Goal: Task Accomplishment & Management: Manage account settings

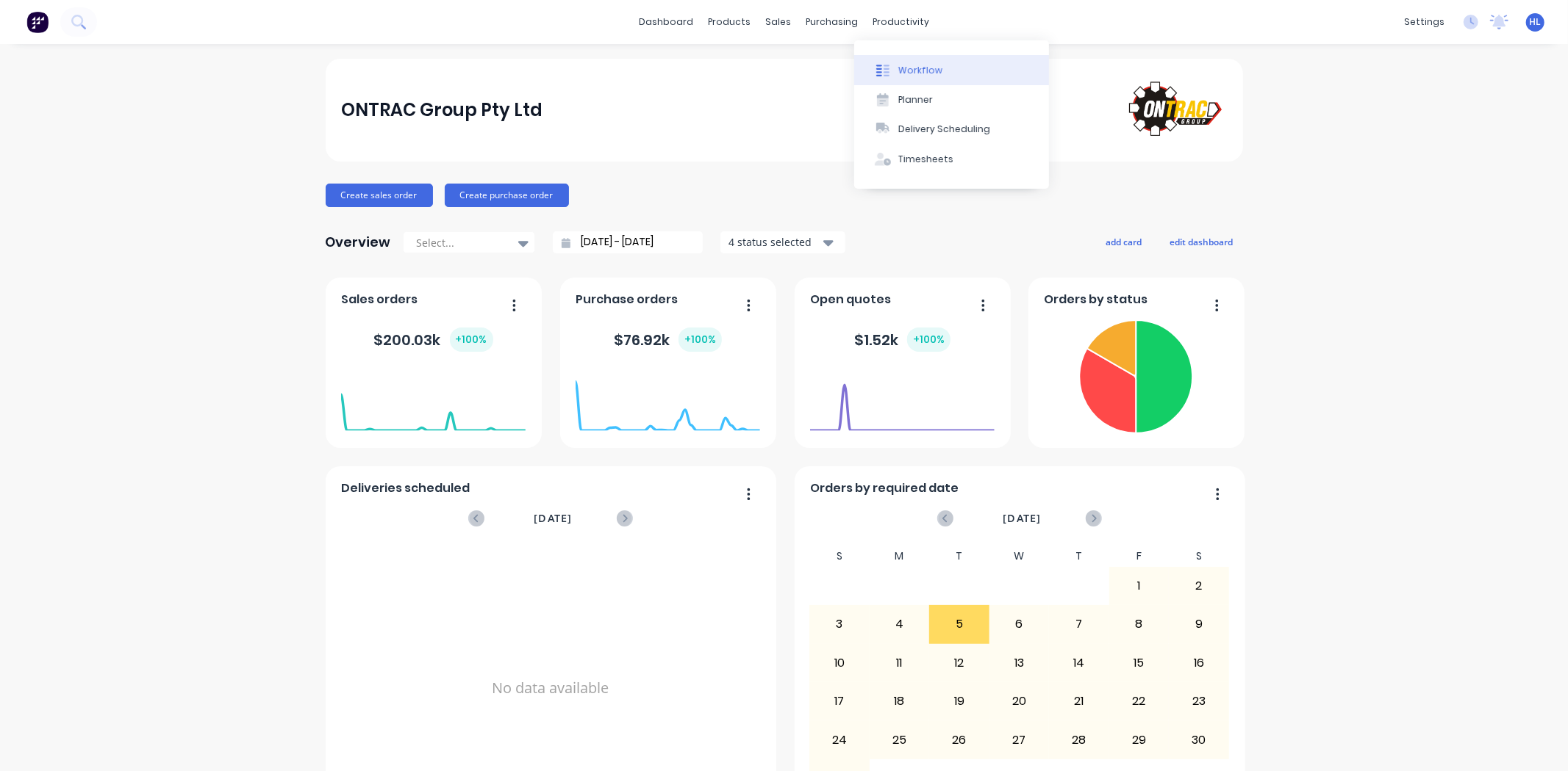
click at [928, 70] on div "Workflow" at bounding box center [921, 70] width 44 height 13
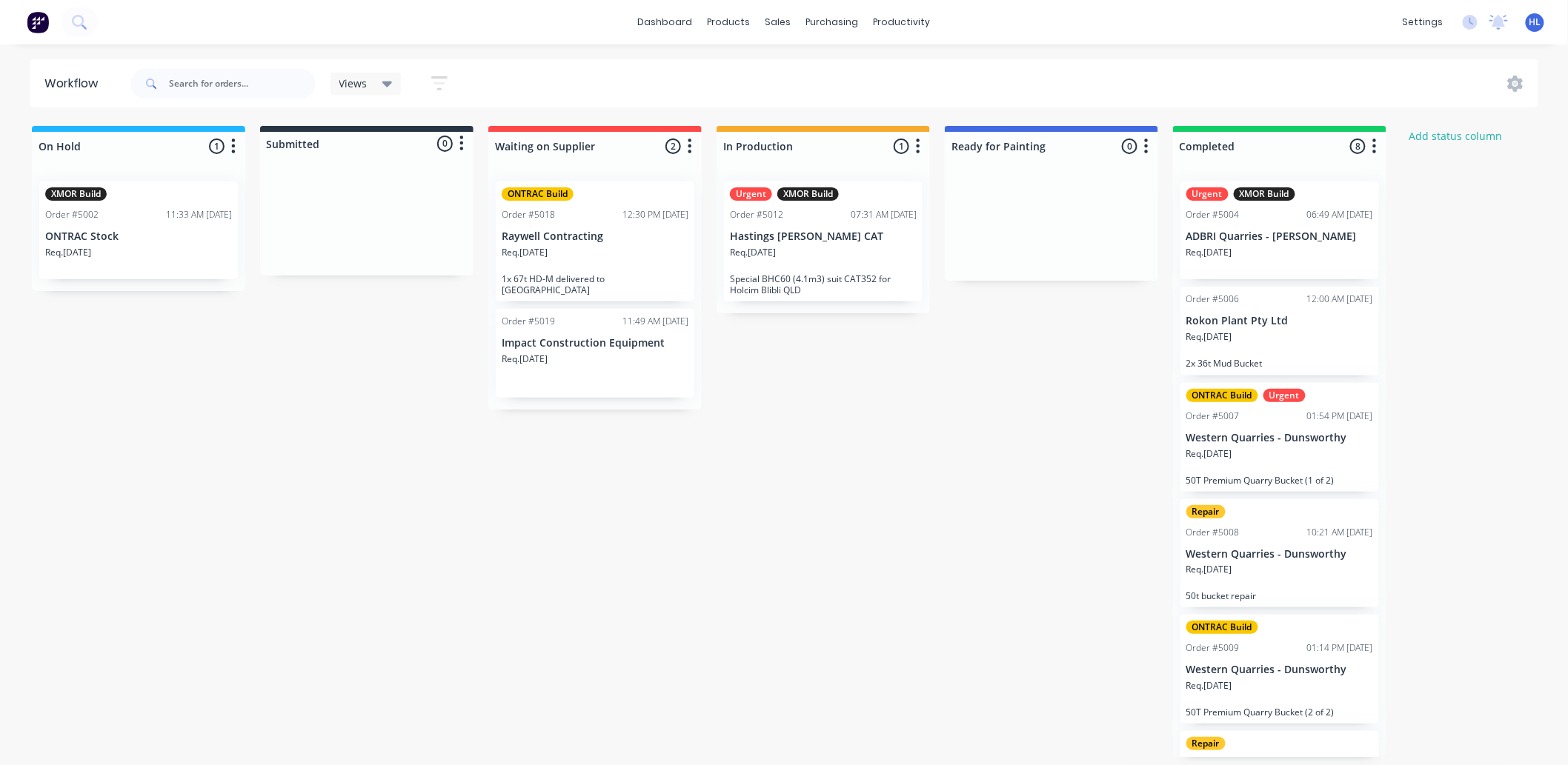
click at [551, 337] on p "Impact Construction Equipment" at bounding box center [595, 343] width 186 height 13
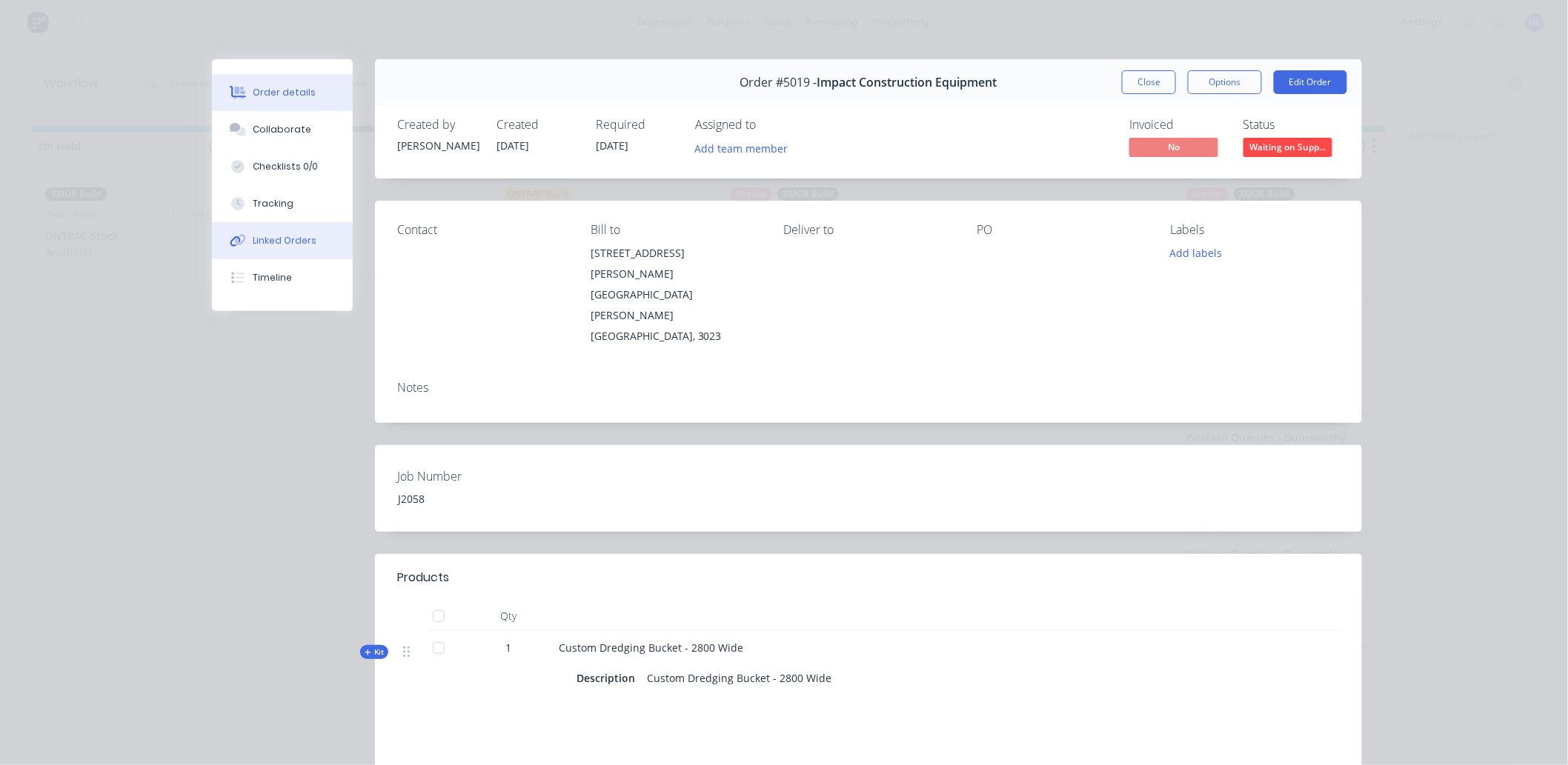
click at [289, 242] on div "Linked Orders" at bounding box center [285, 241] width 64 height 14
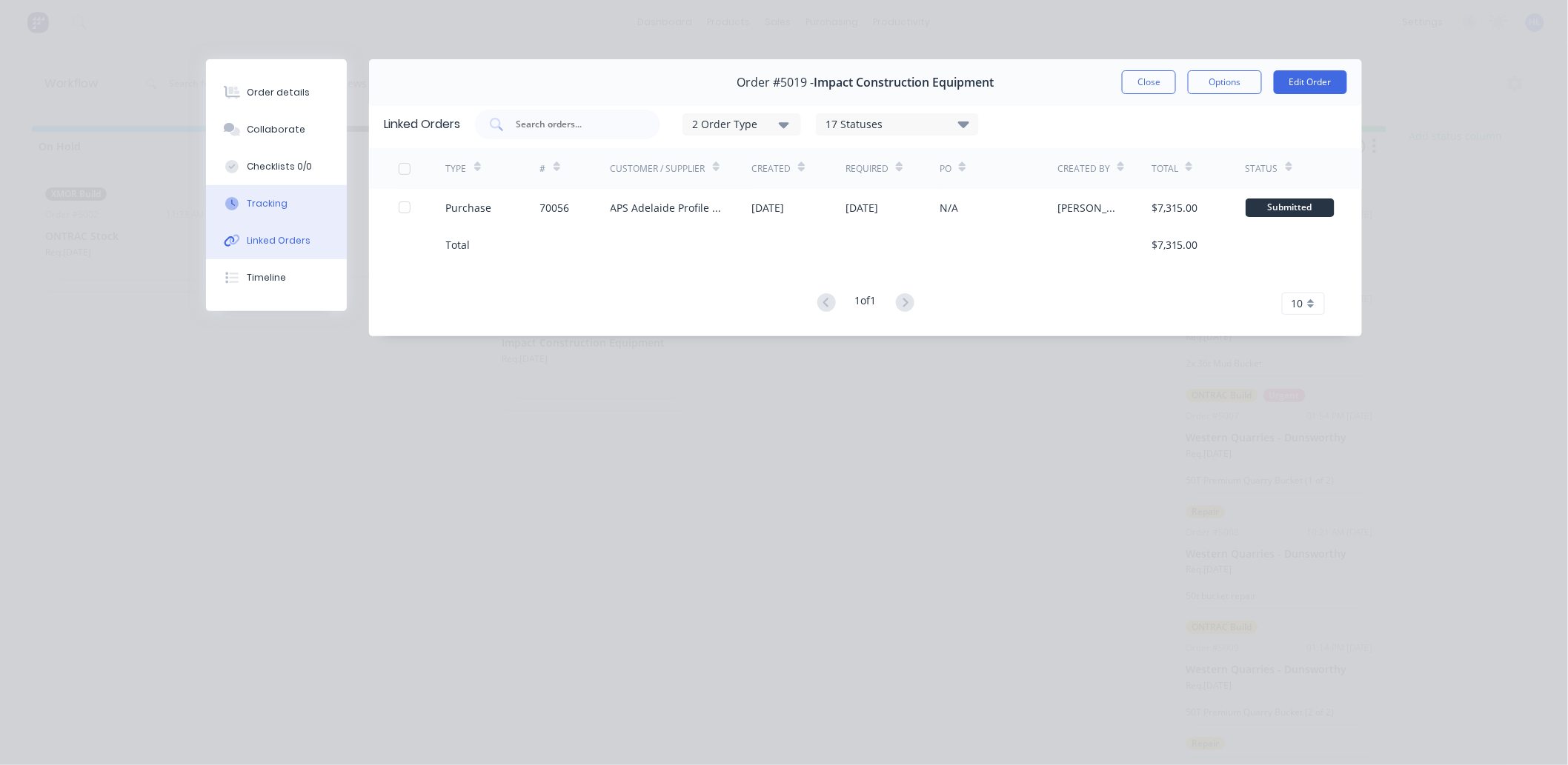
click at [290, 205] on button "Tracking" at bounding box center [276, 204] width 141 height 37
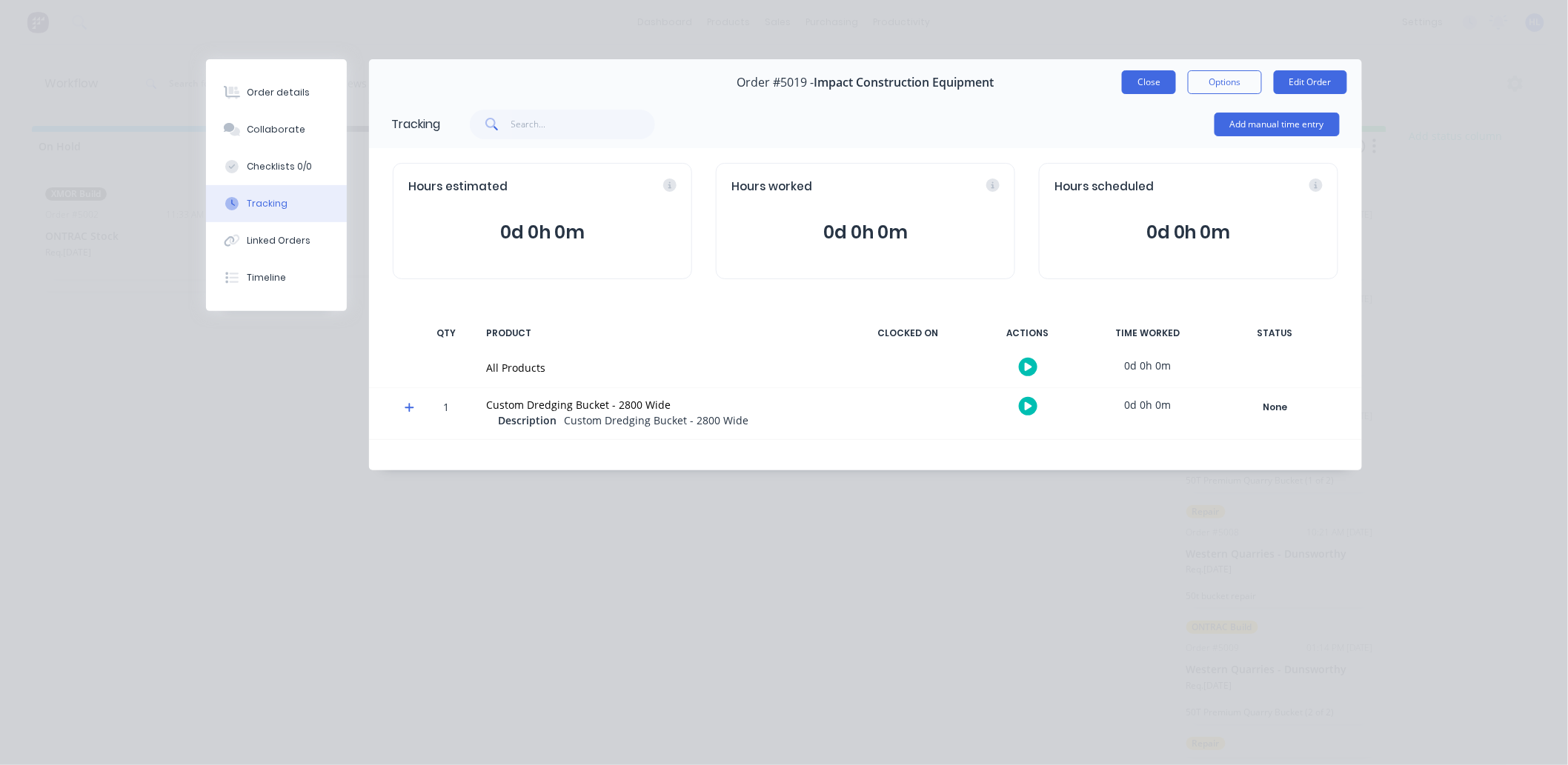
click at [1159, 80] on button "Close" at bounding box center [1149, 83] width 54 height 23
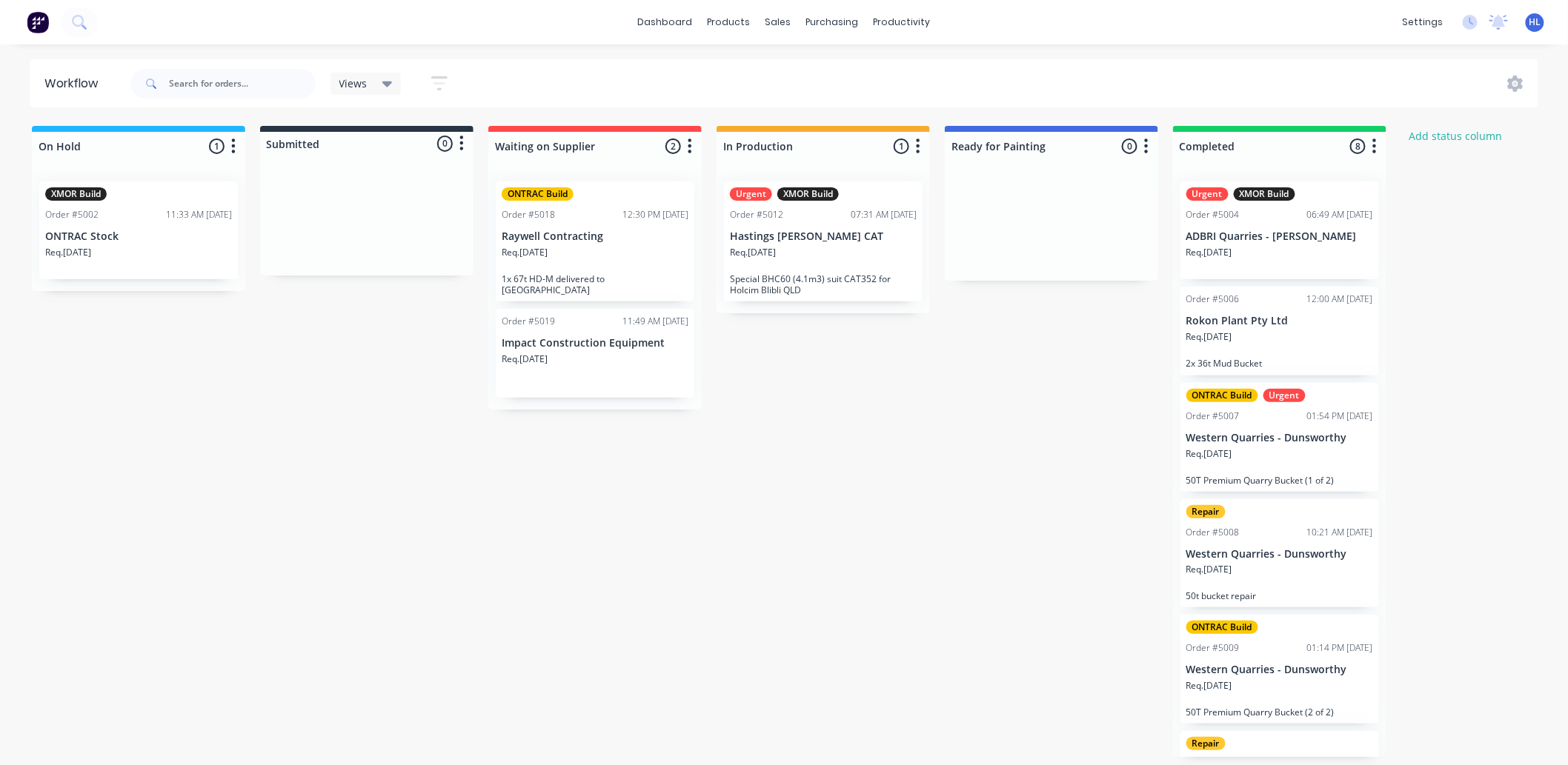
click at [804, 276] on p "Special BHC60 (4.1m3) suit CAT352 for Holcim Blibli QLD" at bounding box center [823, 284] width 186 height 22
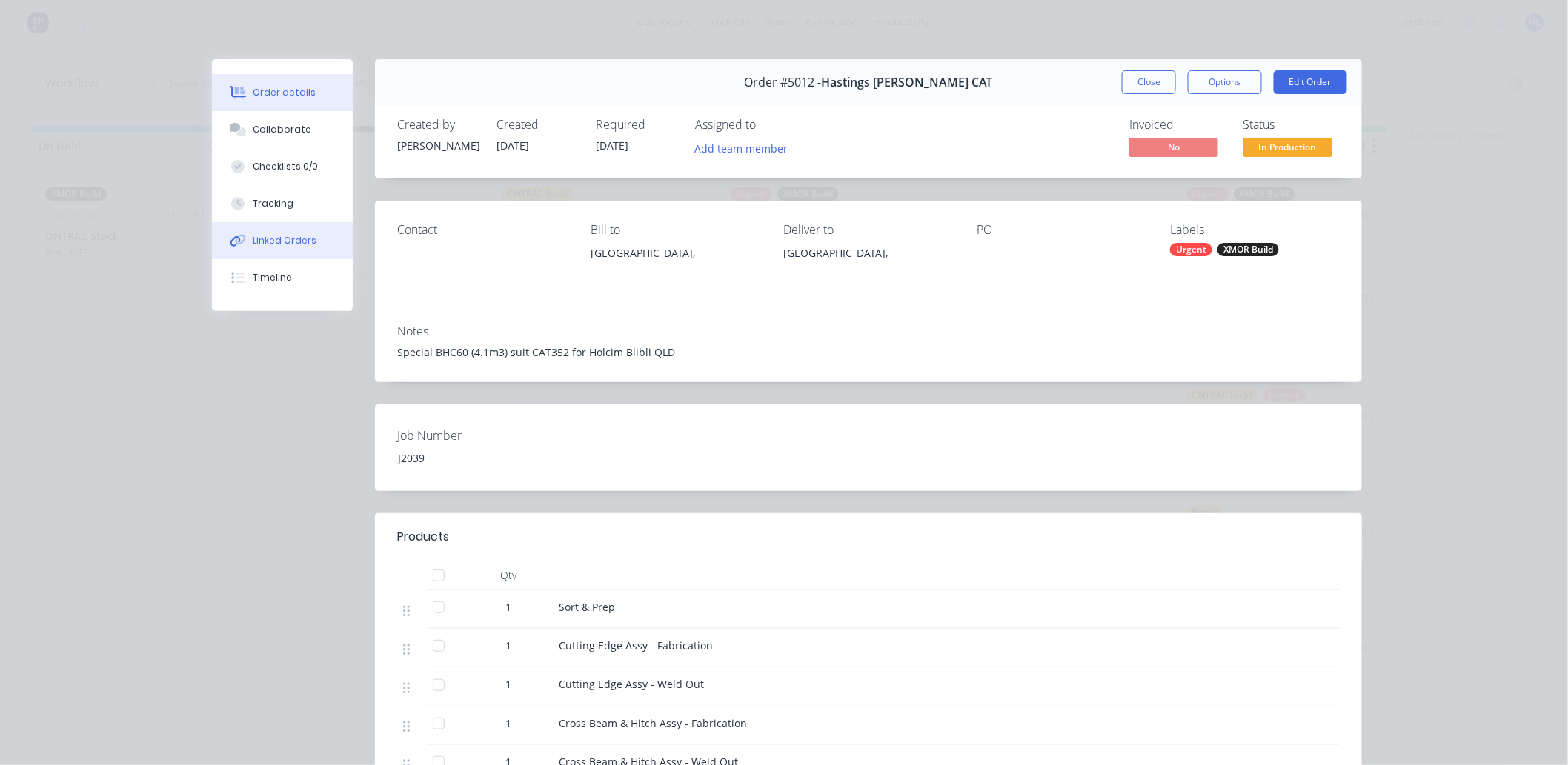
click at [277, 240] on div "Linked Orders" at bounding box center [285, 241] width 64 height 14
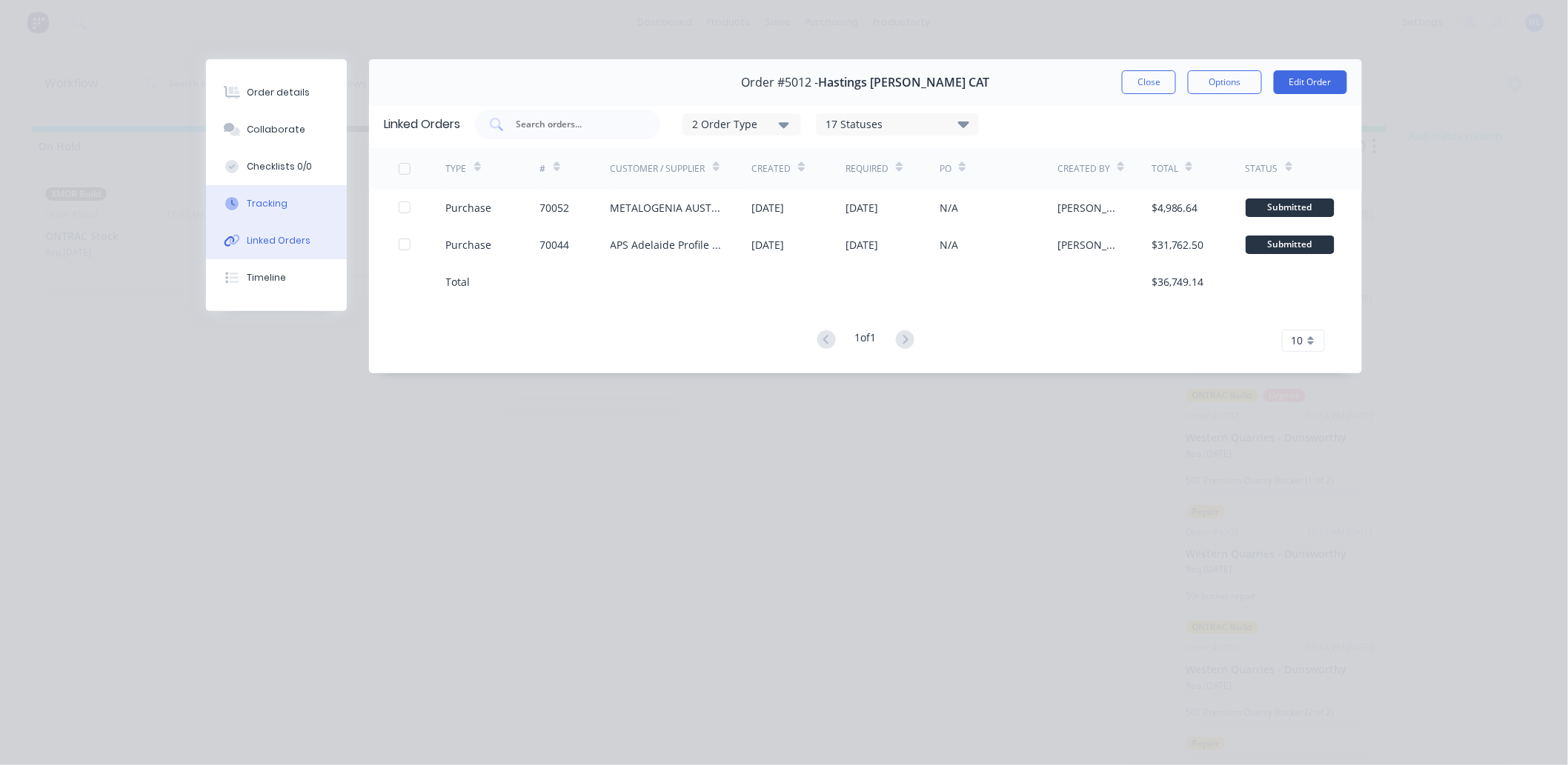
click at [291, 197] on button "Tracking" at bounding box center [276, 204] width 141 height 37
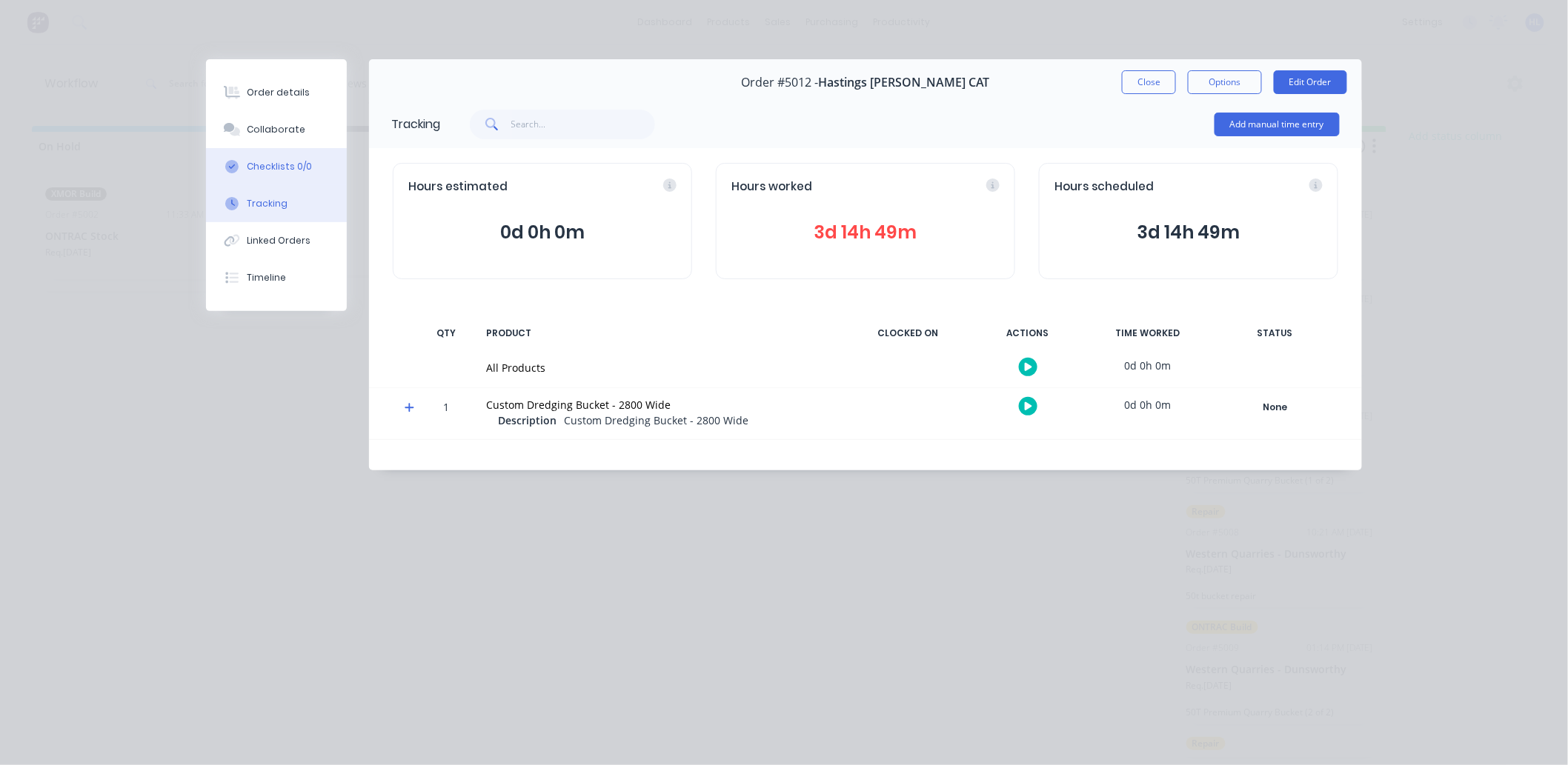
click at [277, 166] on div "Checklists 0/0" at bounding box center [280, 167] width 65 height 14
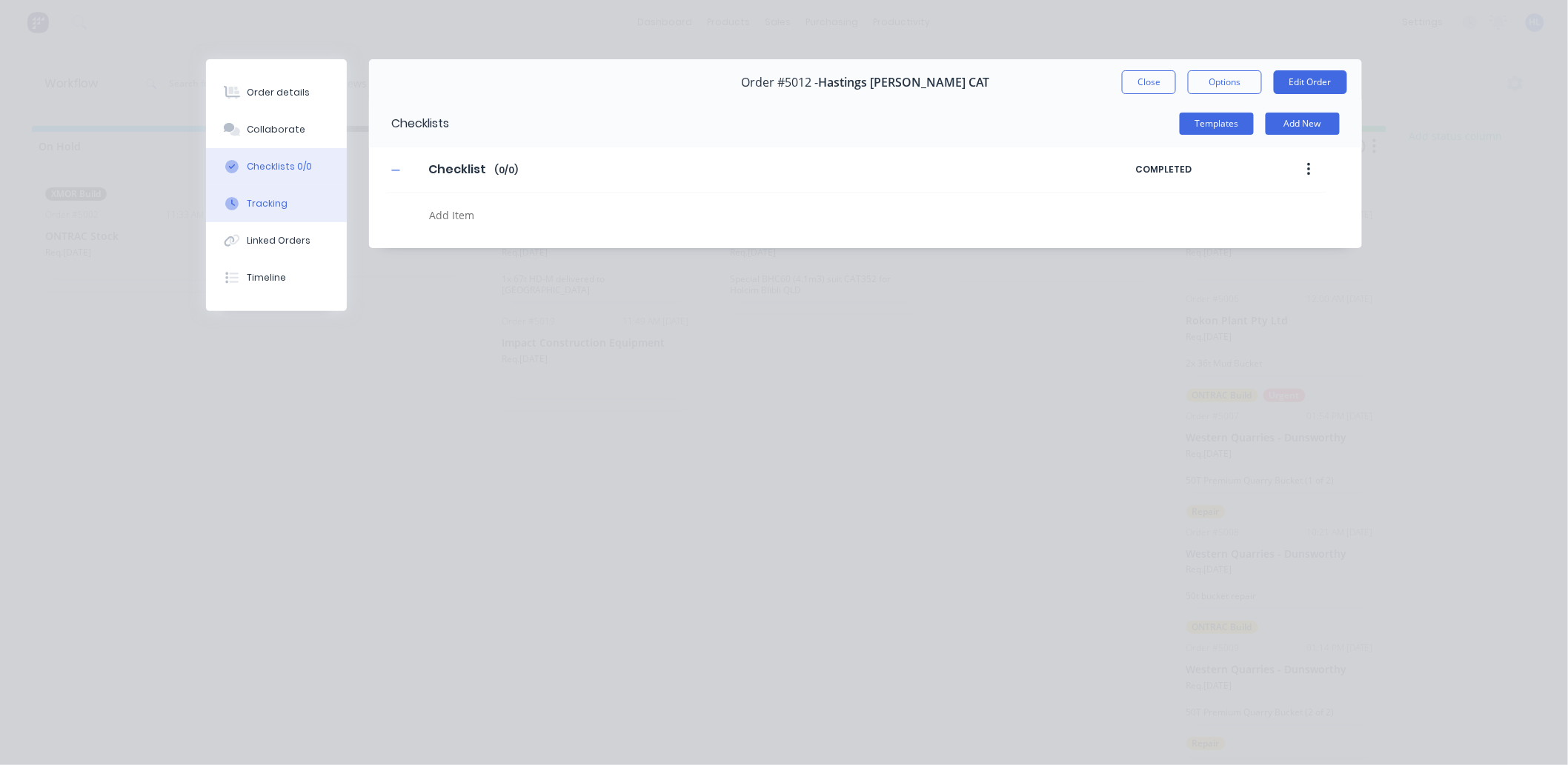
click at [268, 195] on button "Tracking" at bounding box center [276, 204] width 141 height 37
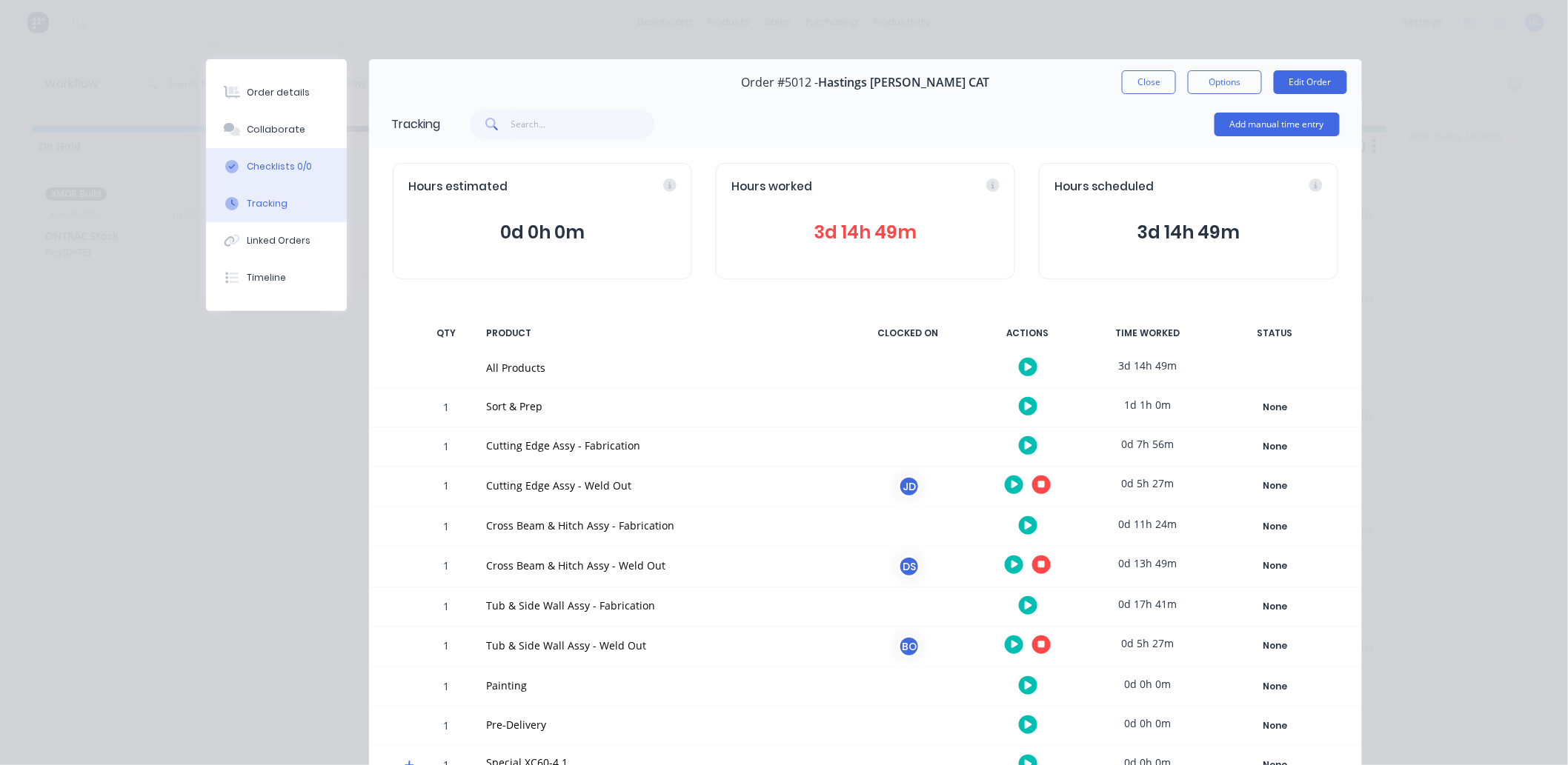
click at [277, 171] on div "Checklists 0/0" at bounding box center [280, 167] width 65 height 14
type textarea "x"
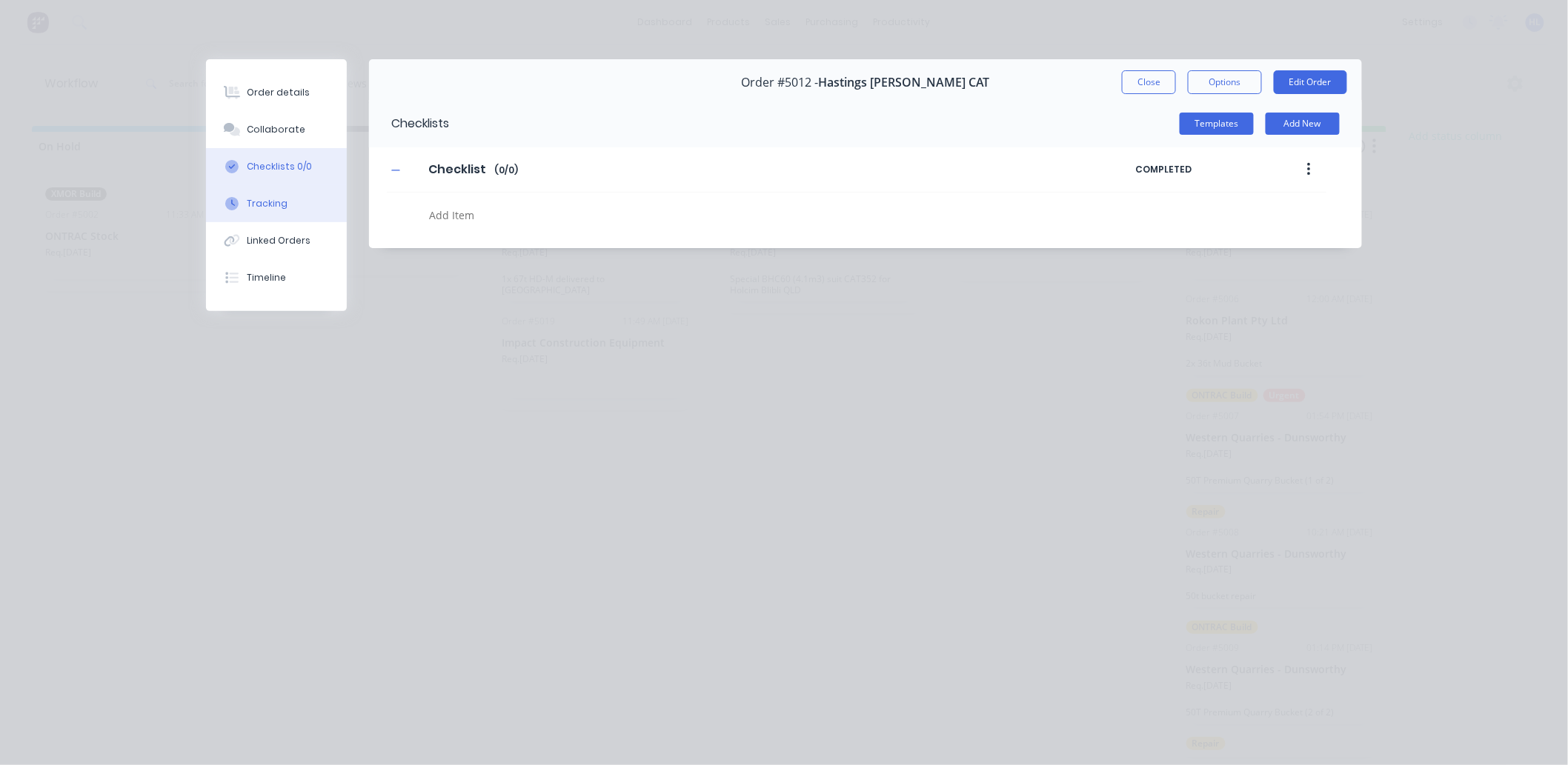
click at [267, 213] on button "Tracking" at bounding box center [276, 204] width 141 height 37
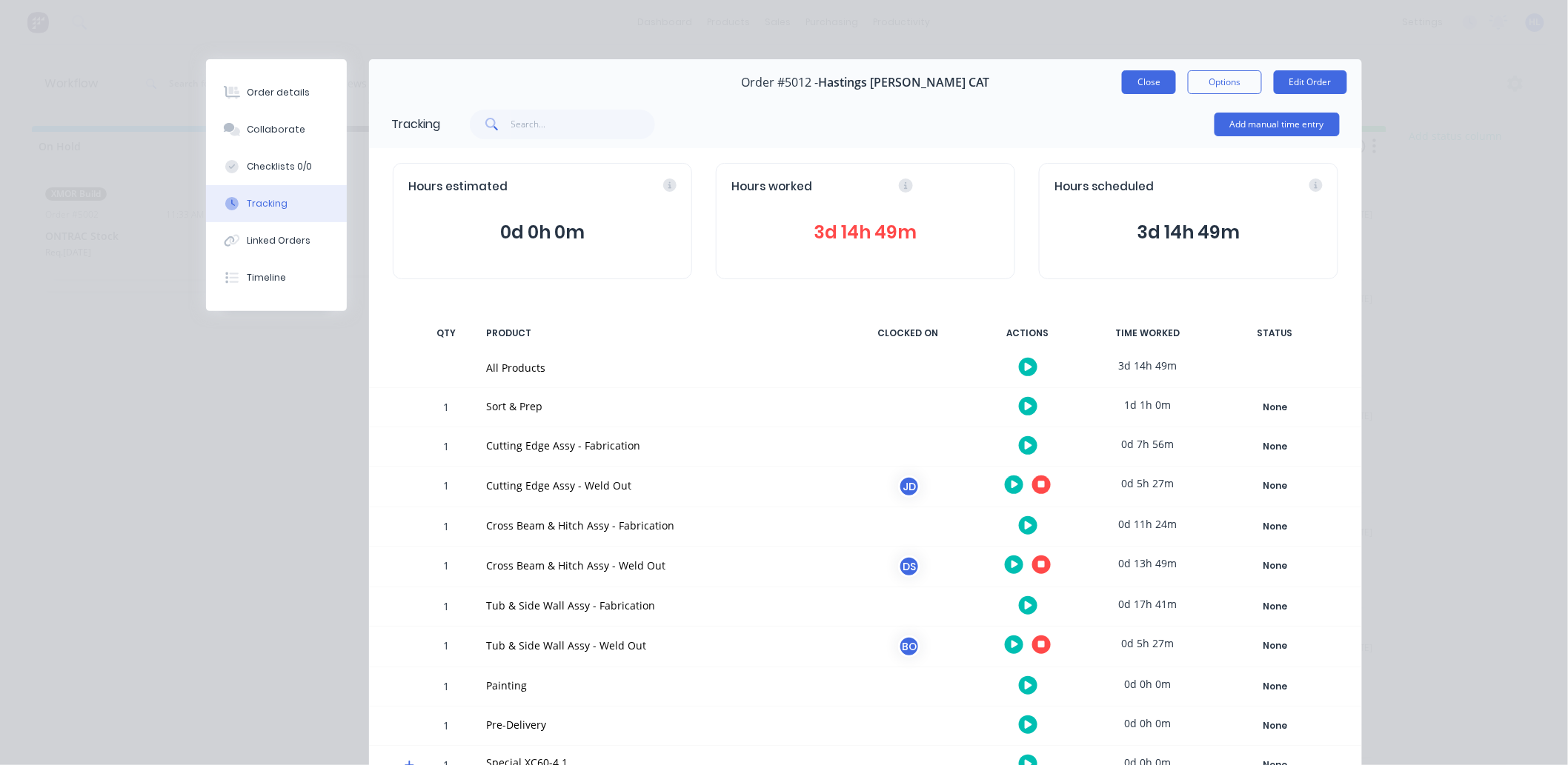
click at [1159, 84] on button "Close" at bounding box center [1149, 83] width 54 height 23
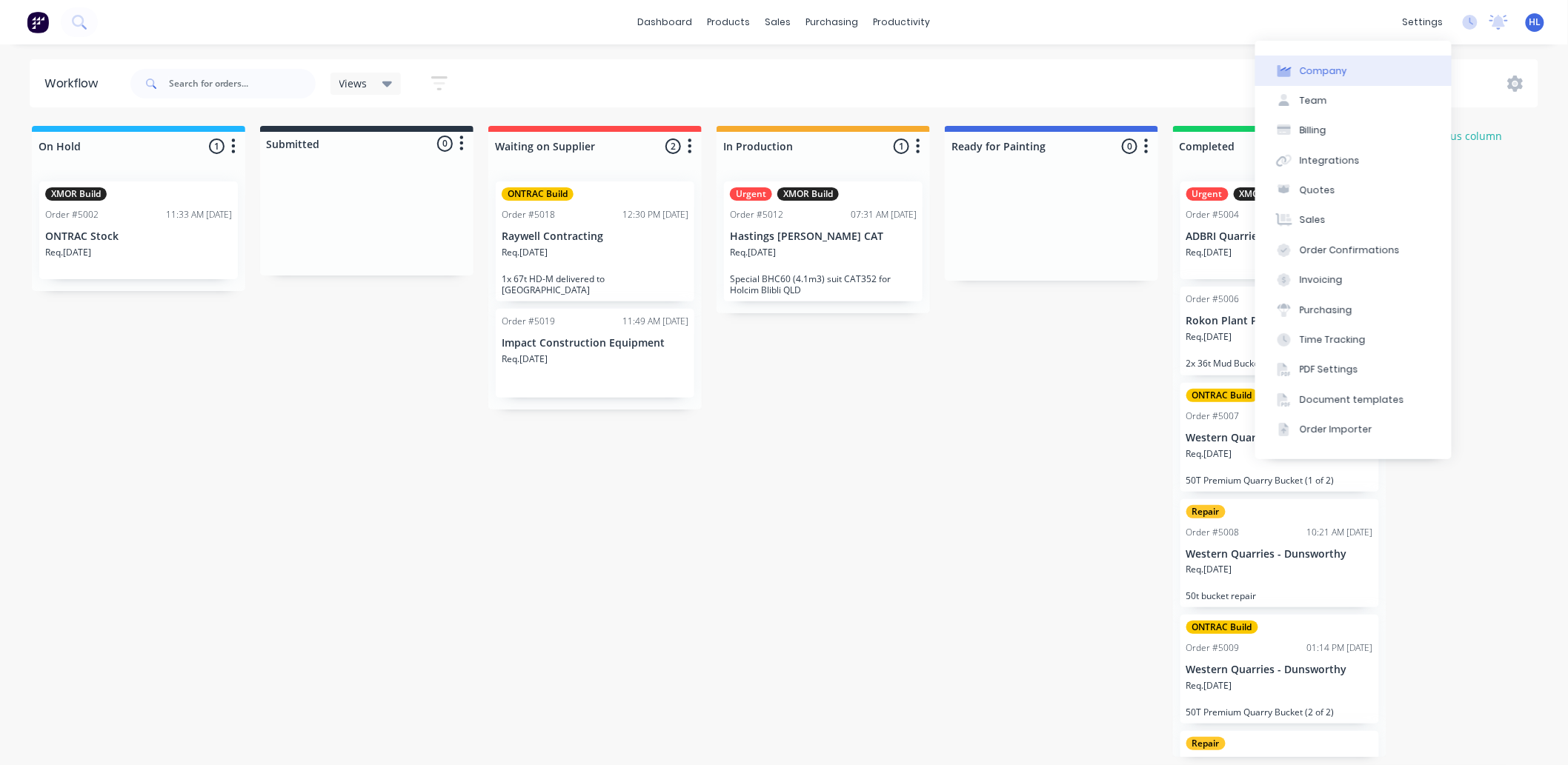
click at [1371, 70] on button "Company" at bounding box center [1353, 70] width 196 height 30
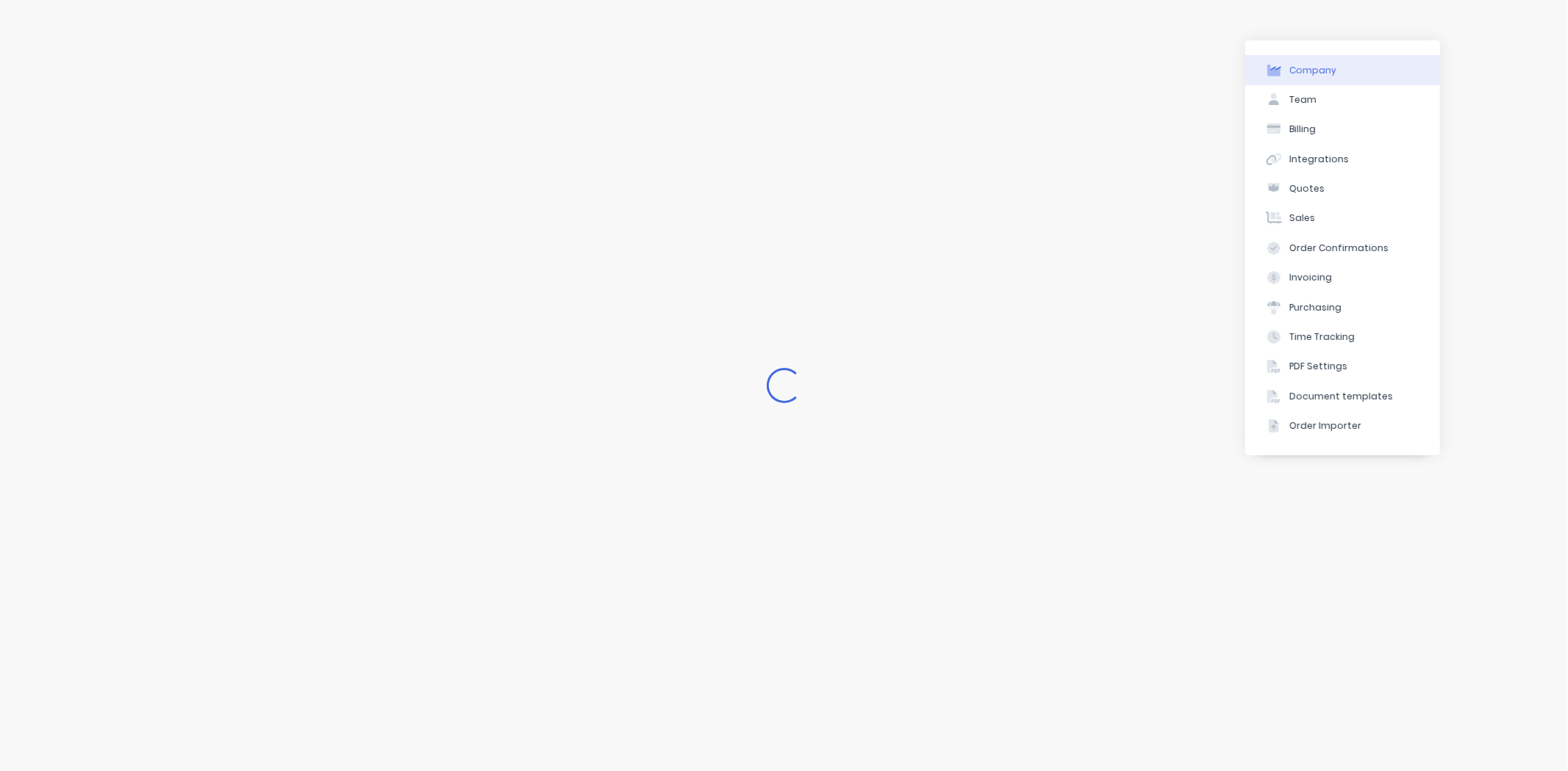
select select "AU"
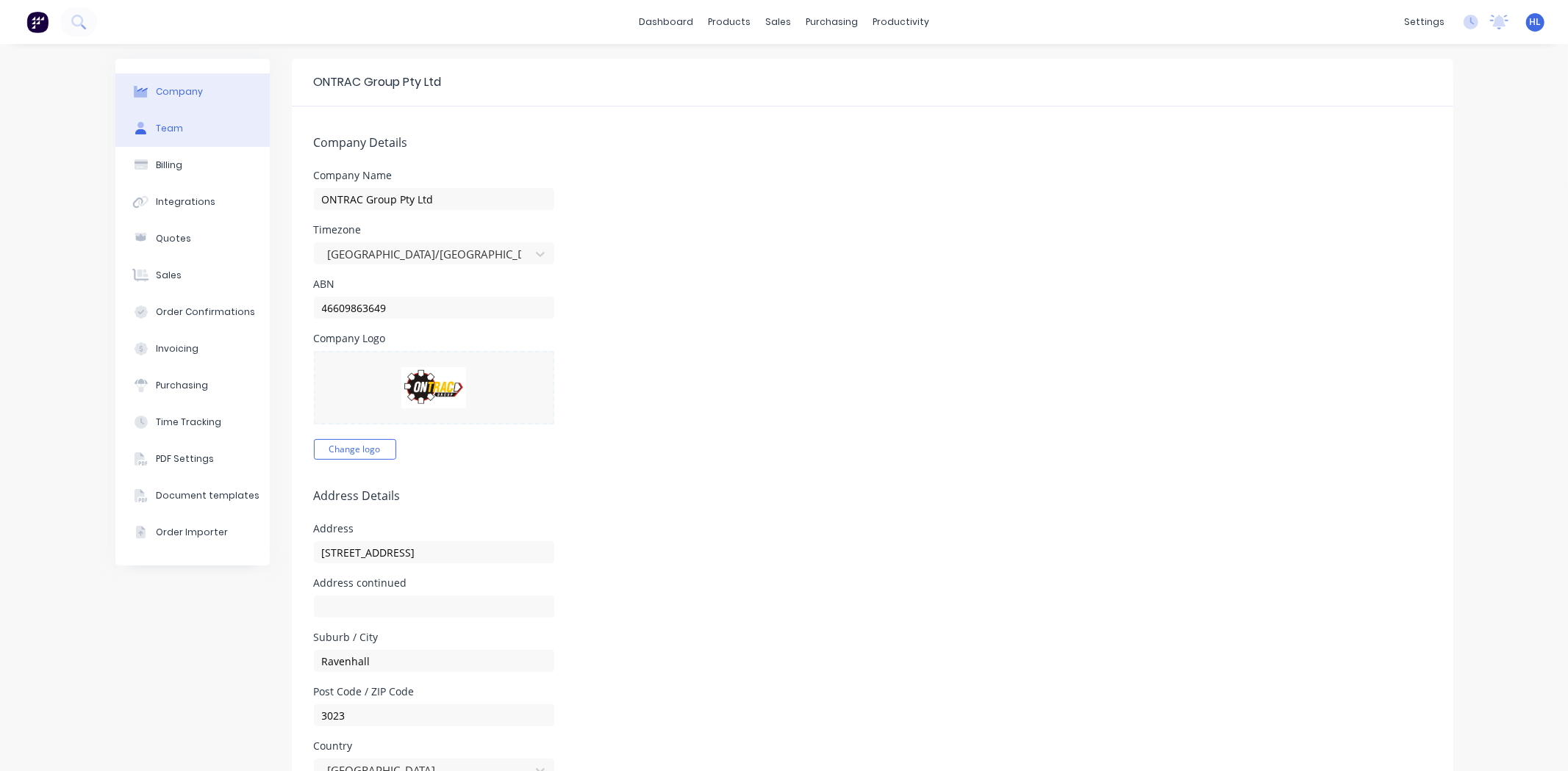
click at [195, 134] on button "Team" at bounding box center [193, 128] width 154 height 37
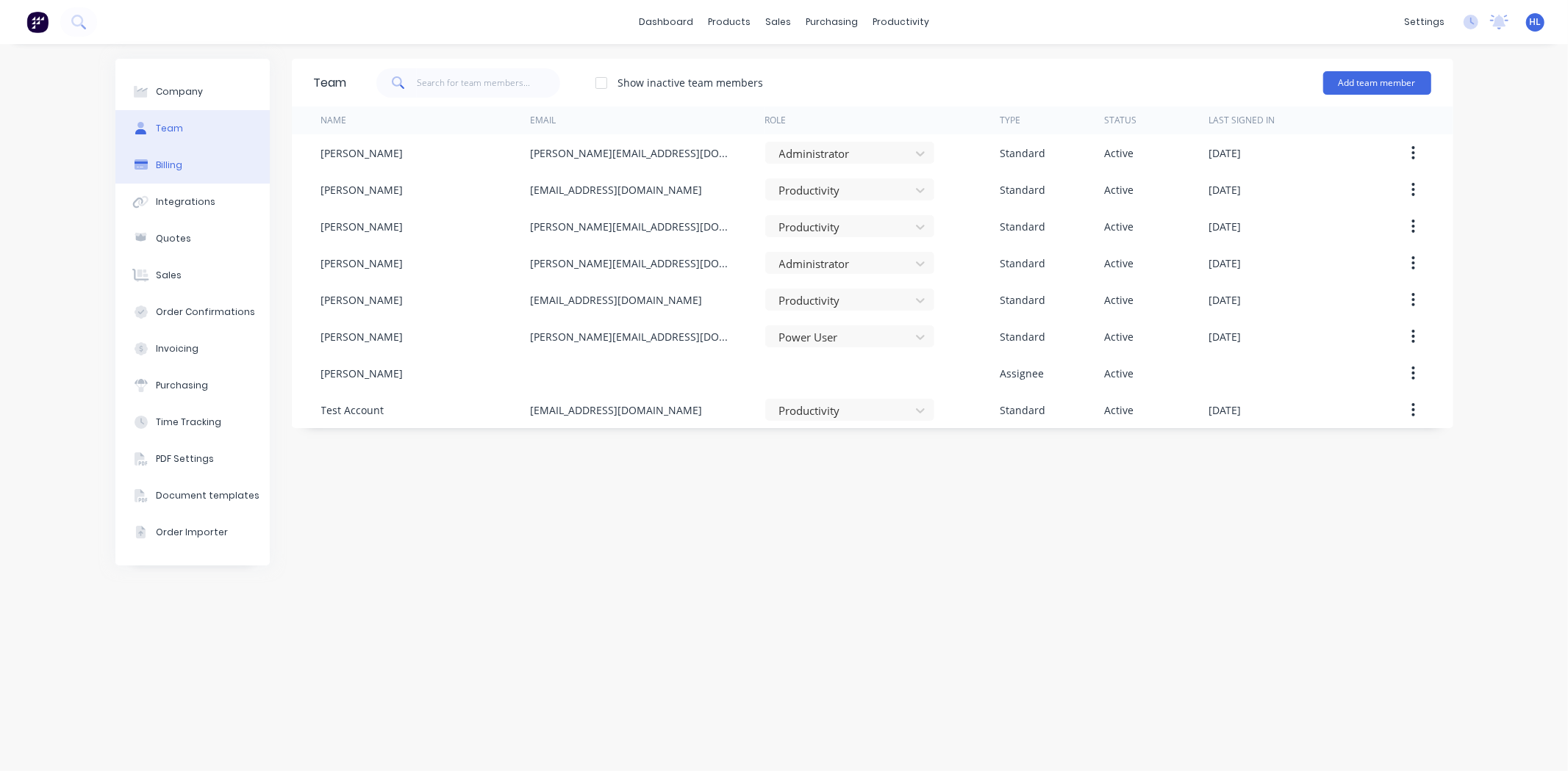
click at [197, 164] on button "Billing" at bounding box center [193, 166] width 154 height 37
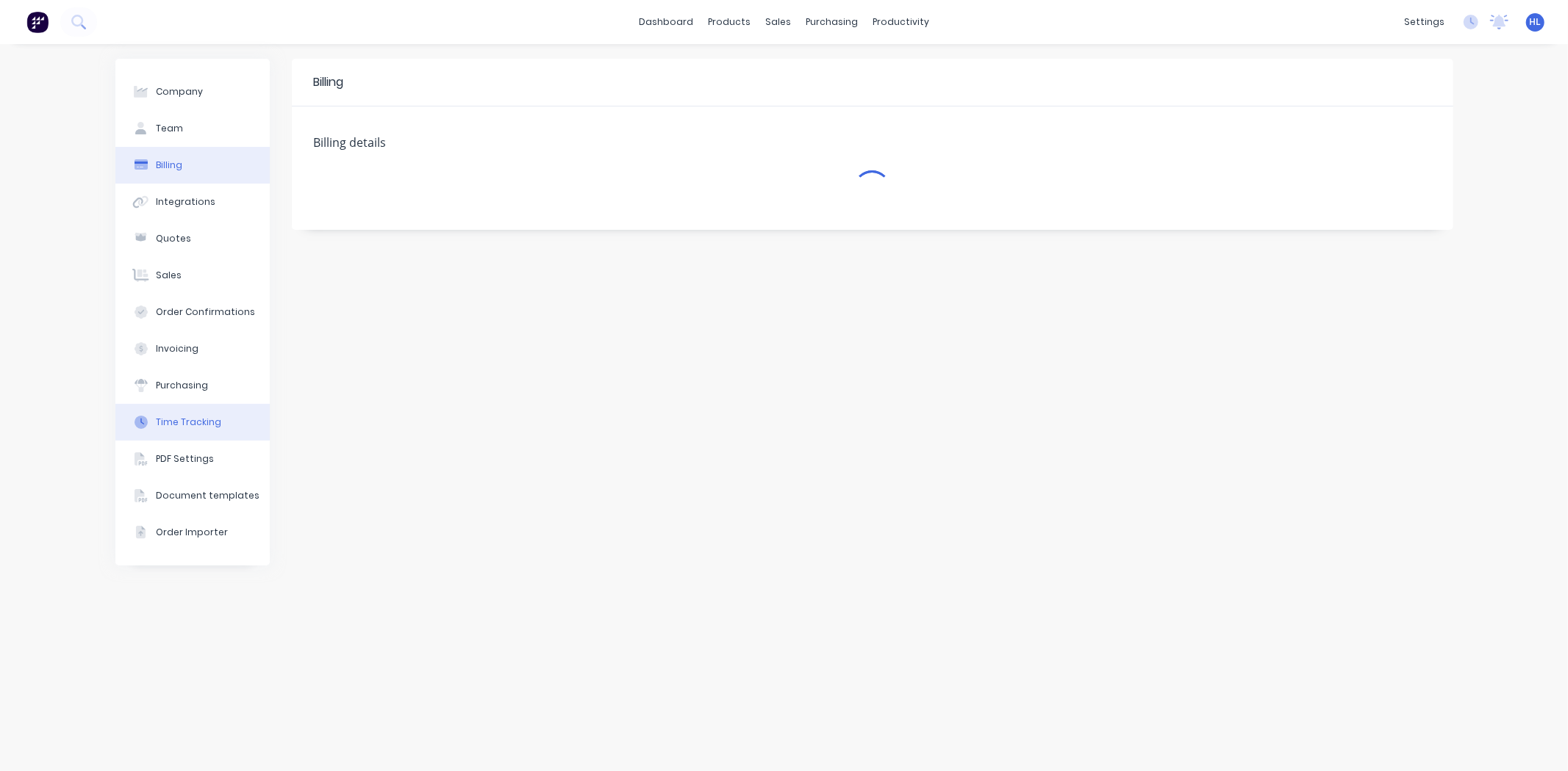
click at [226, 419] on button "Time Tracking" at bounding box center [193, 423] width 154 height 37
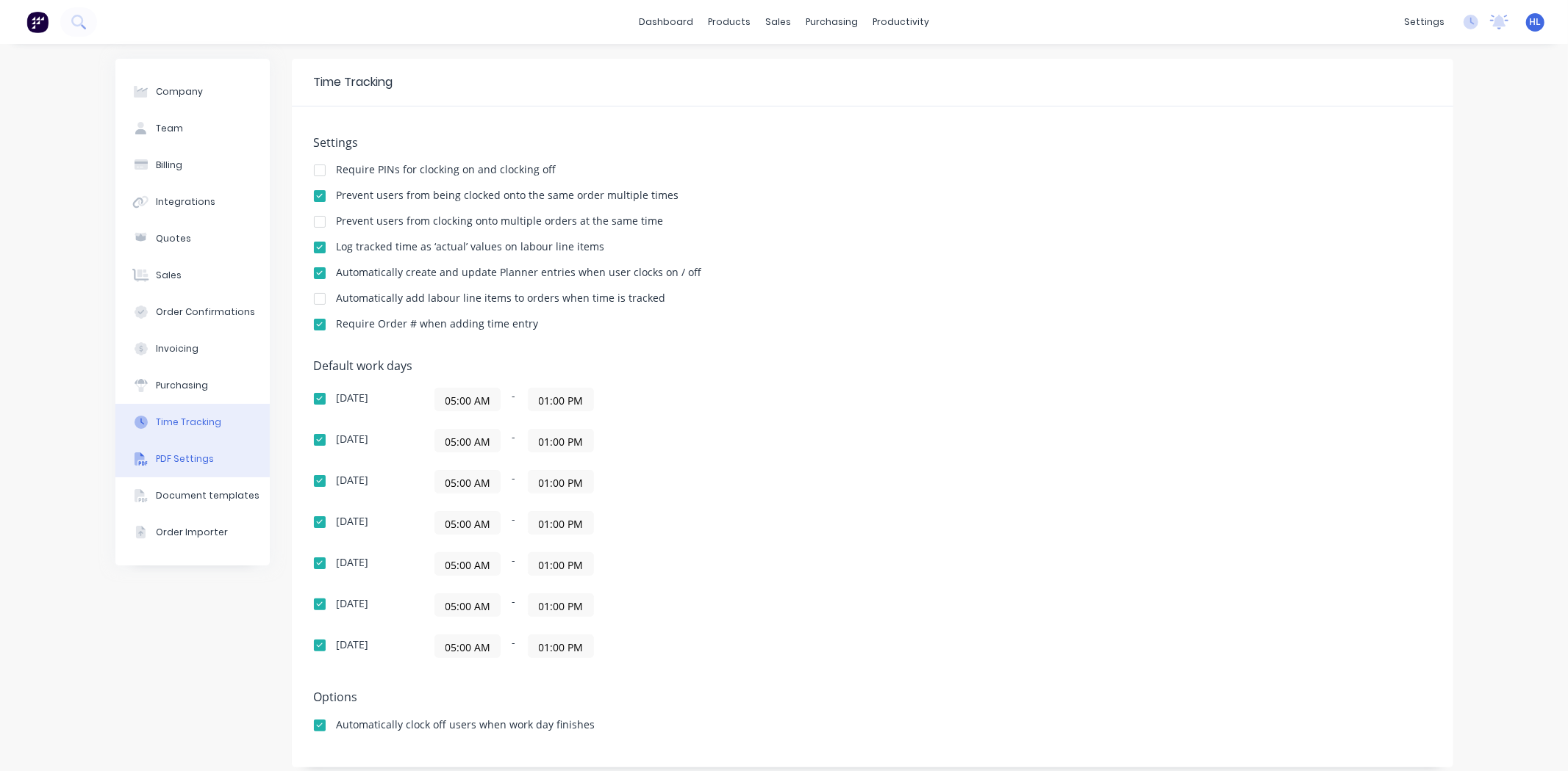
drag, startPoint x: 215, startPoint y: 461, endPoint x: 221, endPoint y: 467, distance: 8.5
click at [216, 461] on button "PDF Settings" at bounding box center [193, 459] width 154 height 37
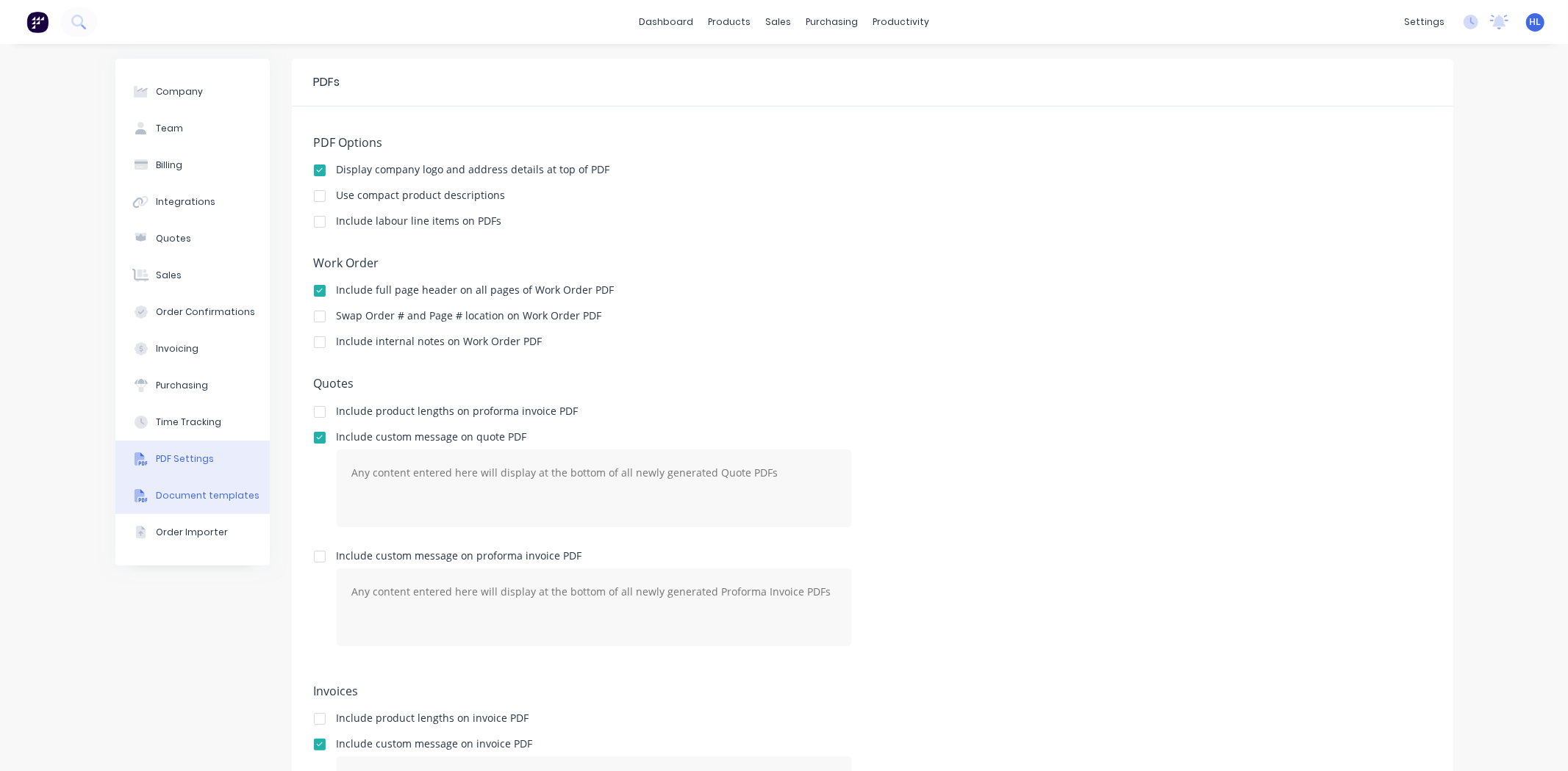
click at [216, 493] on div "Document templates" at bounding box center [208, 496] width 104 height 13
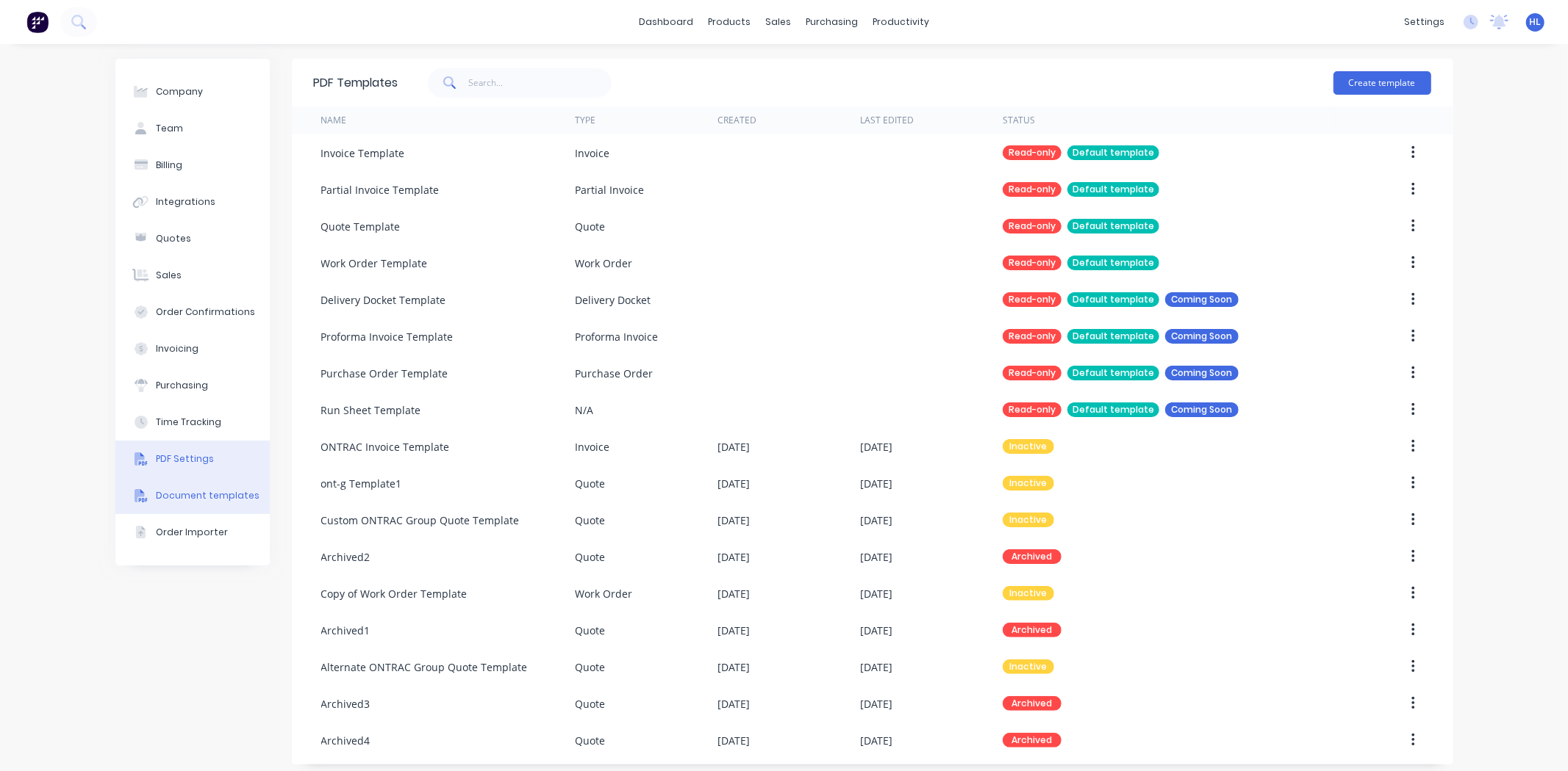
click at [194, 452] on div "PDF Settings" at bounding box center [185, 459] width 58 height 13
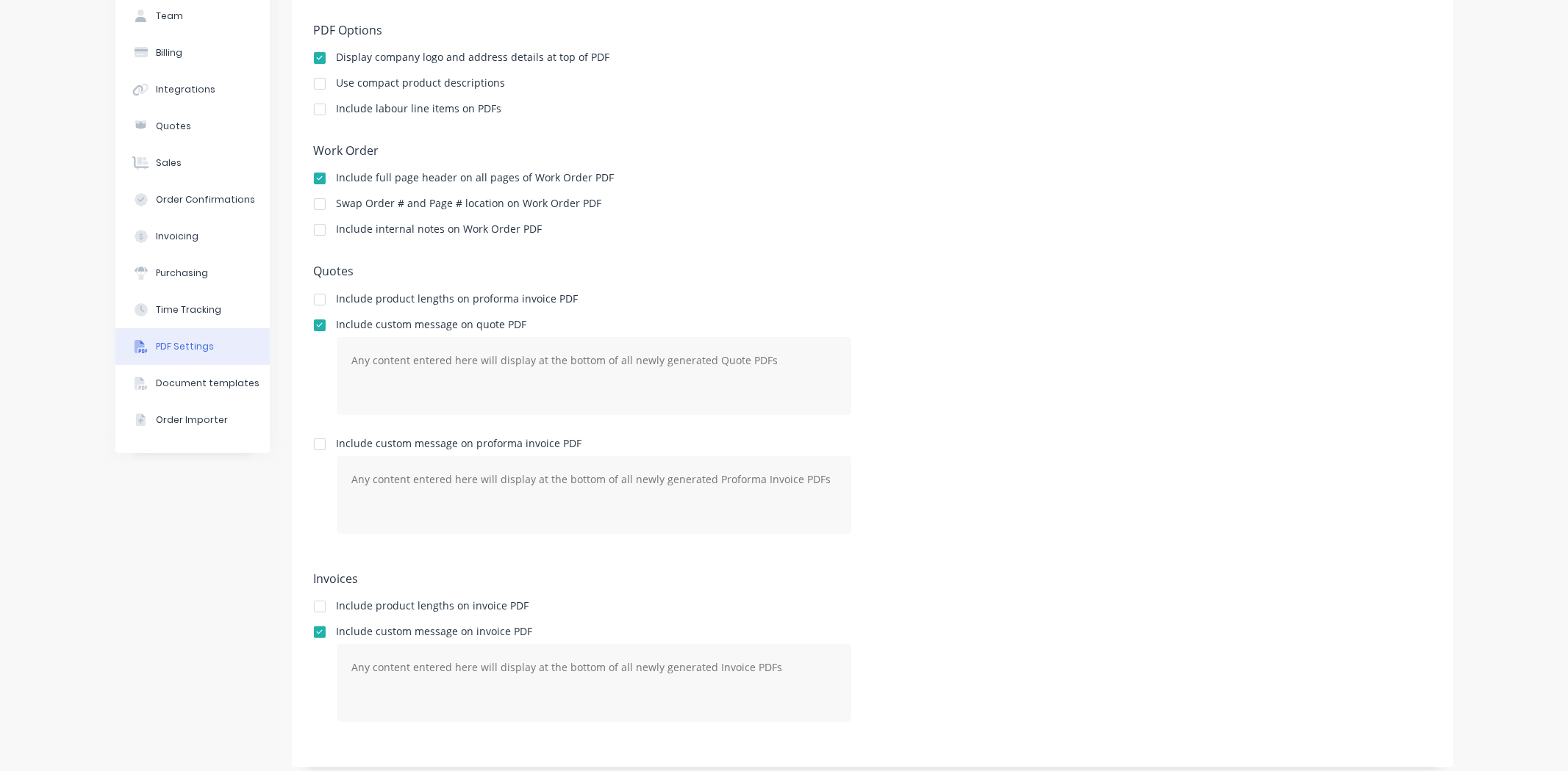
scroll to position [122, 0]
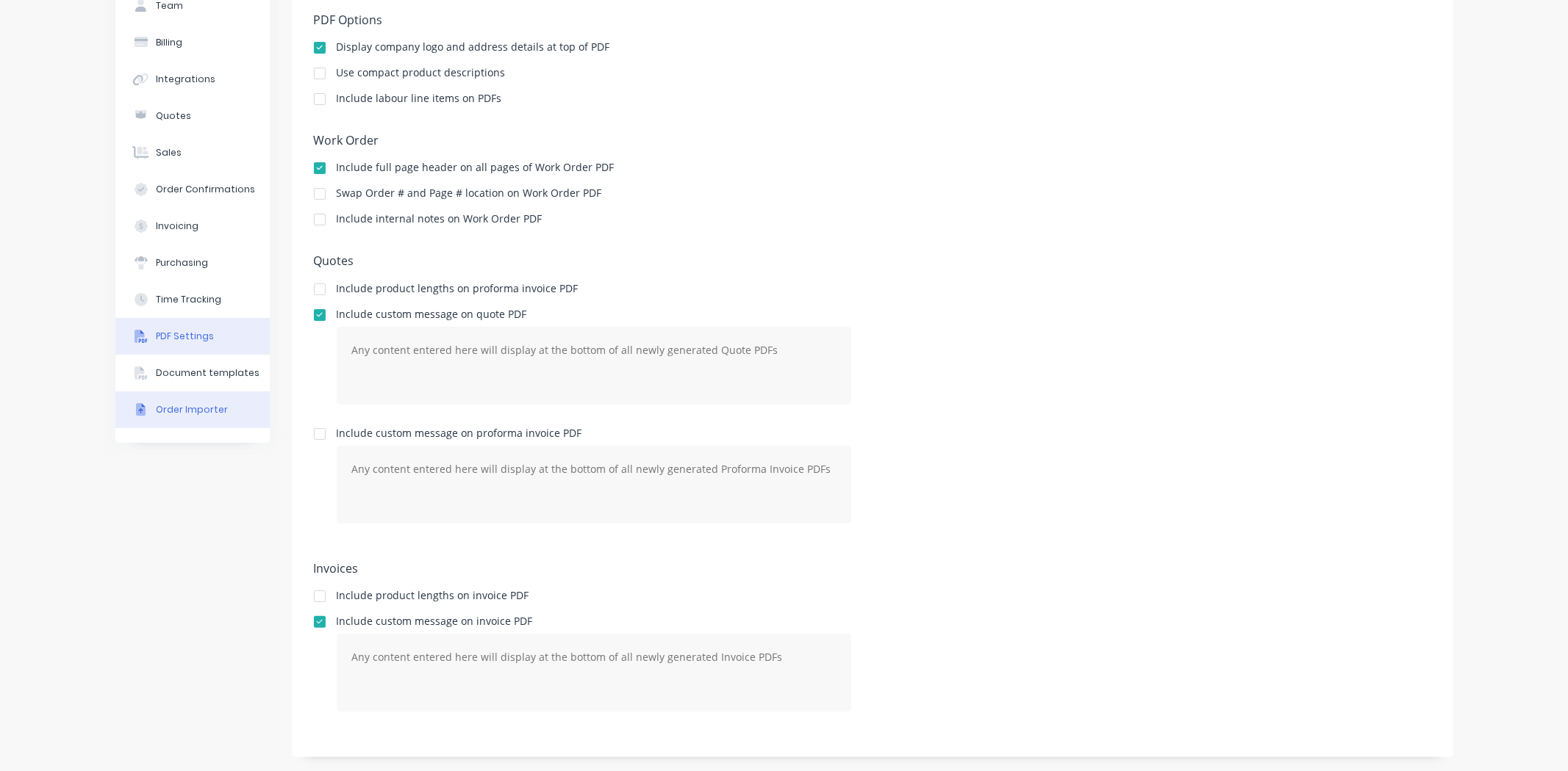
click at [157, 408] on div "Order Importer" at bounding box center [192, 410] width 72 height 13
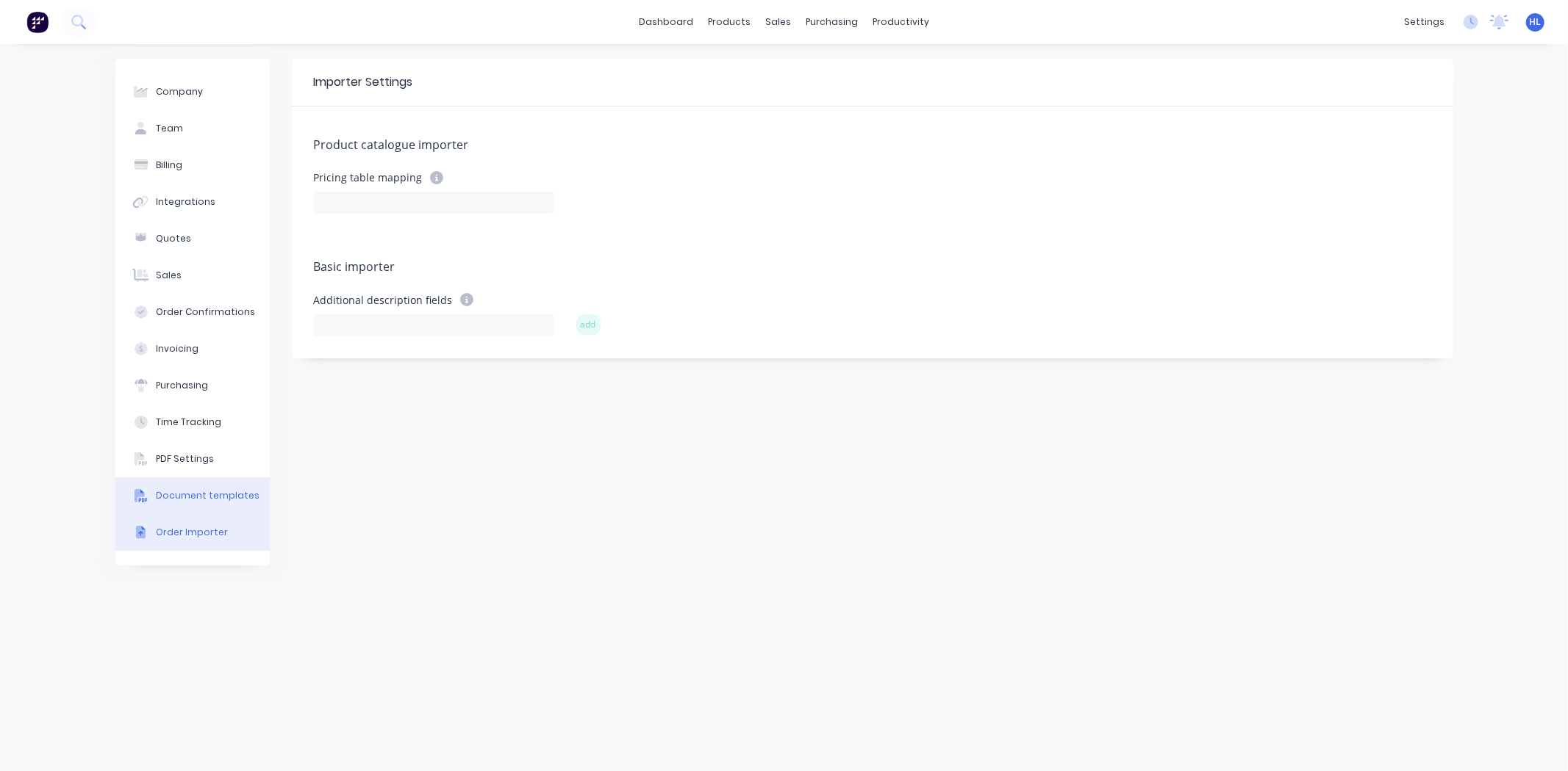
click at [216, 501] on div "Document templates" at bounding box center [208, 496] width 104 height 13
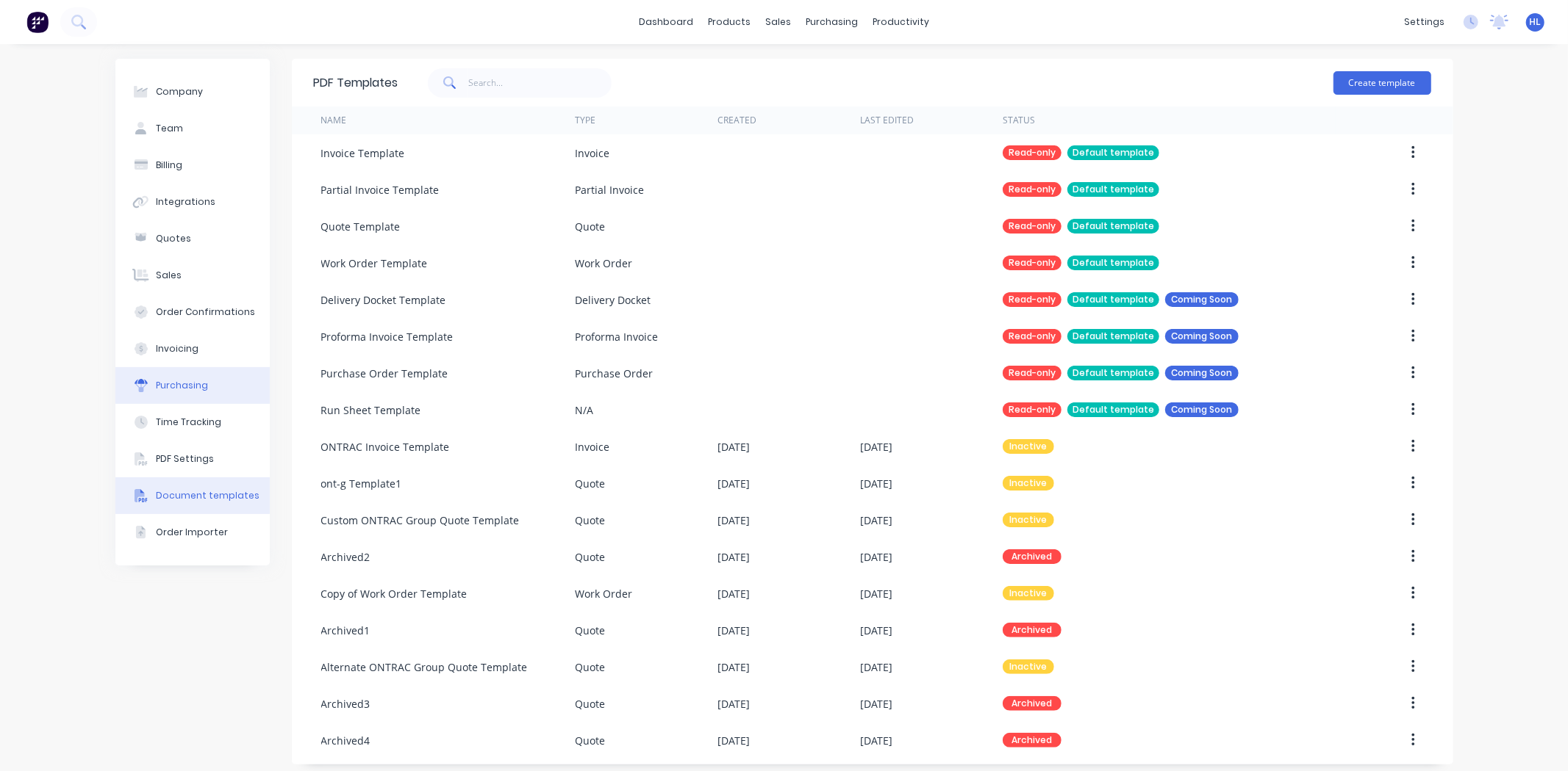
click at [184, 394] on button "Purchasing" at bounding box center [193, 386] width 154 height 37
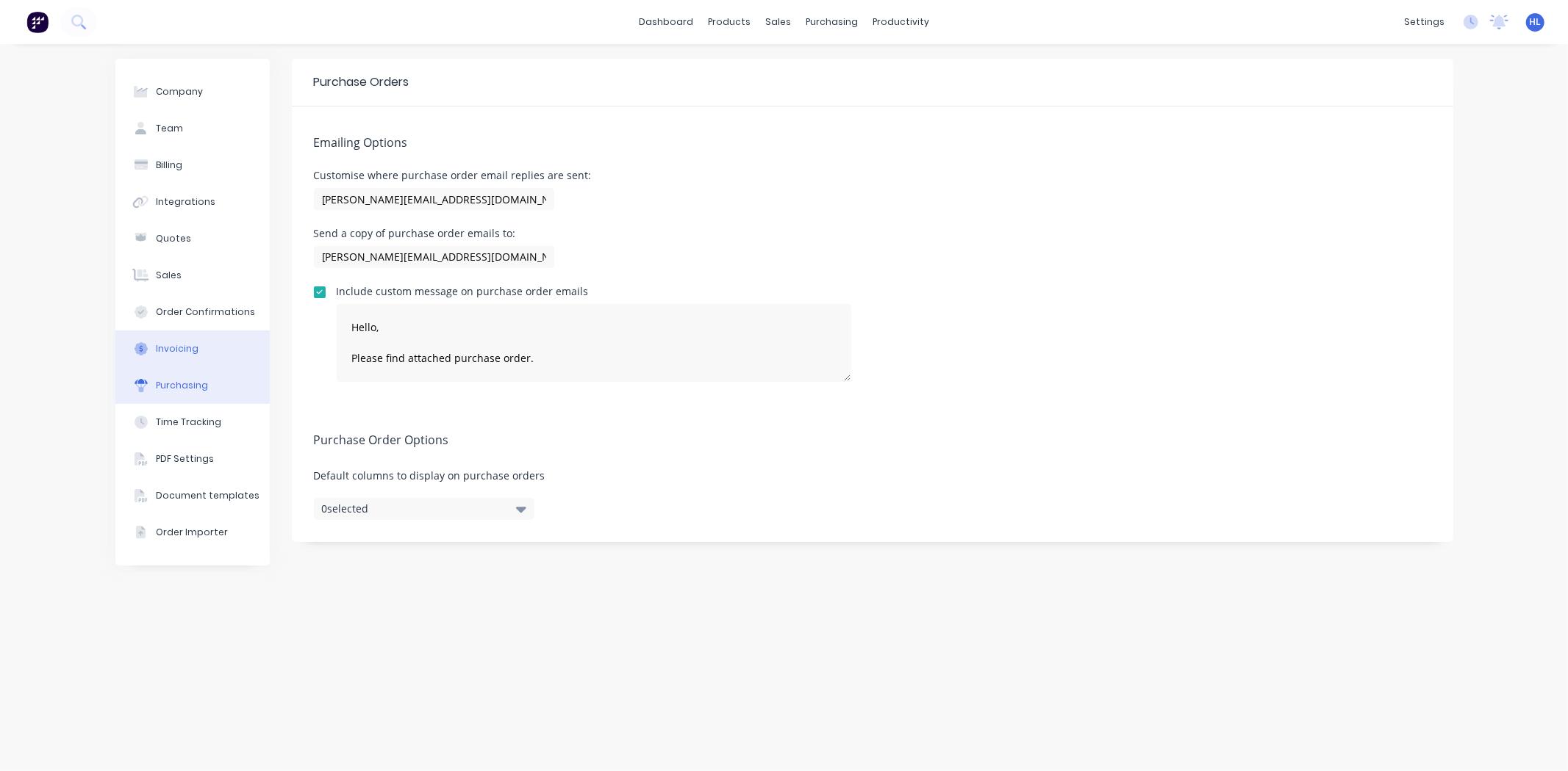
click at [188, 343] on div "Invoicing" at bounding box center [177, 349] width 42 height 13
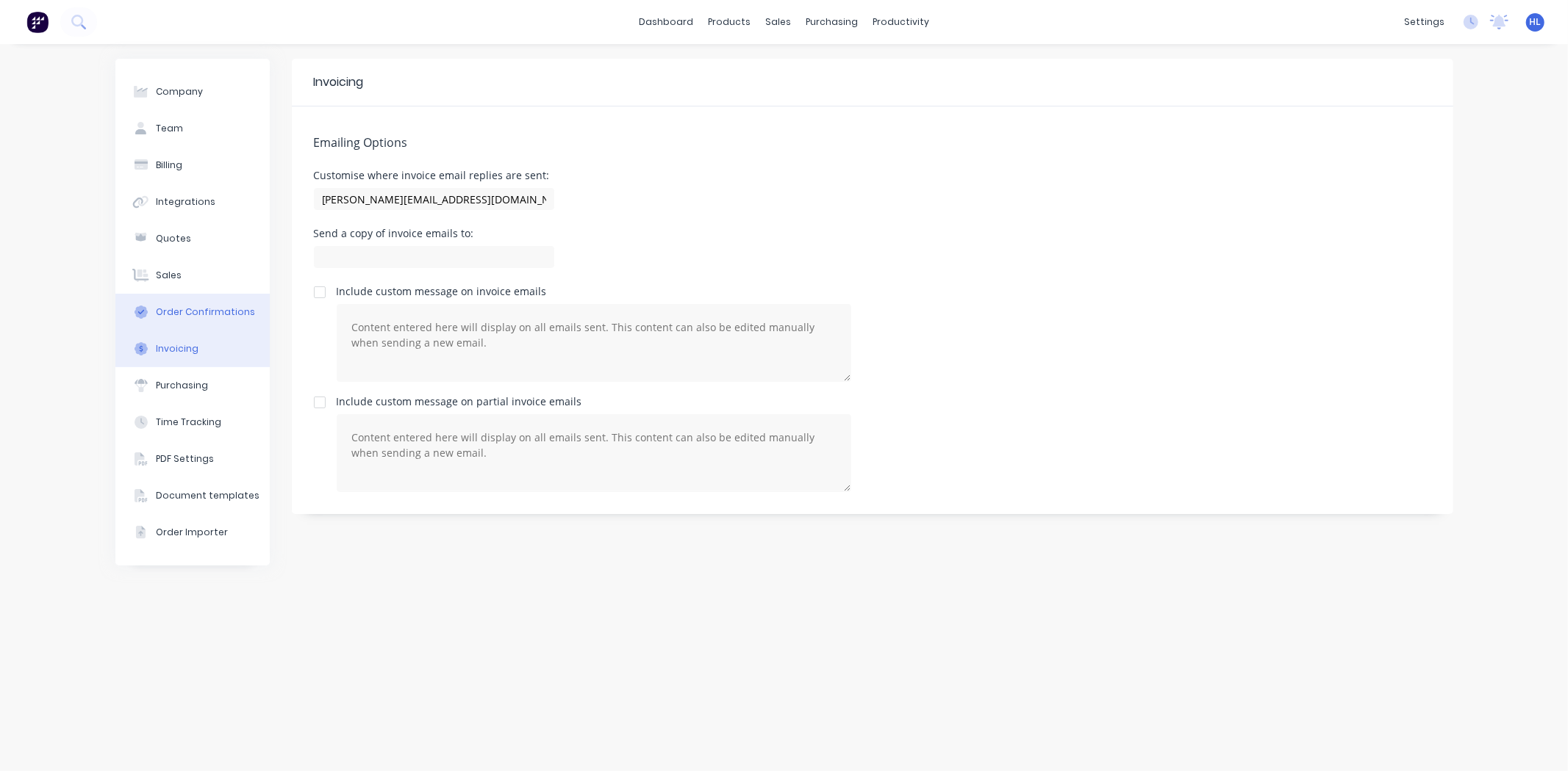
click at [192, 301] on button "Order Confirmations" at bounding box center [193, 312] width 154 height 37
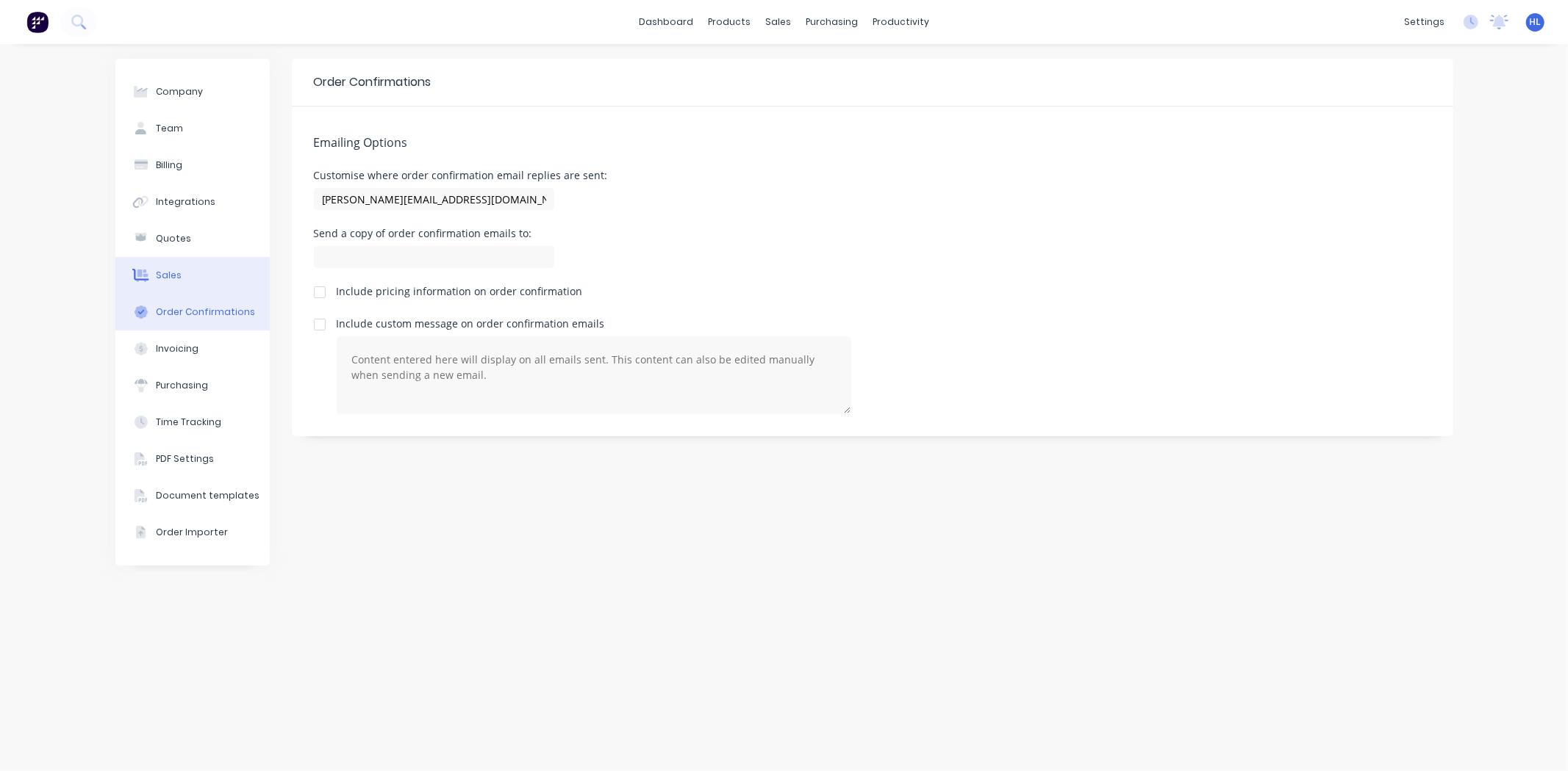
click at [189, 277] on button "Sales" at bounding box center [193, 275] width 154 height 37
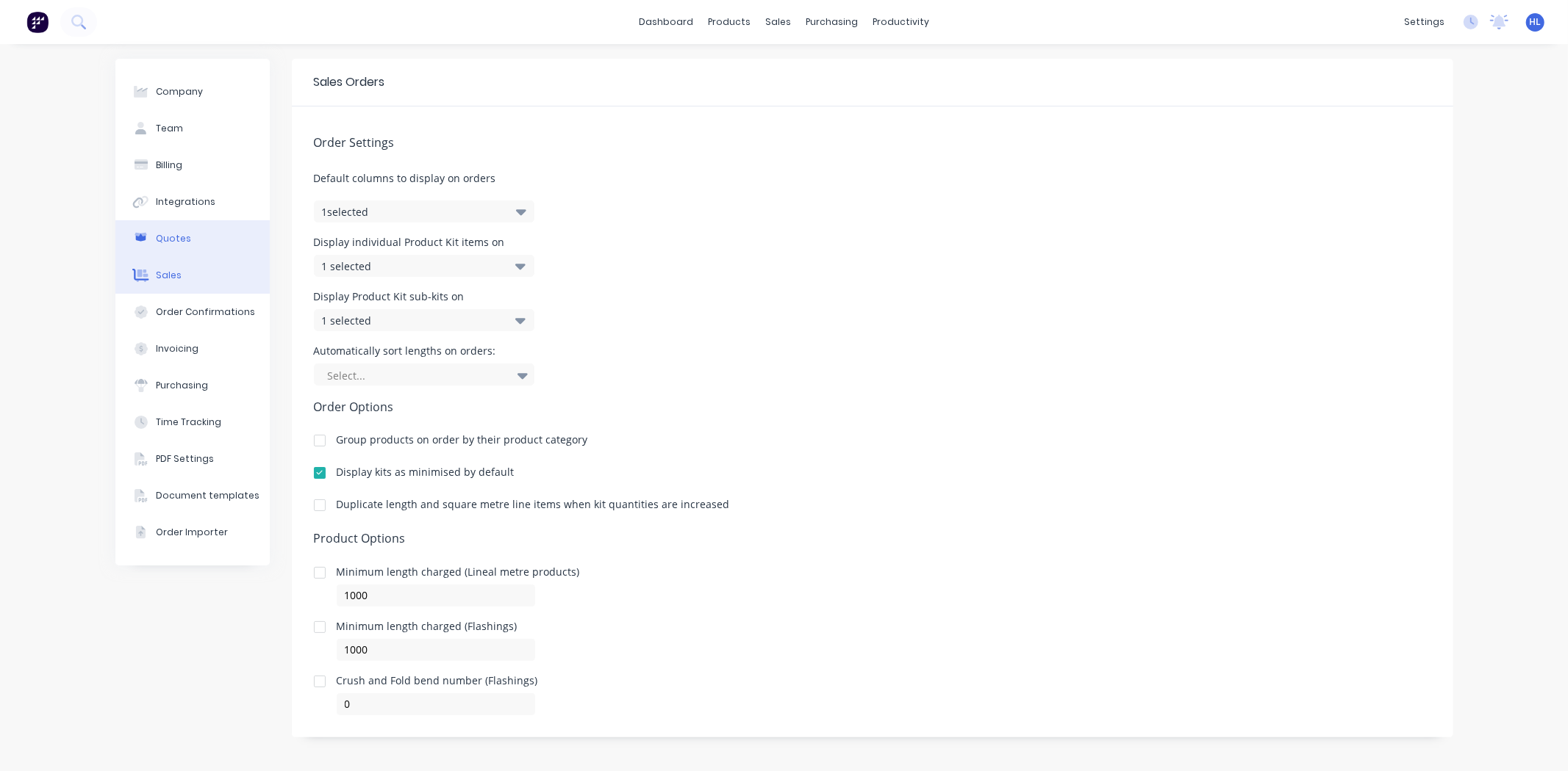
click at [188, 247] on button "Quotes" at bounding box center [193, 239] width 154 height 37
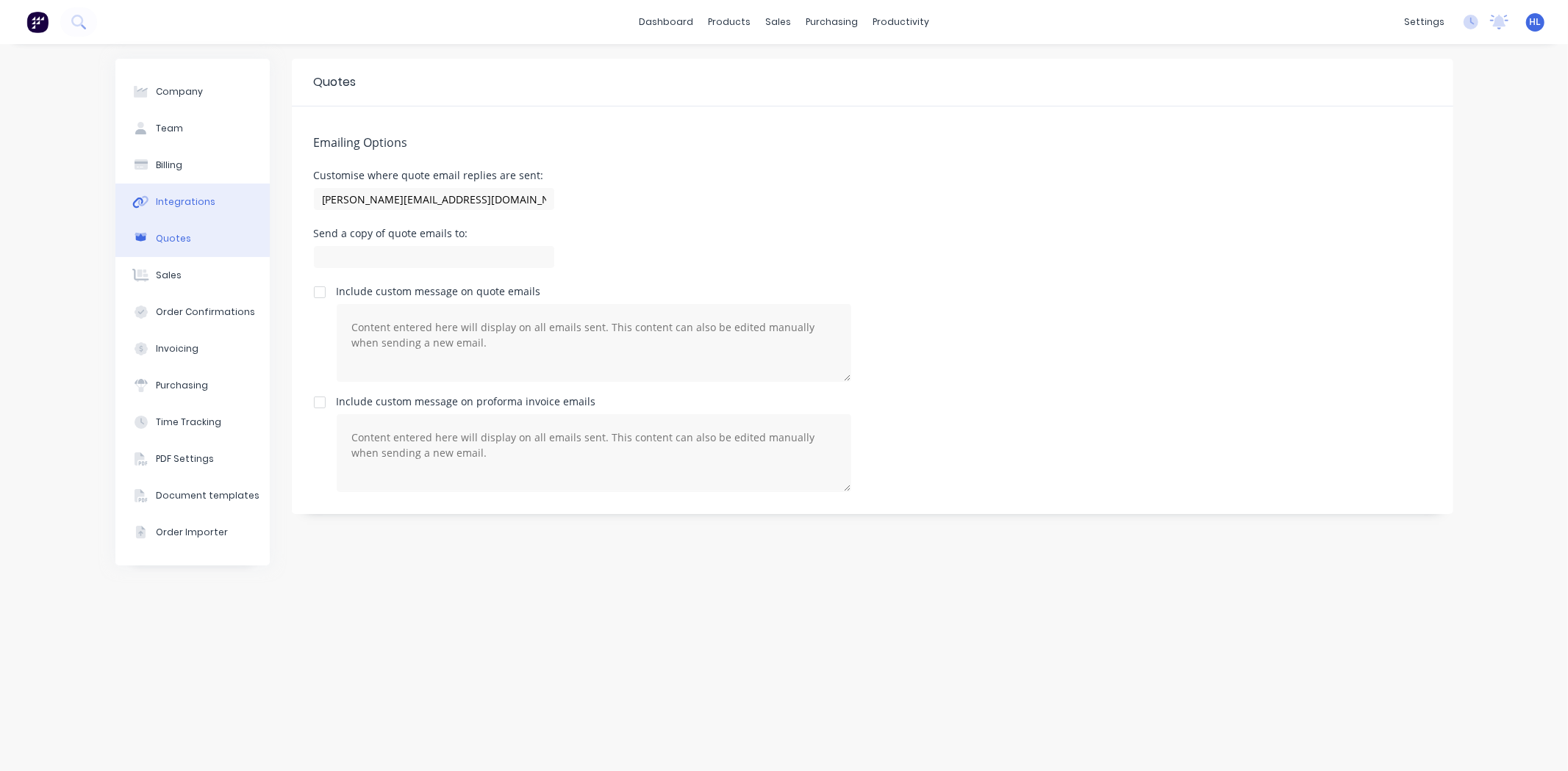
click at [188, 198] on div "Integrations" at bounding box center [186, 202] width 60 height 13
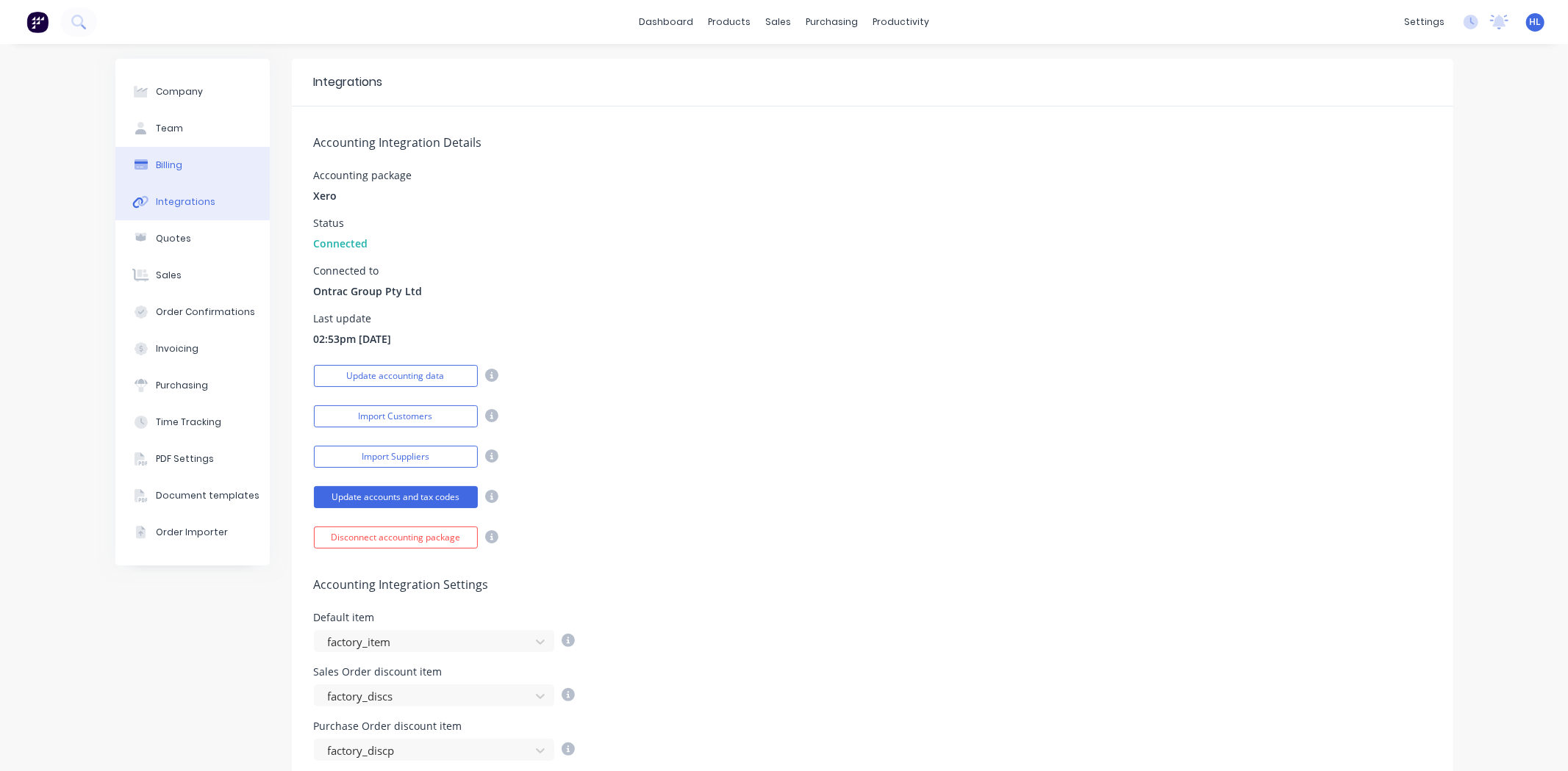
click at [185, 169] on button "Billing" at bounding box center [193, 166] width 154 height 37
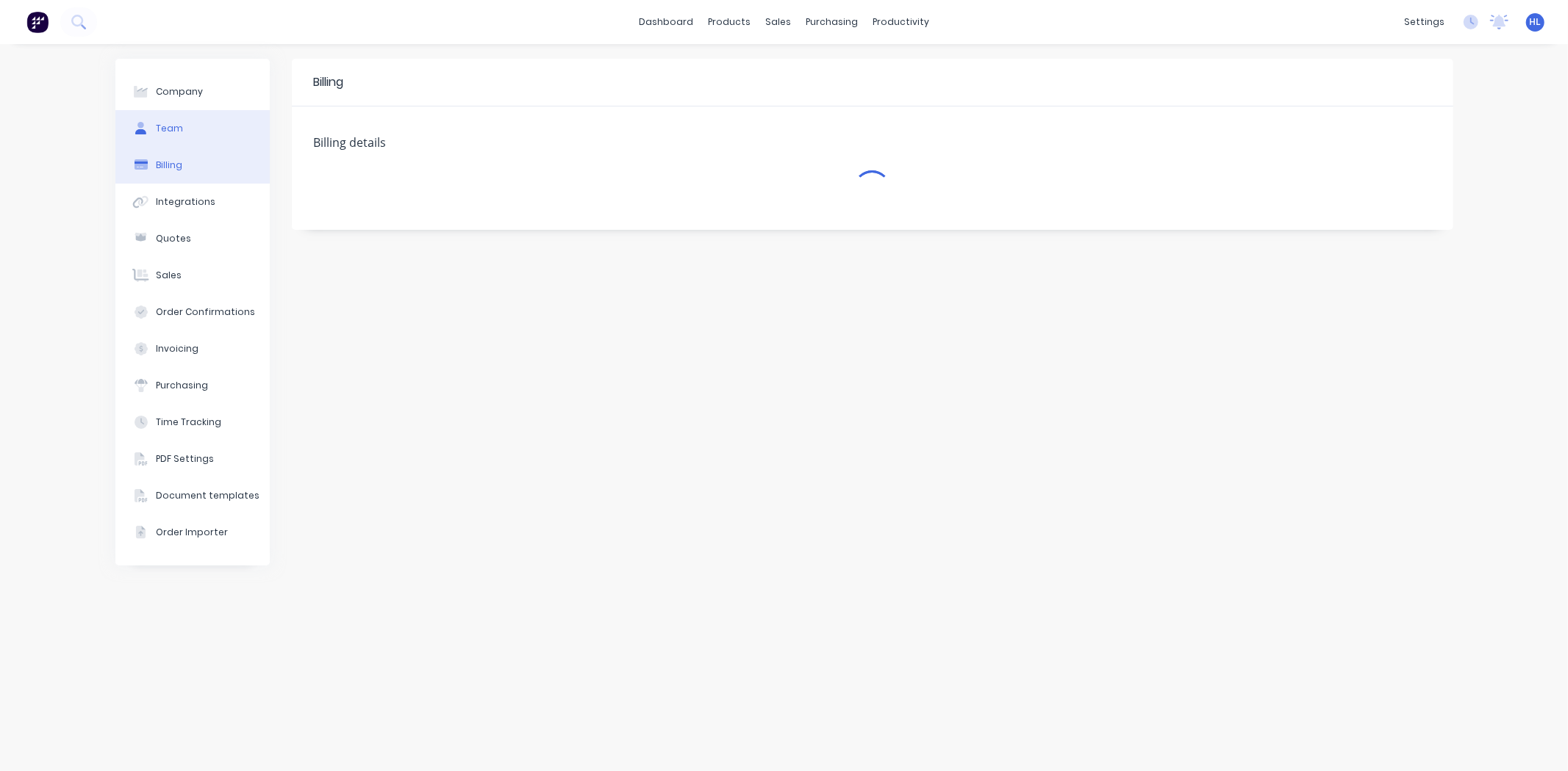
click at [182, 122] on button "Team" at bounding box center [193, 128] width 154 height 37
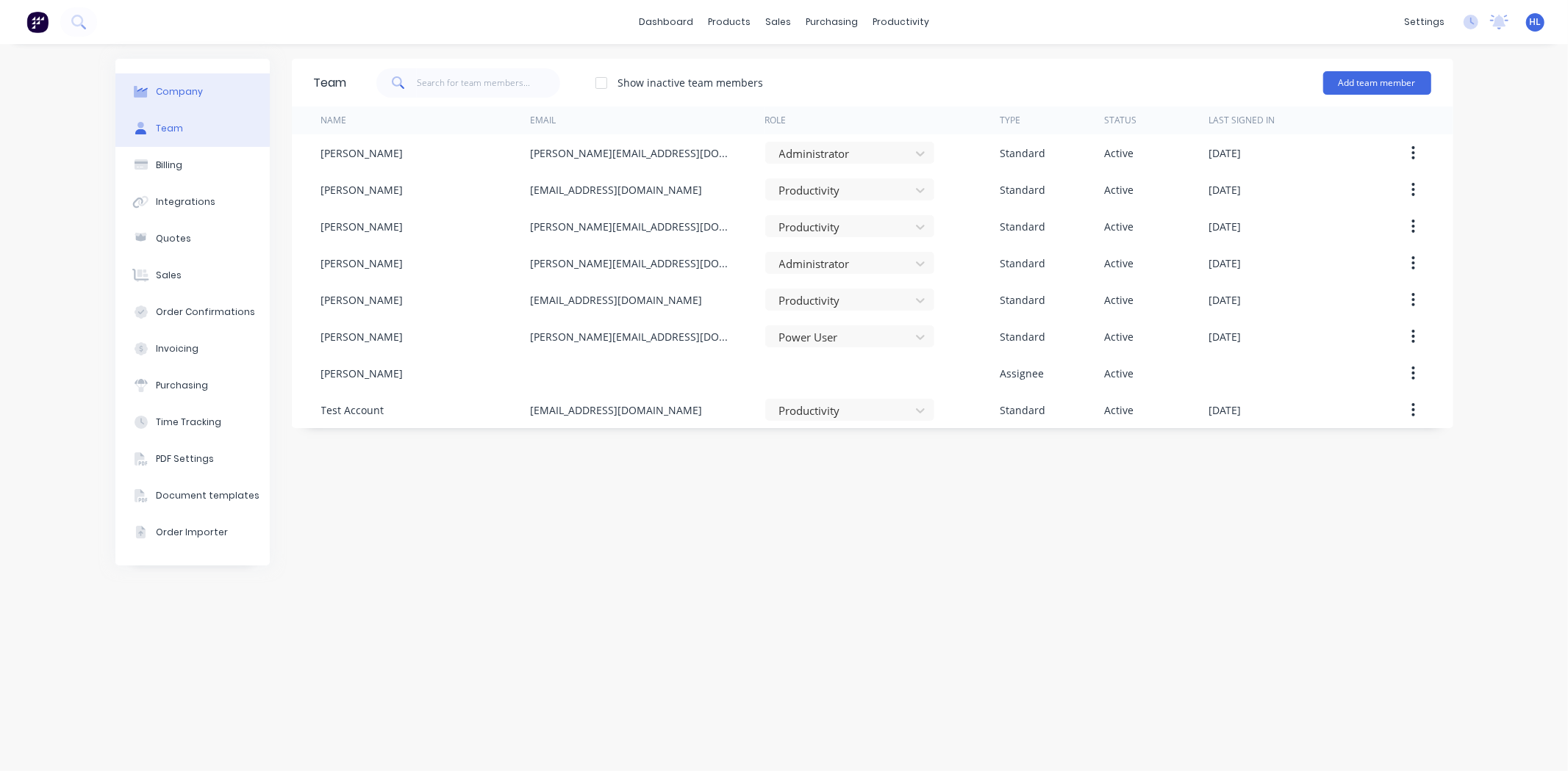
click at [185, 90] on div "Company" at bounding box center [179, 92] width 47 height 13
select select "AU"
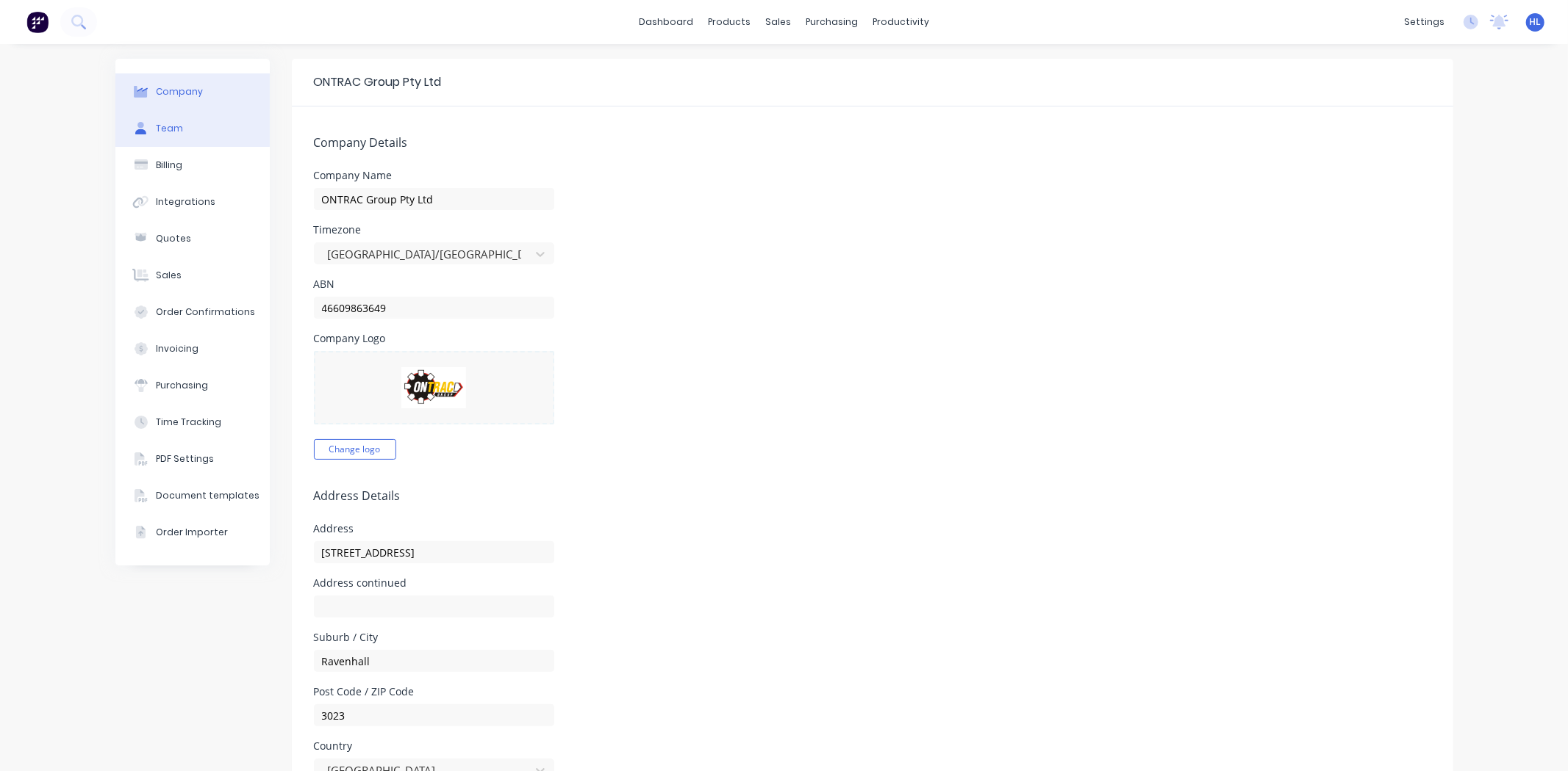
click at [174, 134] on div "Team" at bounding box center [170, 129] width 27 height 13
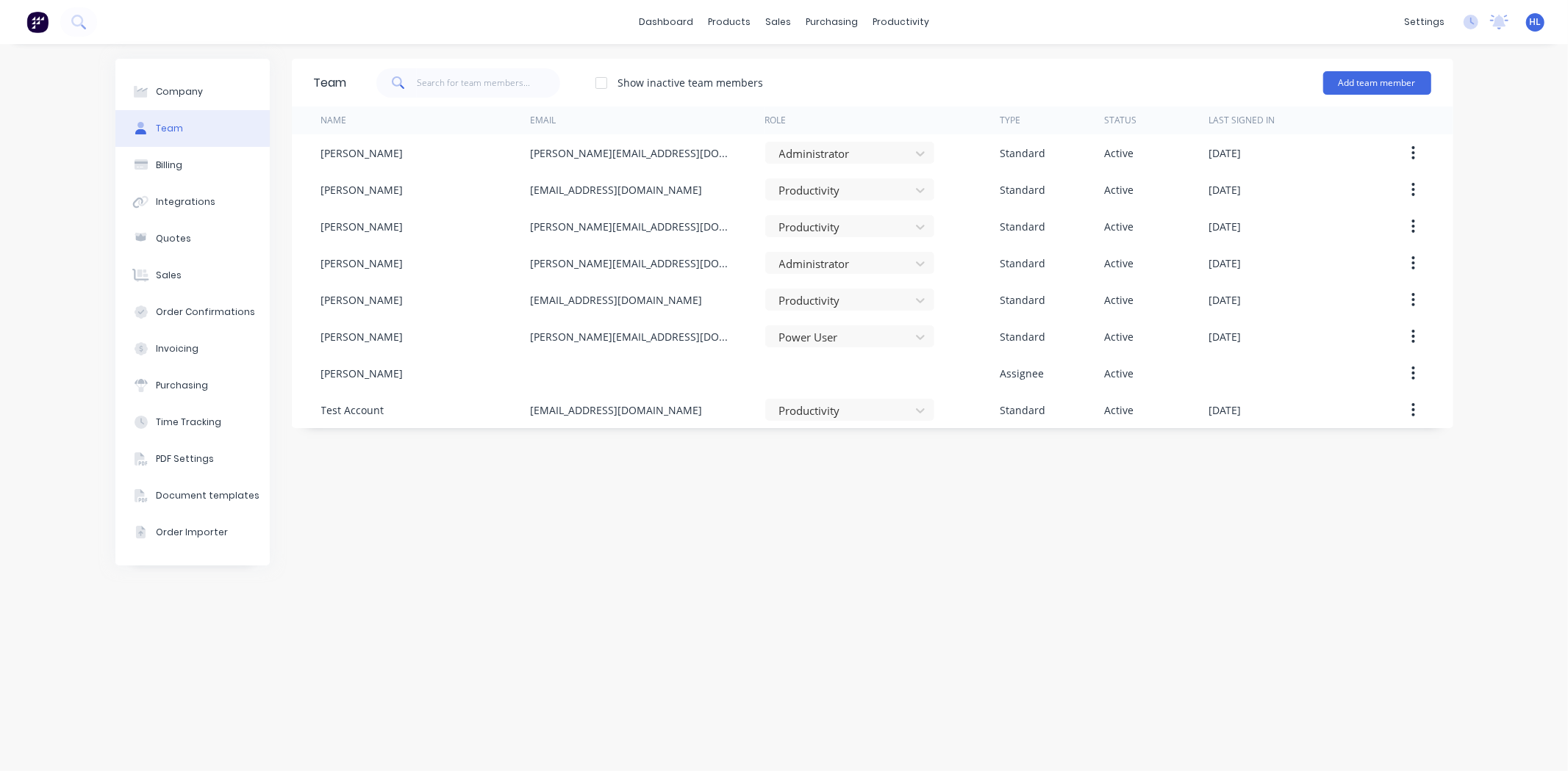
click at [221, 64] on div "Company Team Billing Integrations Quotes Sales Order Confirmations Invoicing Pu…" at bounding box center [193, 312] width 154 height 507
click at [924, 79] on button "Workflow" at bounding box center [958, 69] width 195 height 30
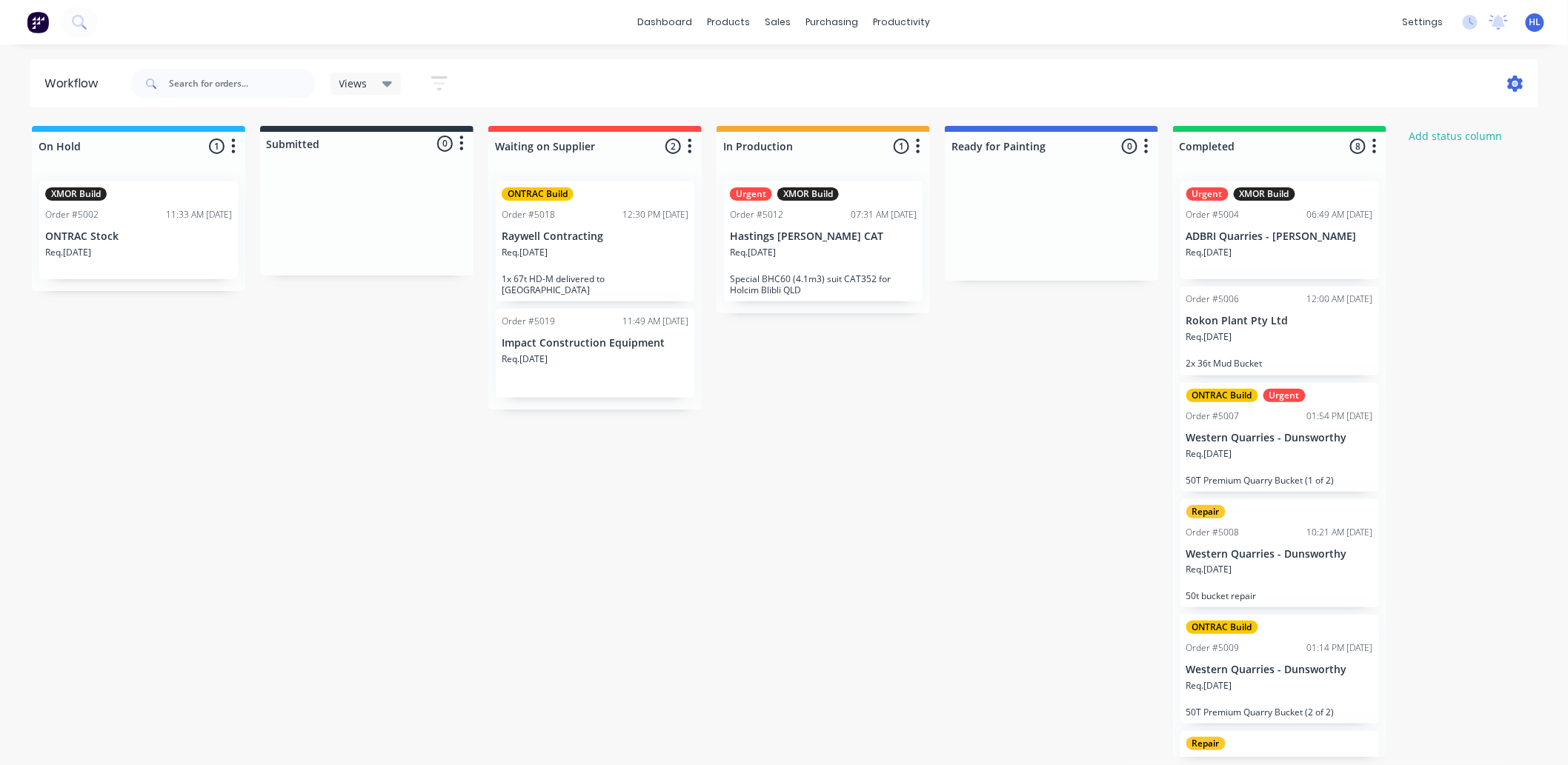
click at [1514, 83] on icon at bounding box center [1515, 83] width 17 height 17
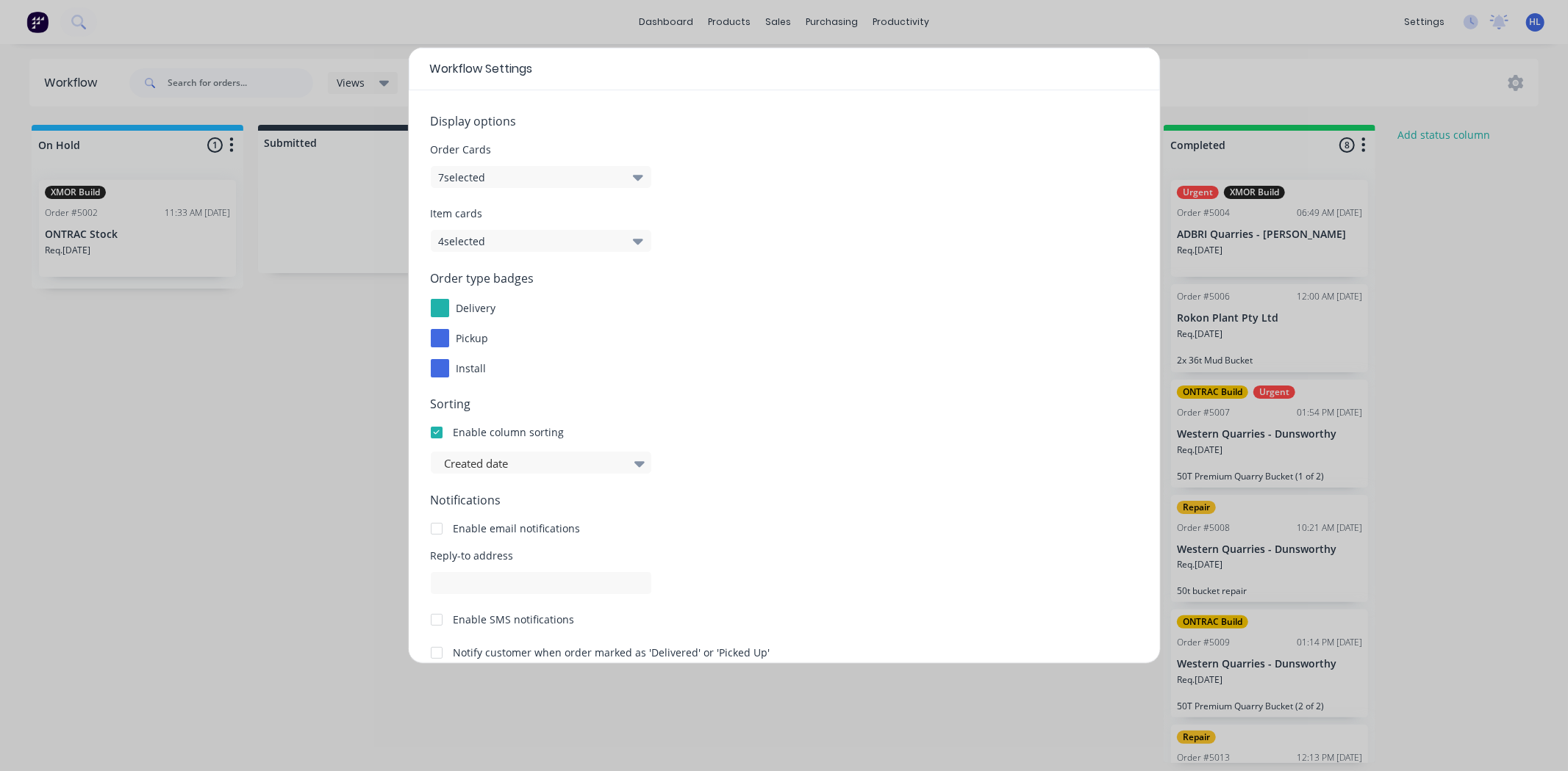
click at [1262, 44] on div "Workflow Settings Display options Order Cards 7 selected Item cards 4 selected …" at bounding box center [784, 385] width 1568 height 771
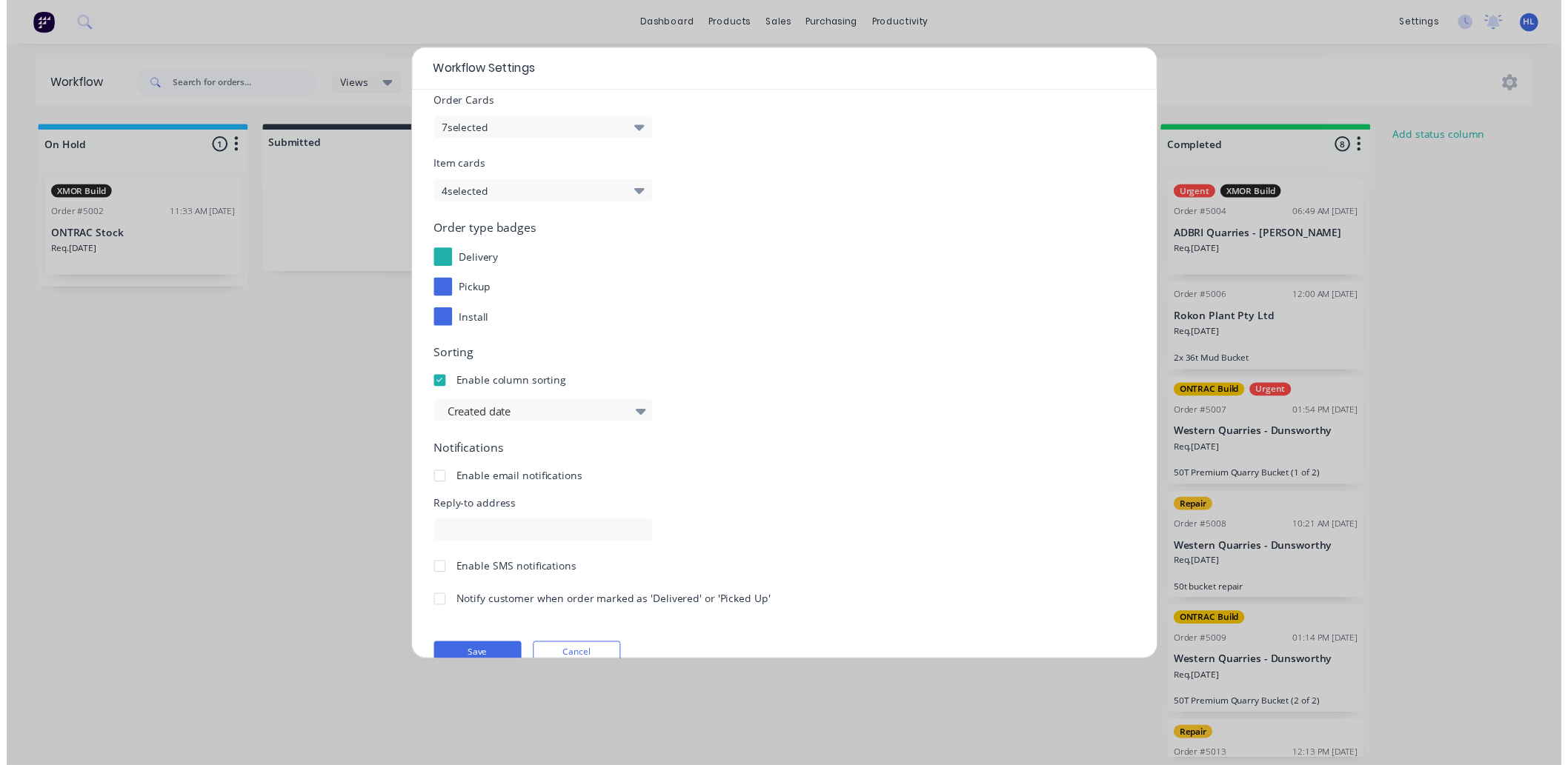
scroll to position [77, 0]
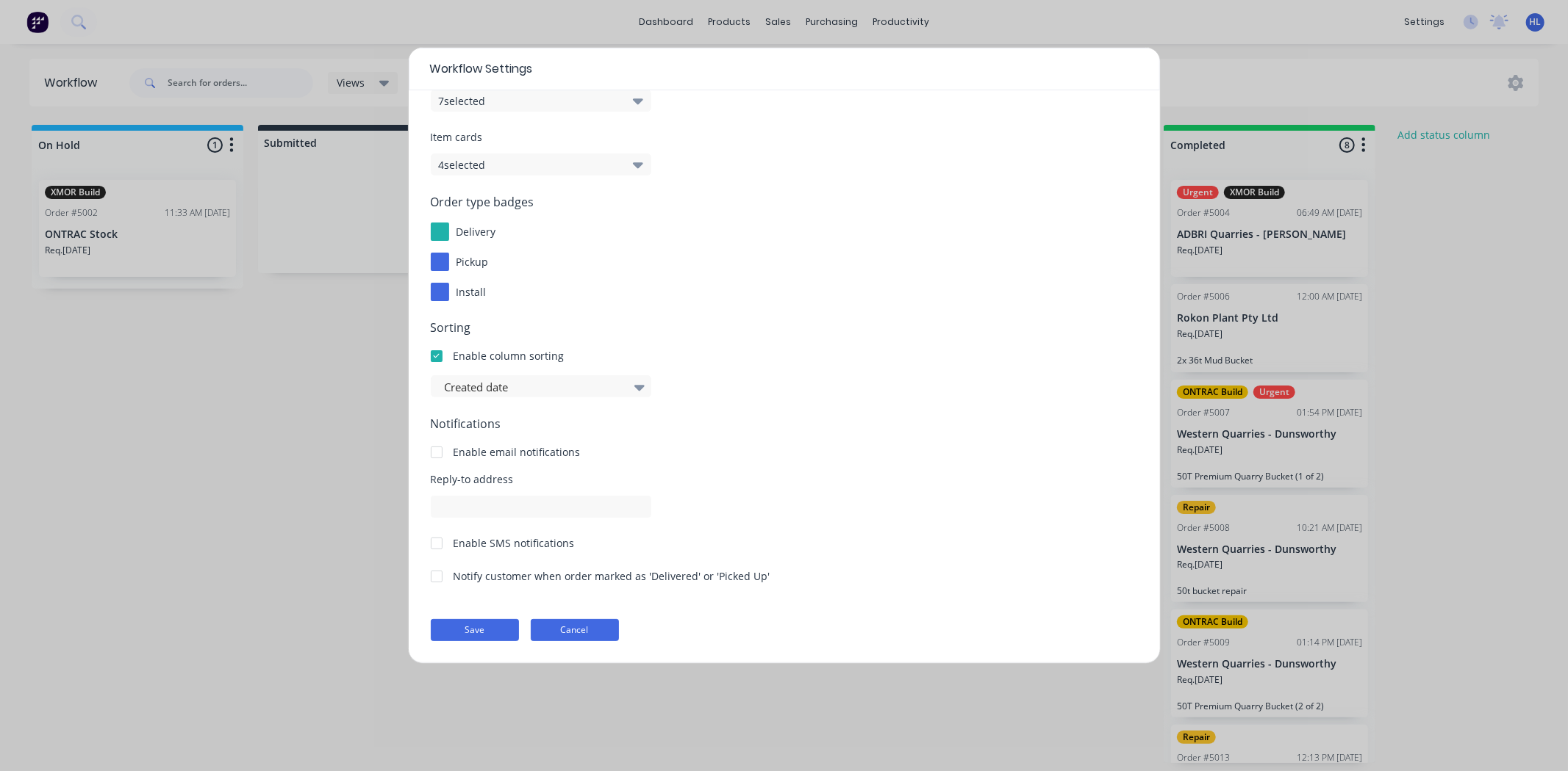
click at [597, 617] on form "Display options Order Cards 7 selected Item cards 4 selected Order type badges …" at bounding box center [784, 338] width 707 height 605
click at [595, 625] on button "Cancel" at bounding box center [575, 630] width 89 height 22
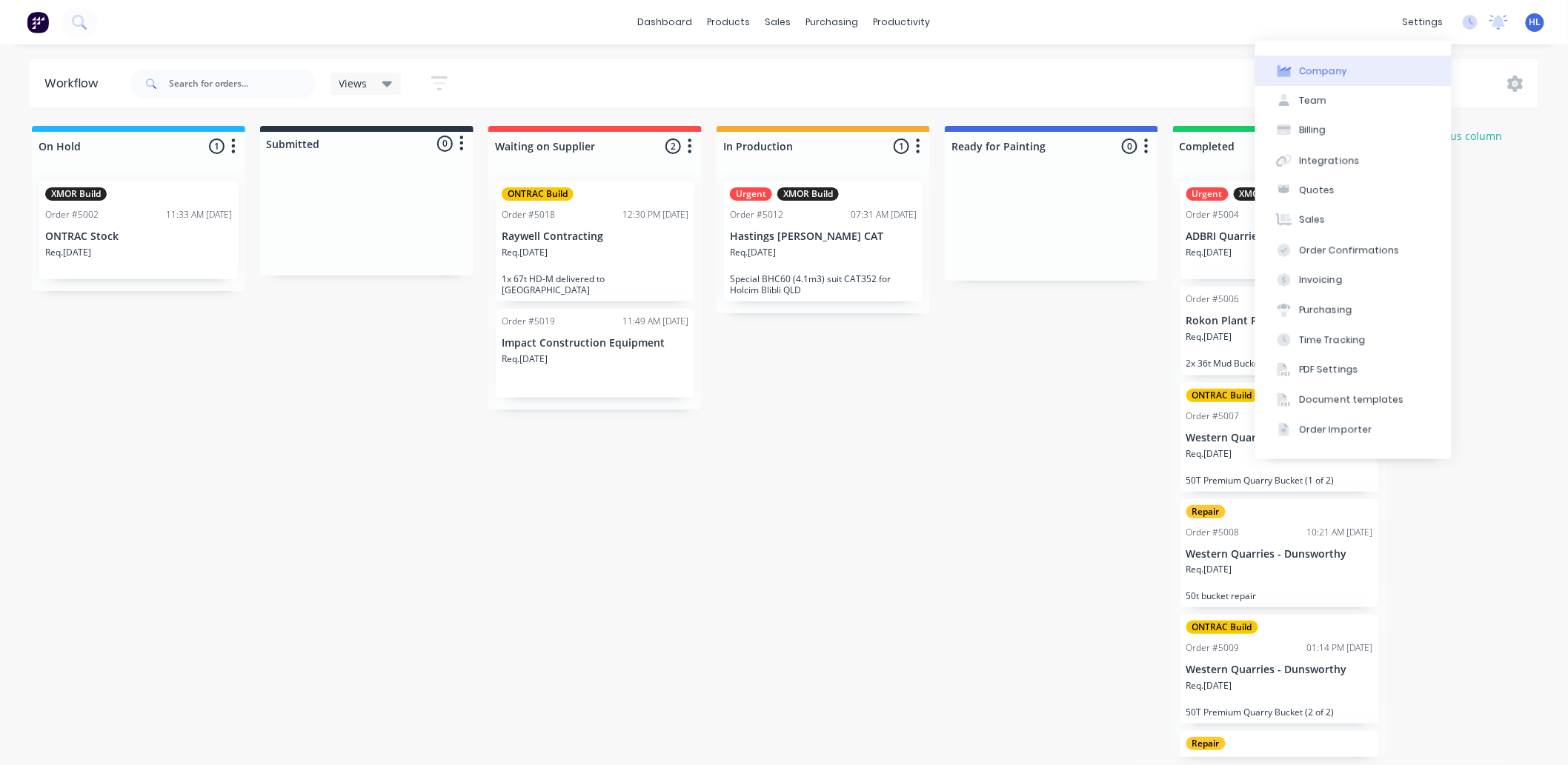
click at [1354, 67] on button "Company" at bounding box center [1353, 70] width 196 height 30
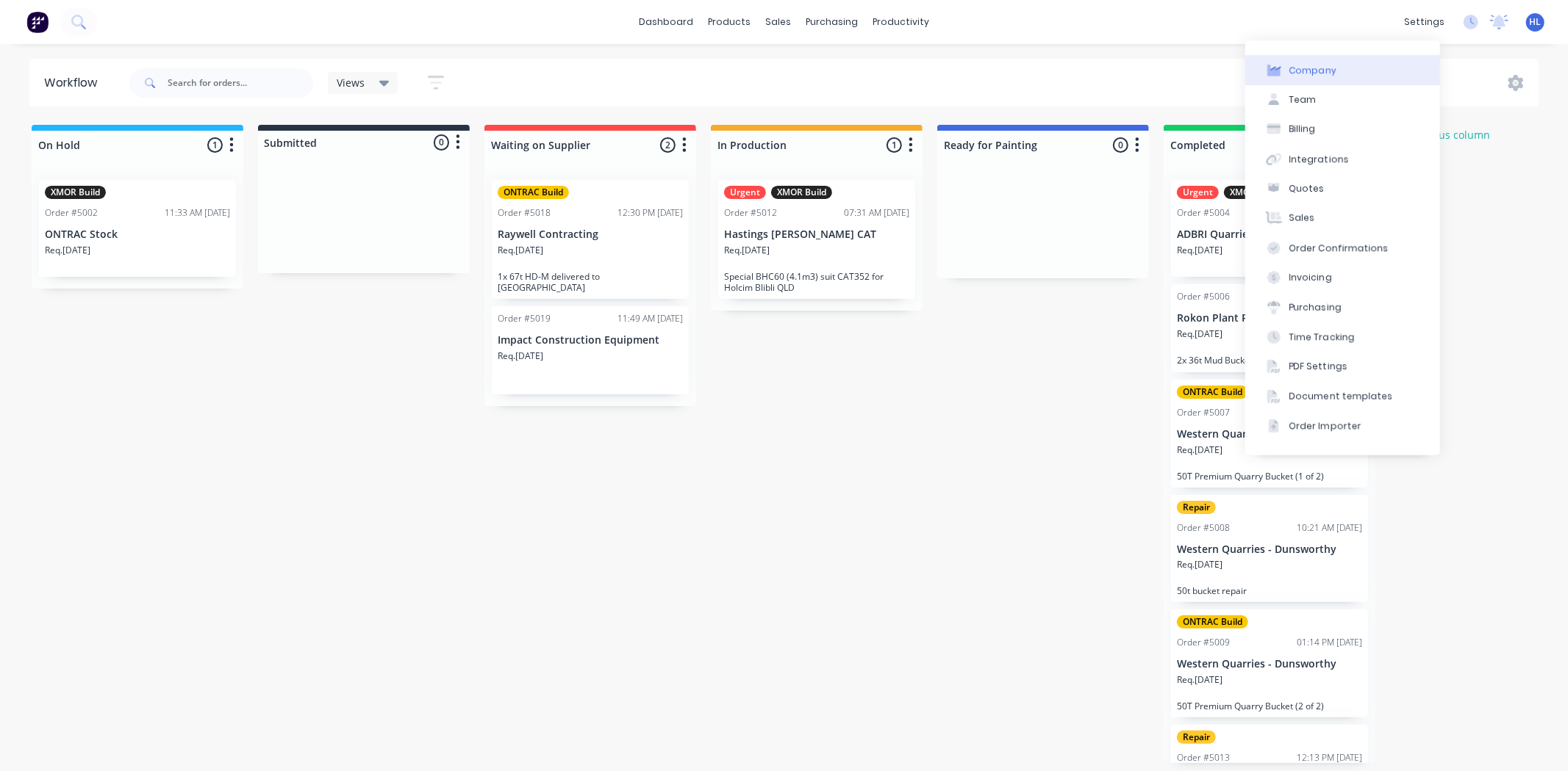
select select "AU"
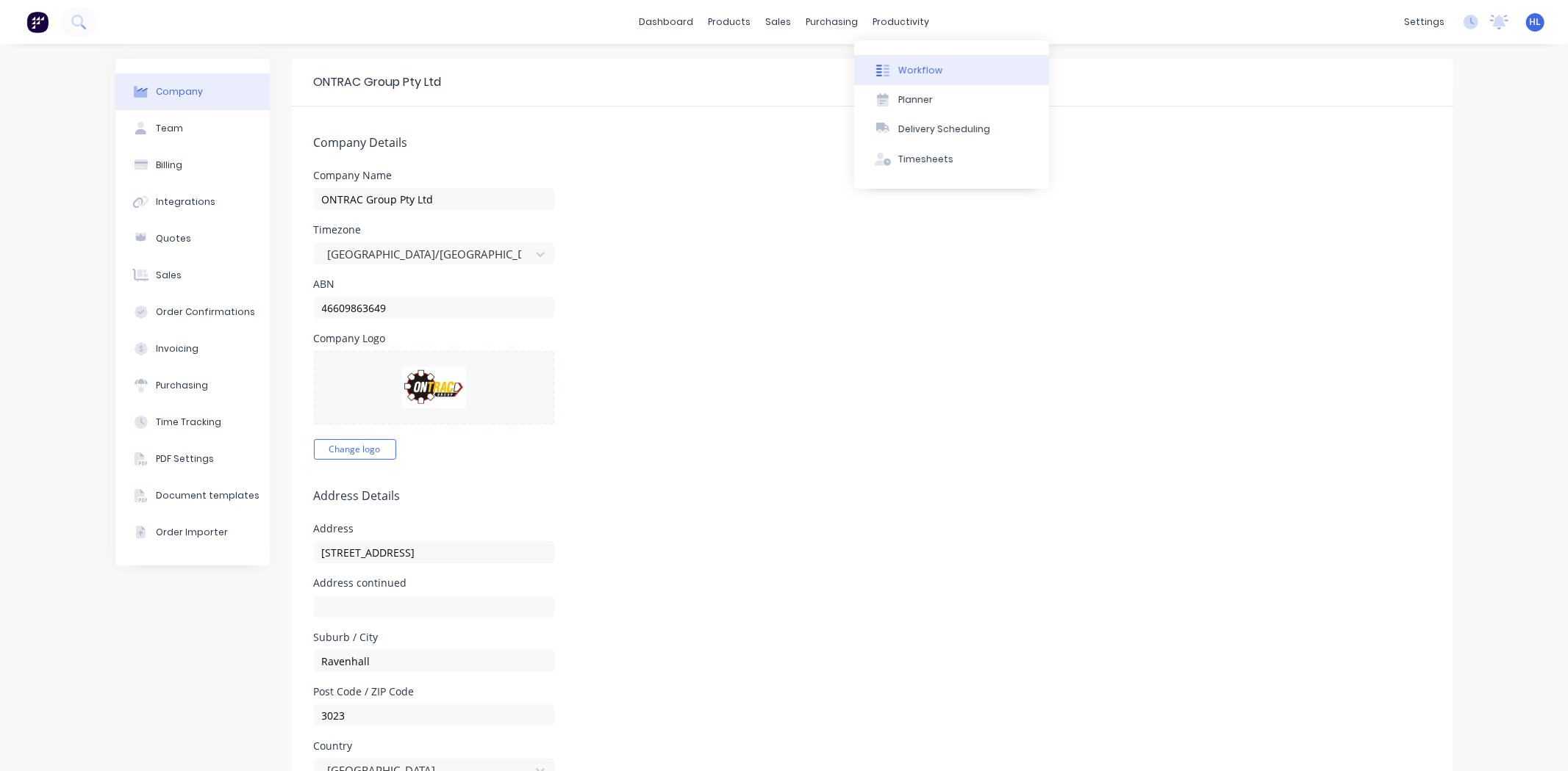
click at [931, 66] on div "Workflow" at bounding box center [921, 70] width 44 height 13
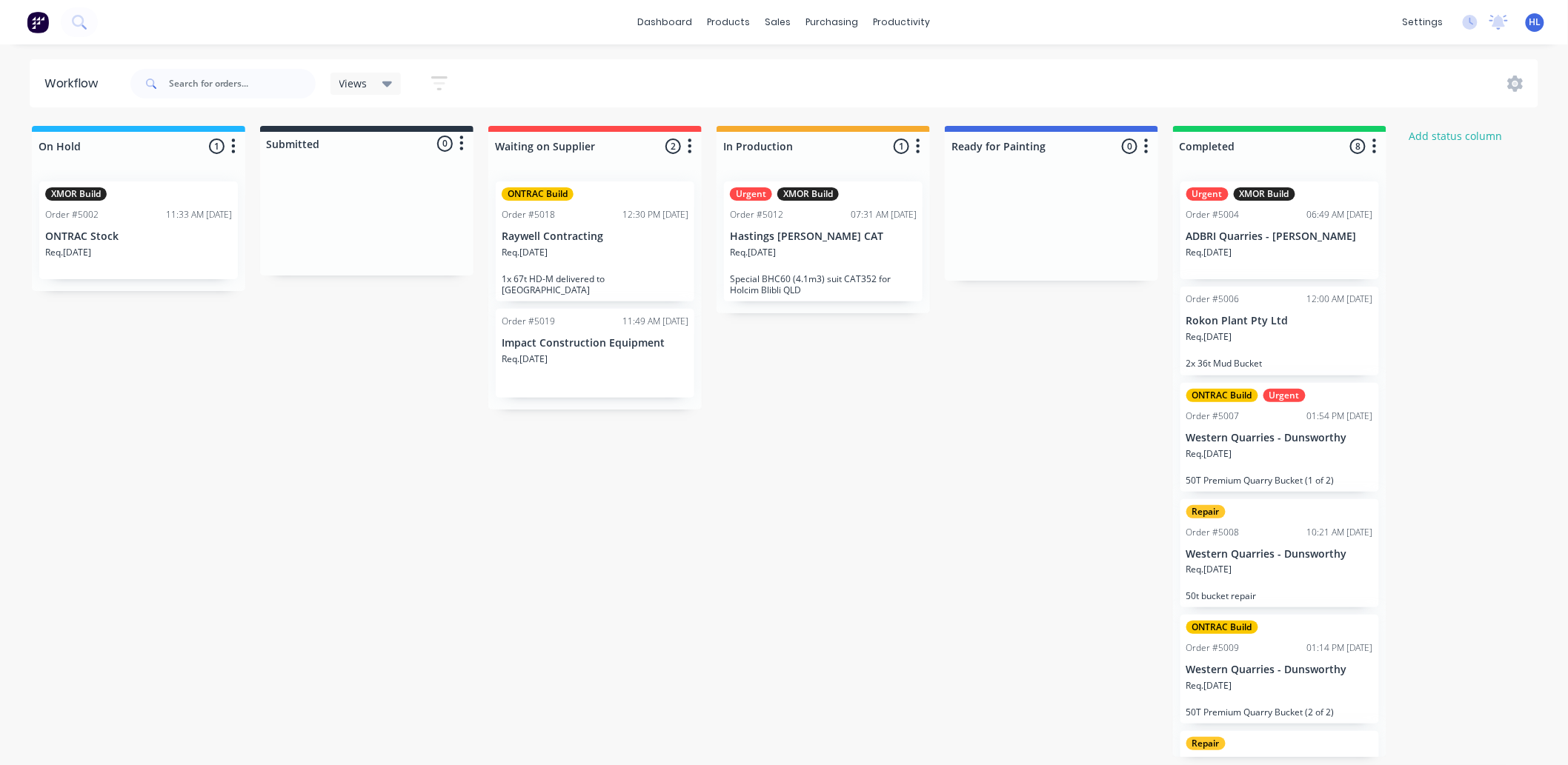
click at [1249, 330] on div "Req. [DATE]" at bounding box center [1280, 343] width 186 height 25
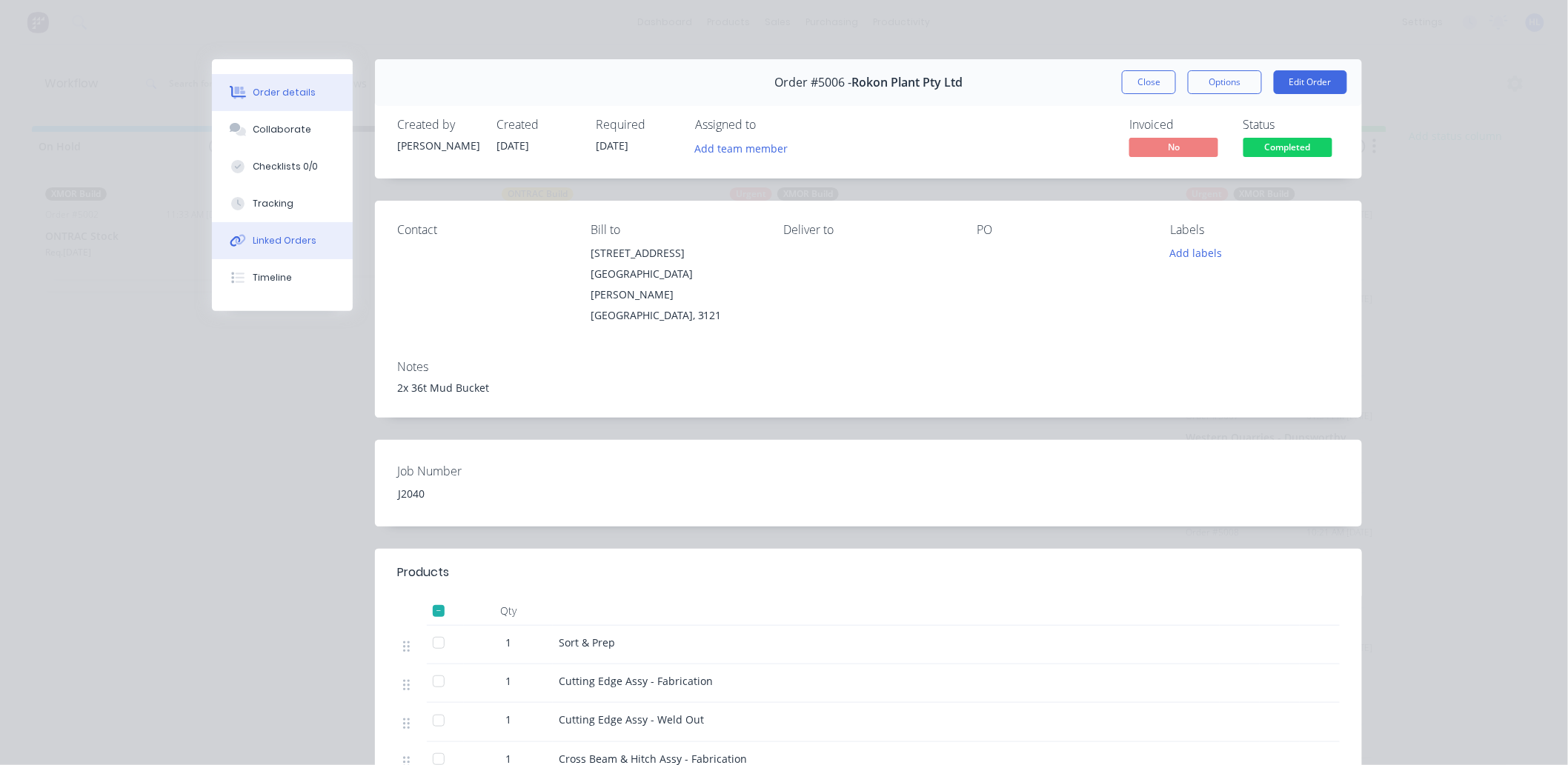
click at [264, 222] on button "Linked Orders" at bounding box center [282, 241] width 141 height 37
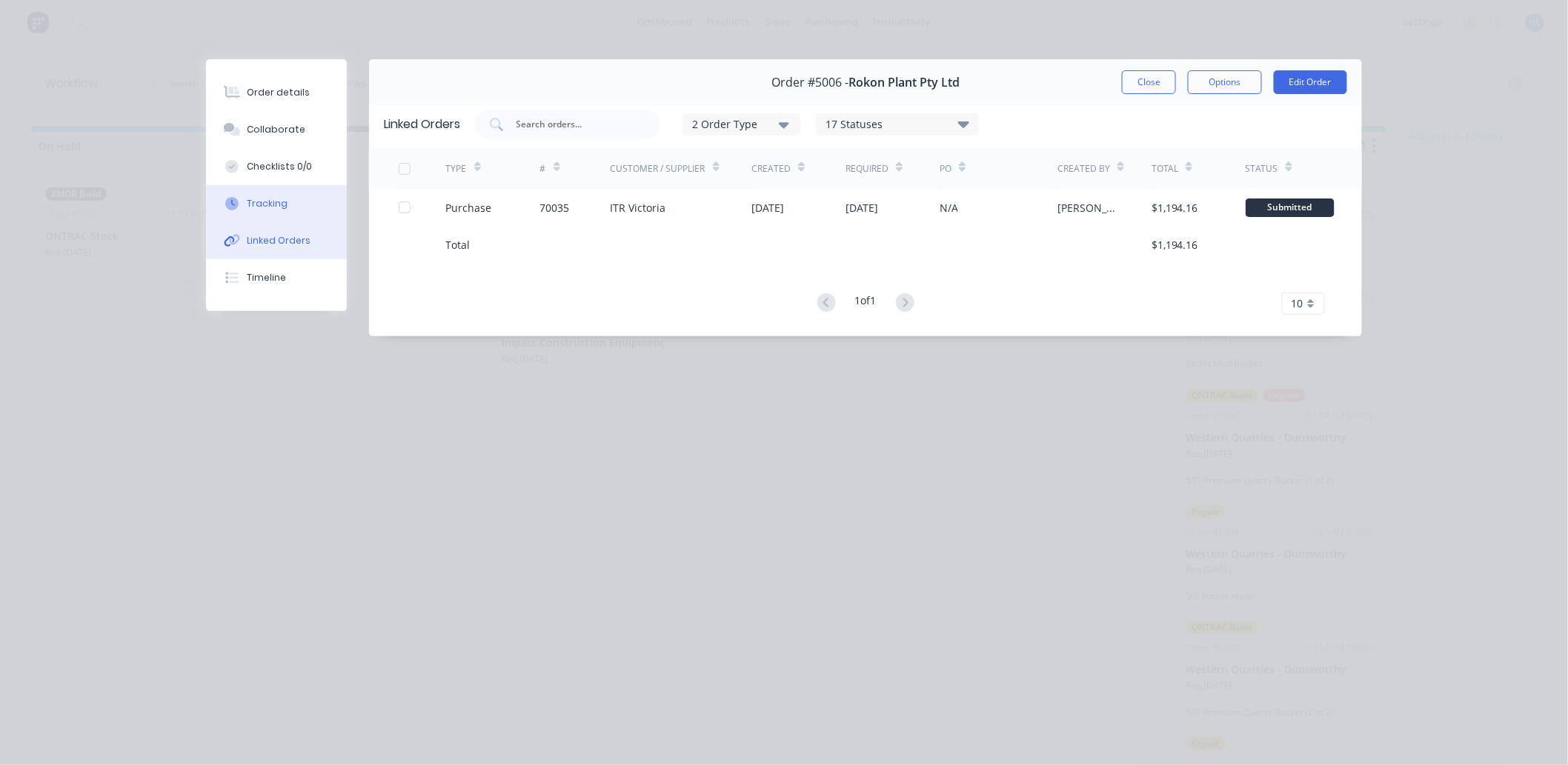
click at [275, 208] on div "Tracking" at bounding box center [268, 204] width 41 height 14
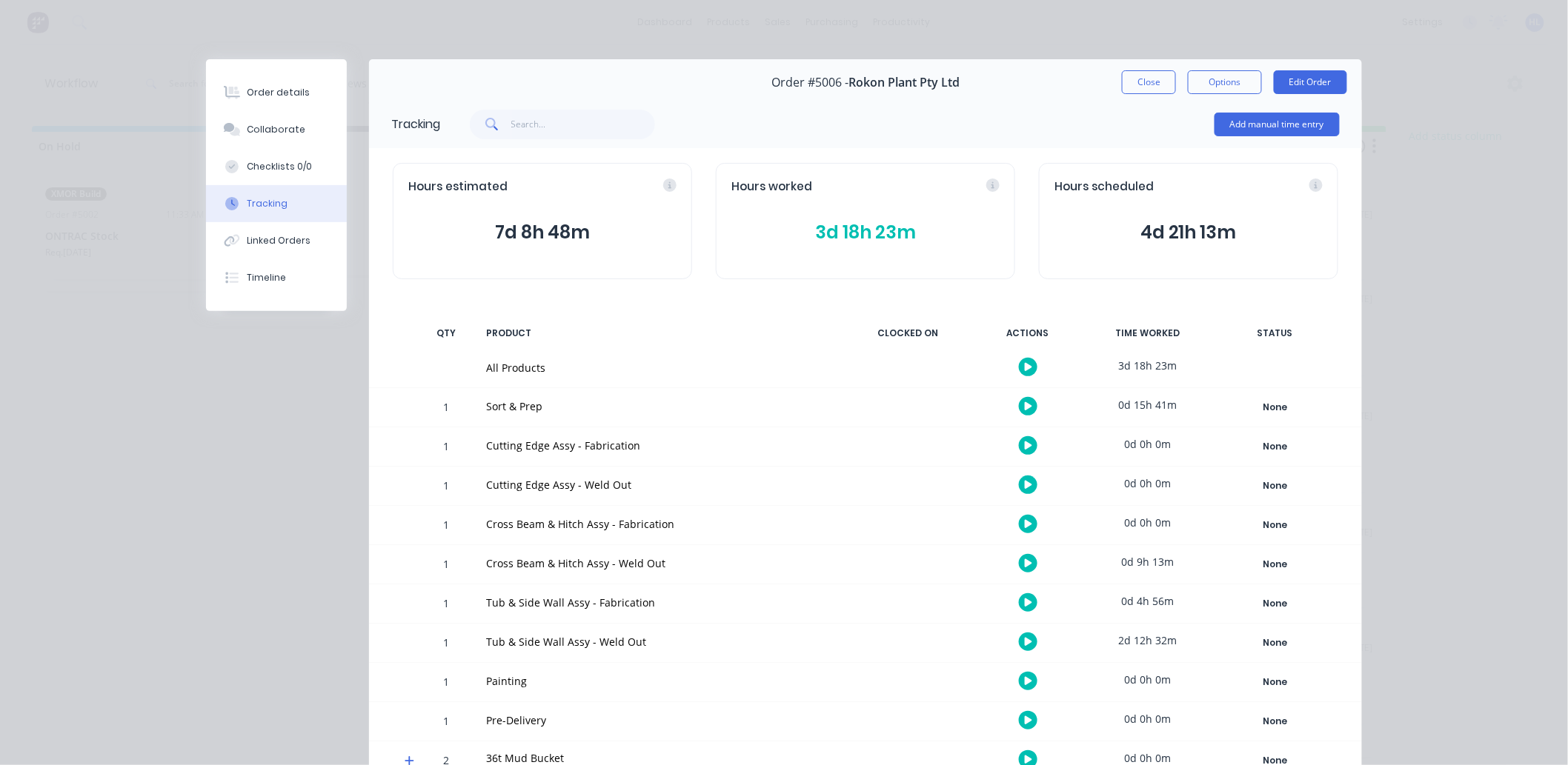
click at [806, 128] on div "Add manual time entry" at bounding box center [889, 124] width 899 height 45
click at [610, 93] on div "Order #5006 - Rokon Plant Pty Ltd Close Options Edit Order" at bounding box center [865, 83] width 993 height 47
click at [285, 253] on button "Linked Orders" at bounding box center [276, 241] width 141 height 37
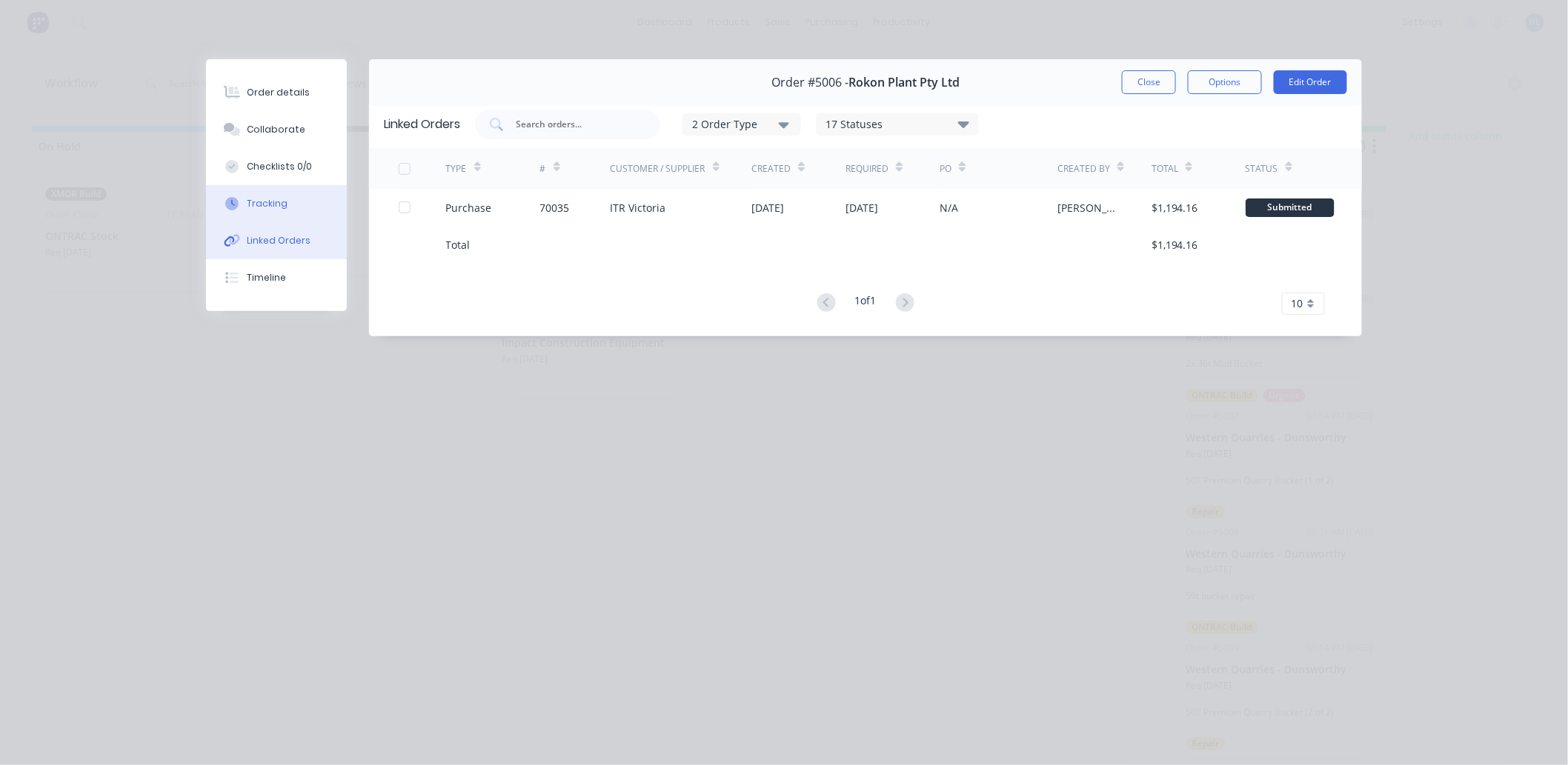
click at [280, 200] on div "Tracking" at bounding box center [268, 204] width 41 height 14
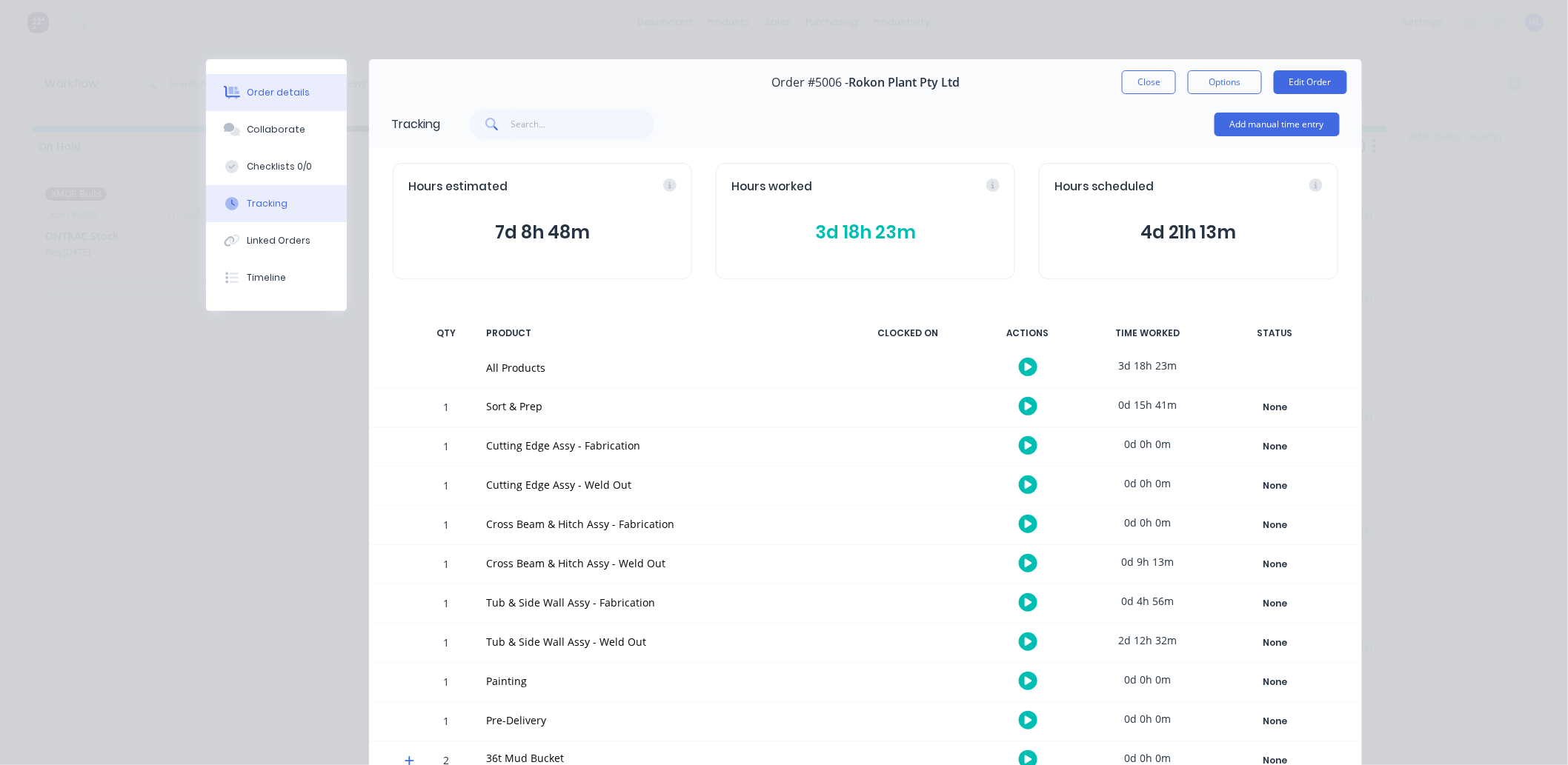
click at [271, 99] on button "Order details" at bounding box center [276, 92] width 141 height 37
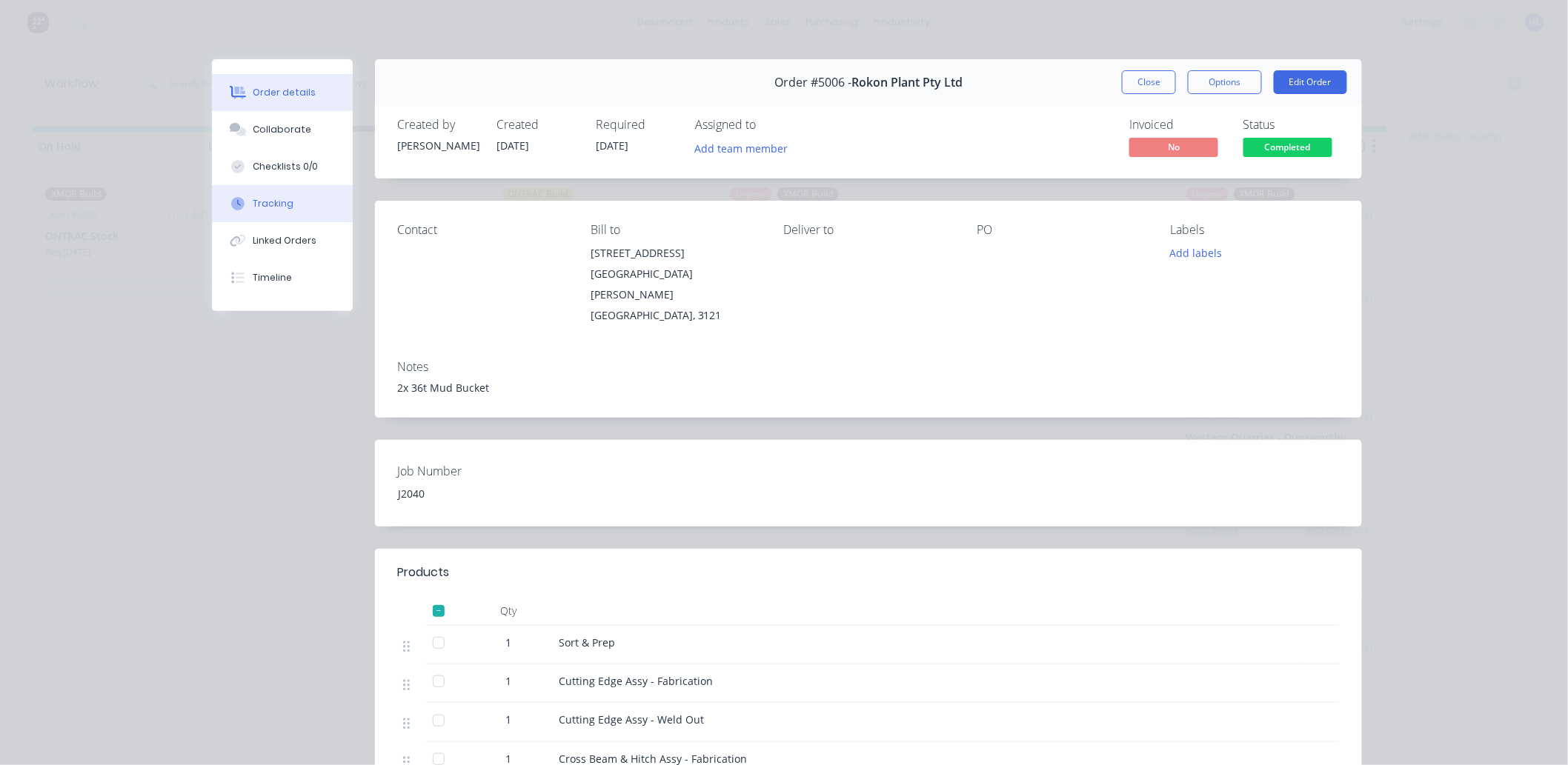
click at [282, 194] on button "Tracking" at bounding box center [282, 204] width 141 height 37
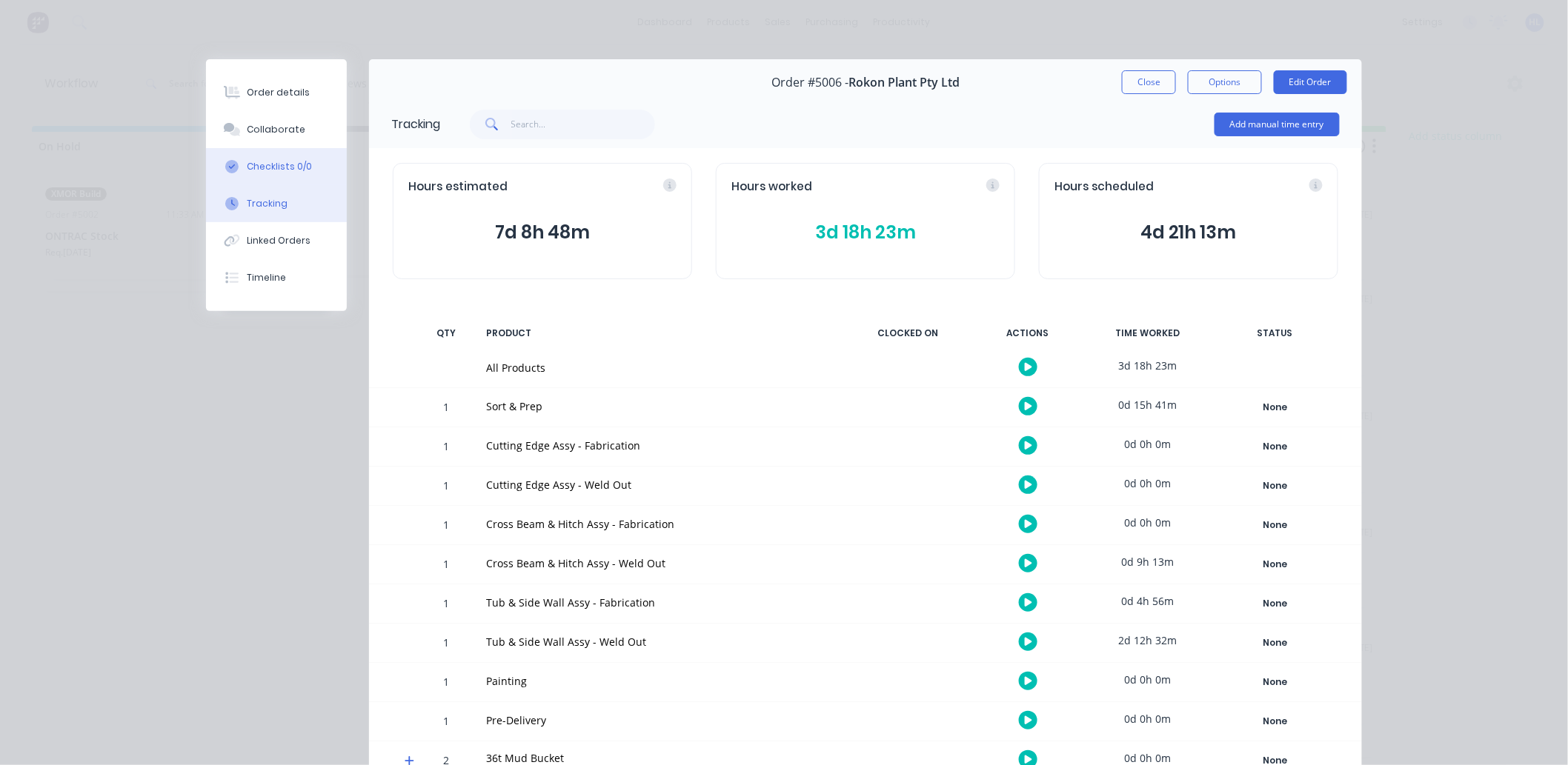
click at [301, 169] on div "Checklists 0/0" at bounding box center [280, 167] width 65 height 14
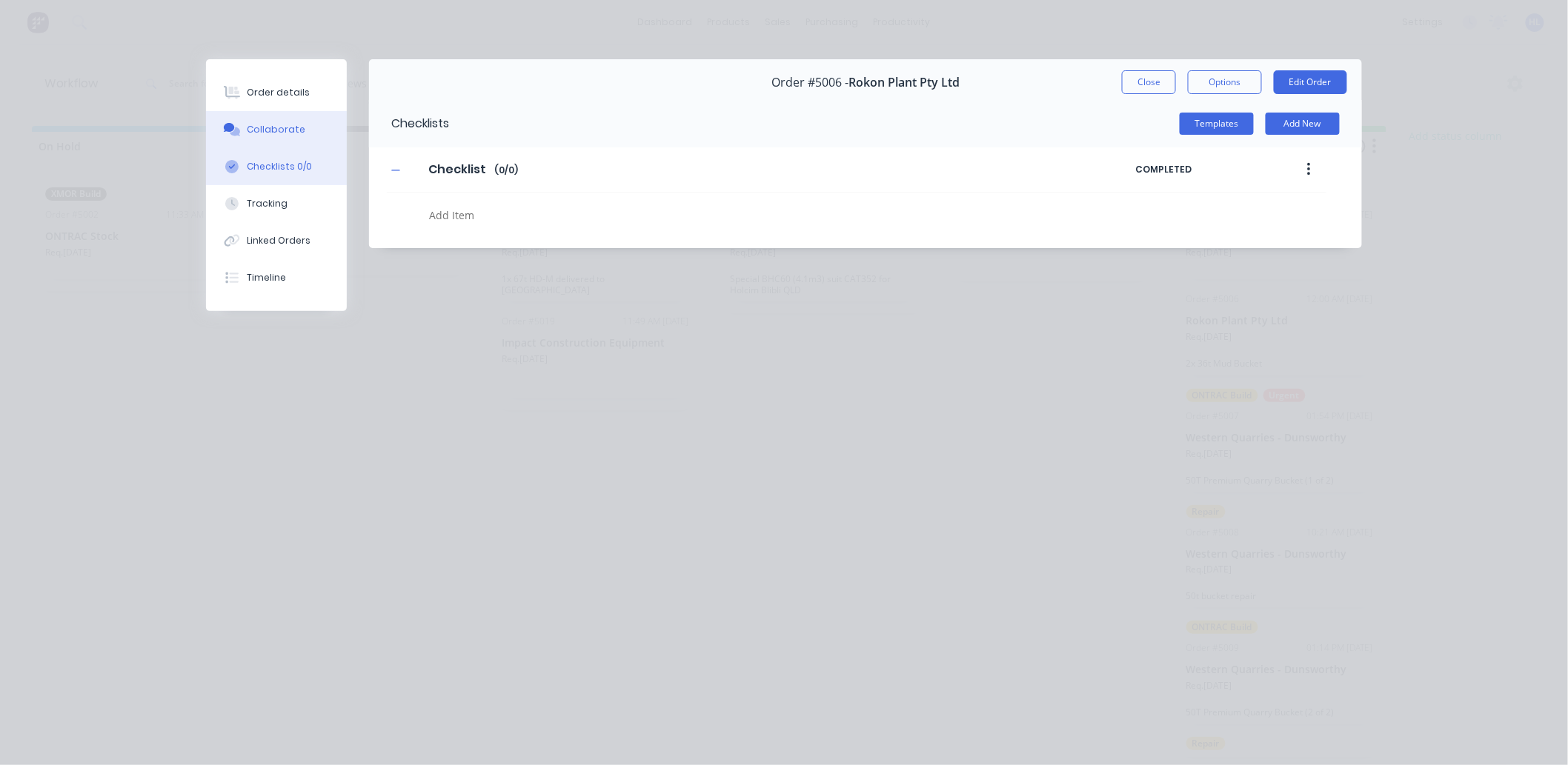
click at [301, 127] on button "Collaborate" at bounding box center [276, 129] width 141 height 37
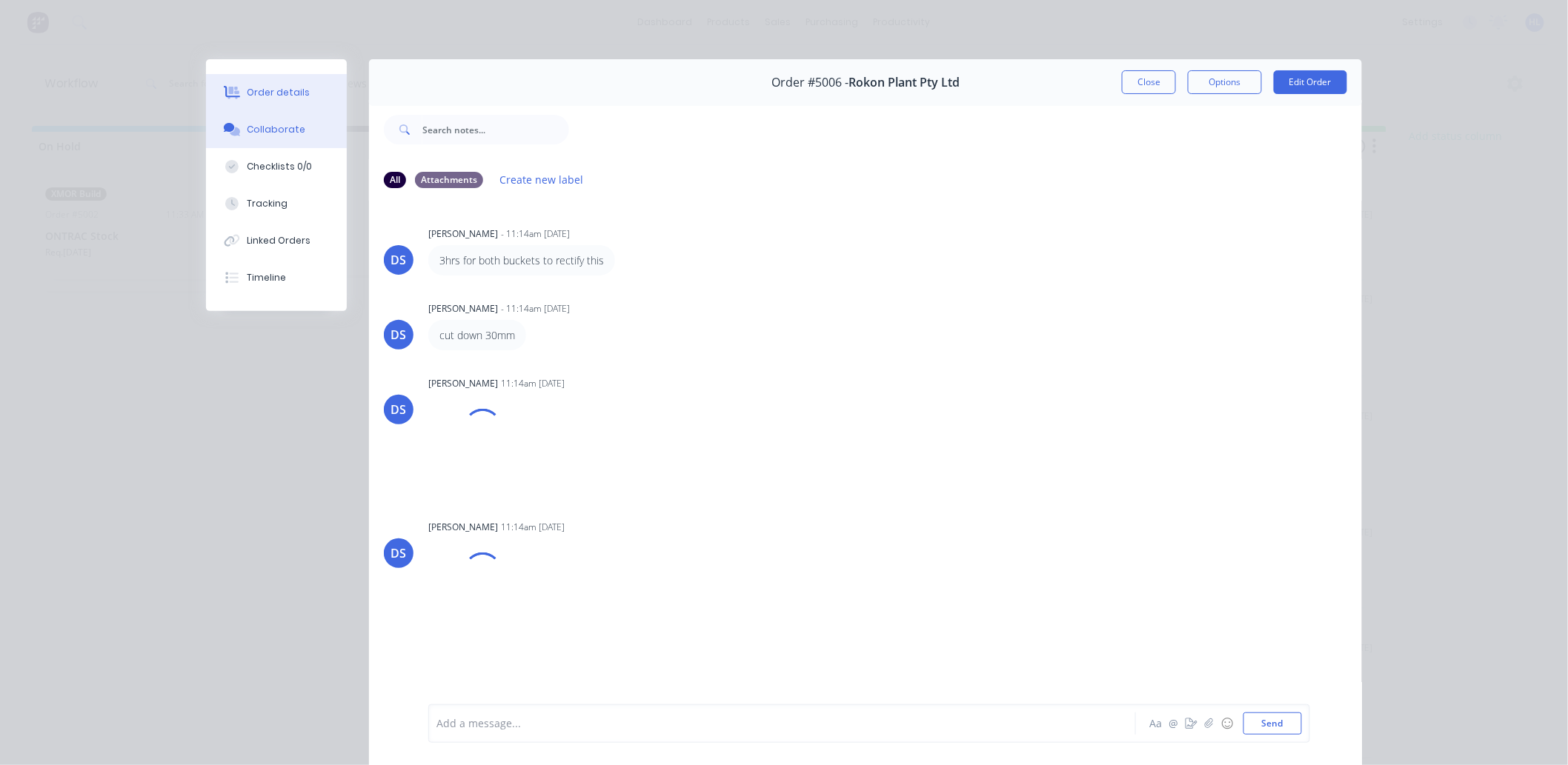
click at [296, 86] on div "Order details" at bounding box center [279, 93] width 63 height 14
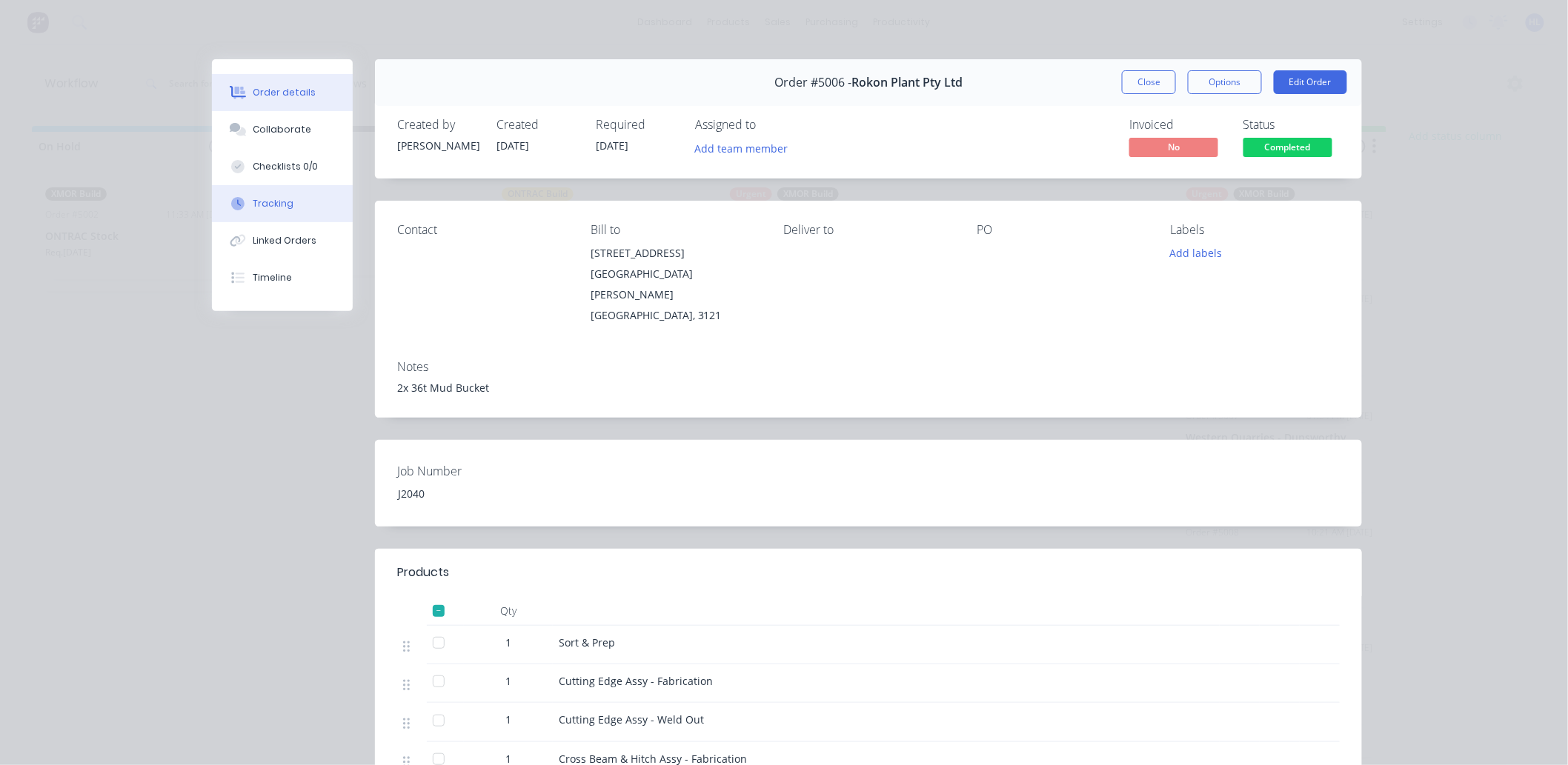
click at [278, 205] on div "Tracking" at bounding box center [274, 204] width 41 height 14
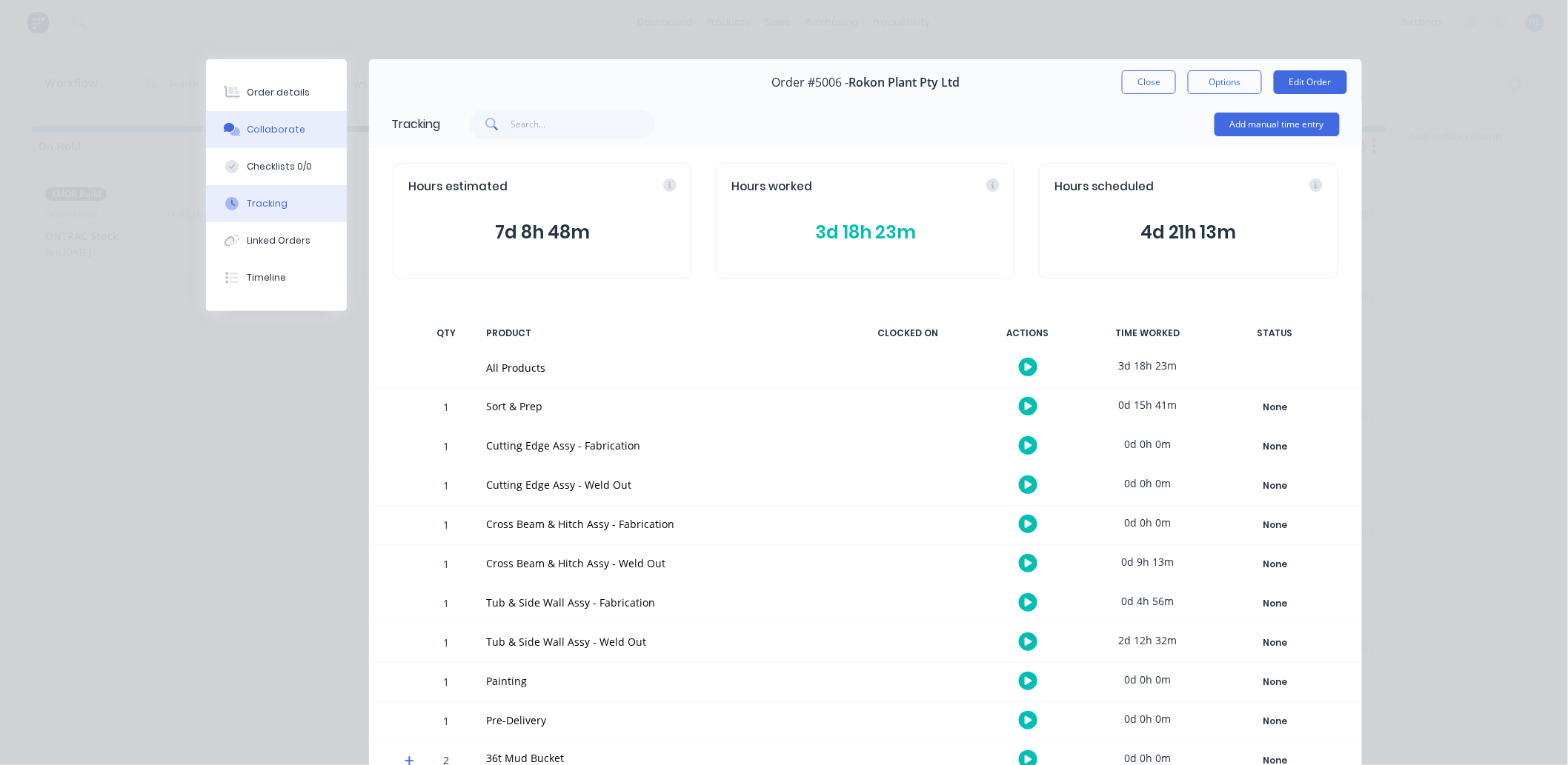
click at [286, 90] on div "Order details" at bounding box center [279, 93] width 63 height 14
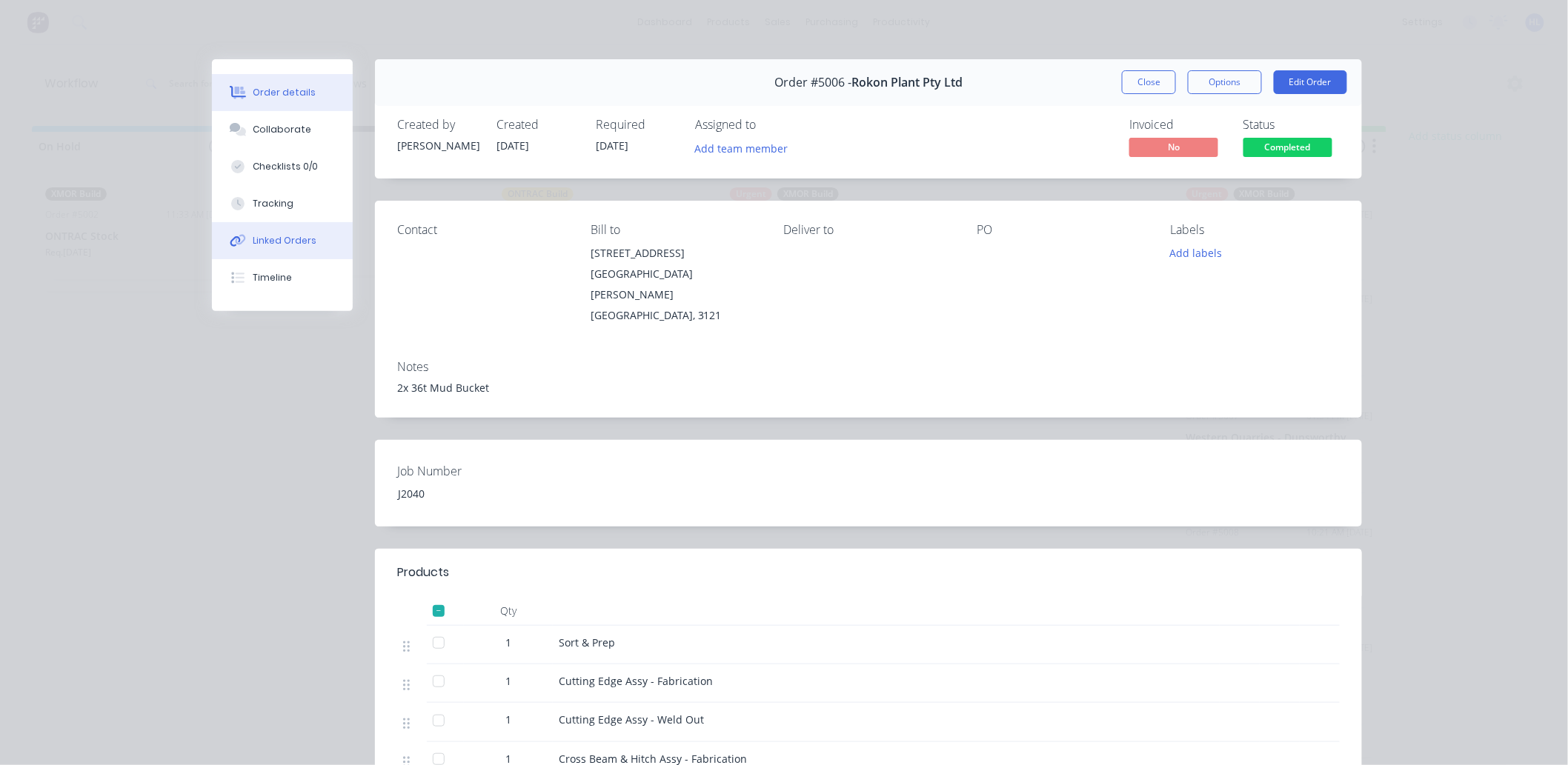
drag, startPoint x: 280, startPoint y: 256, endPoint x: 279, endPoint y: 246, distance: 10.0
click at [279, 256] on button "Linked Orders" at bounding box center [282, 241] width 141 height 37
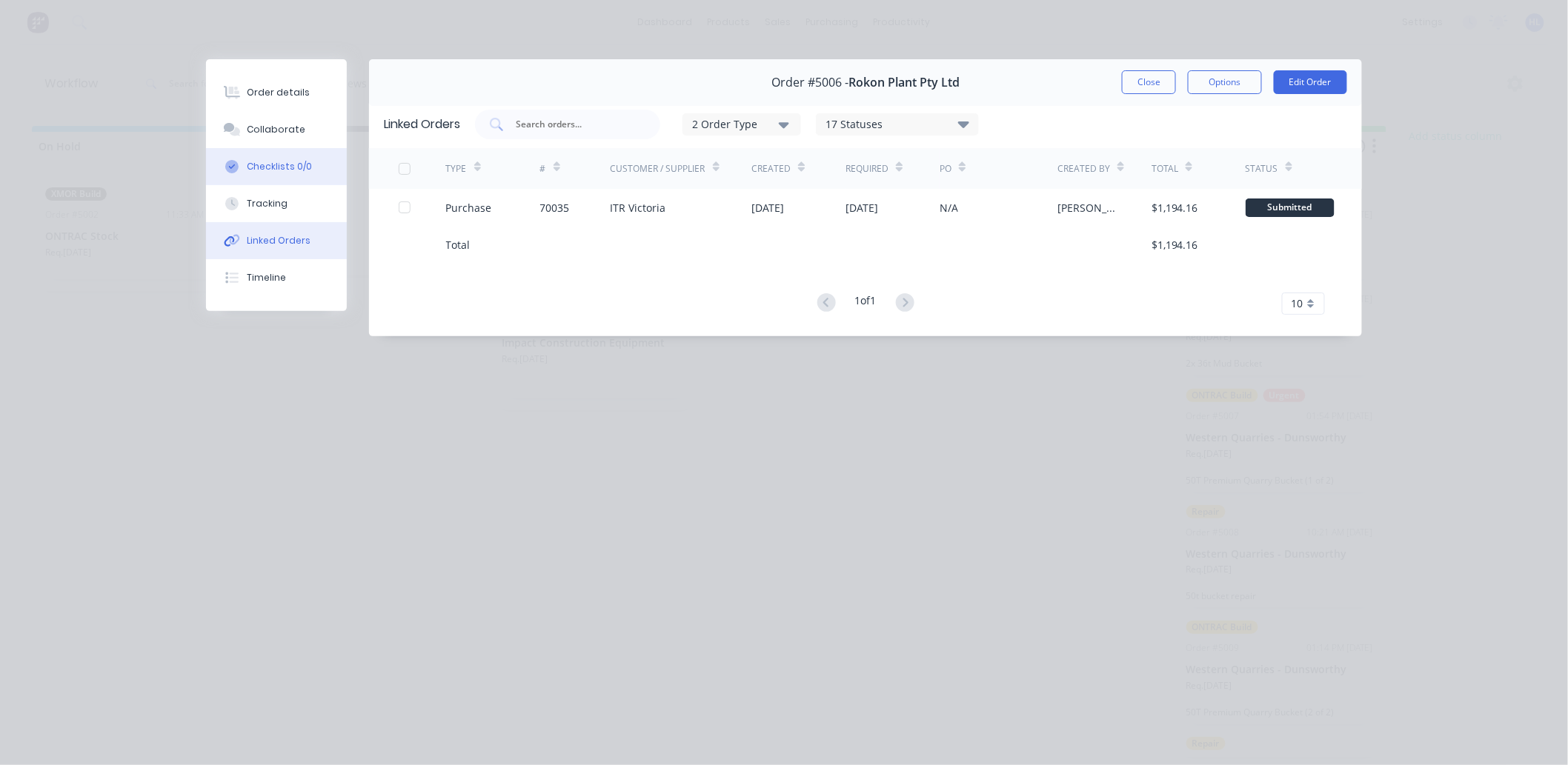
click at [284, 151] on button "Checklists 0/0" at bounding box center [276, 167] width 141 height 37
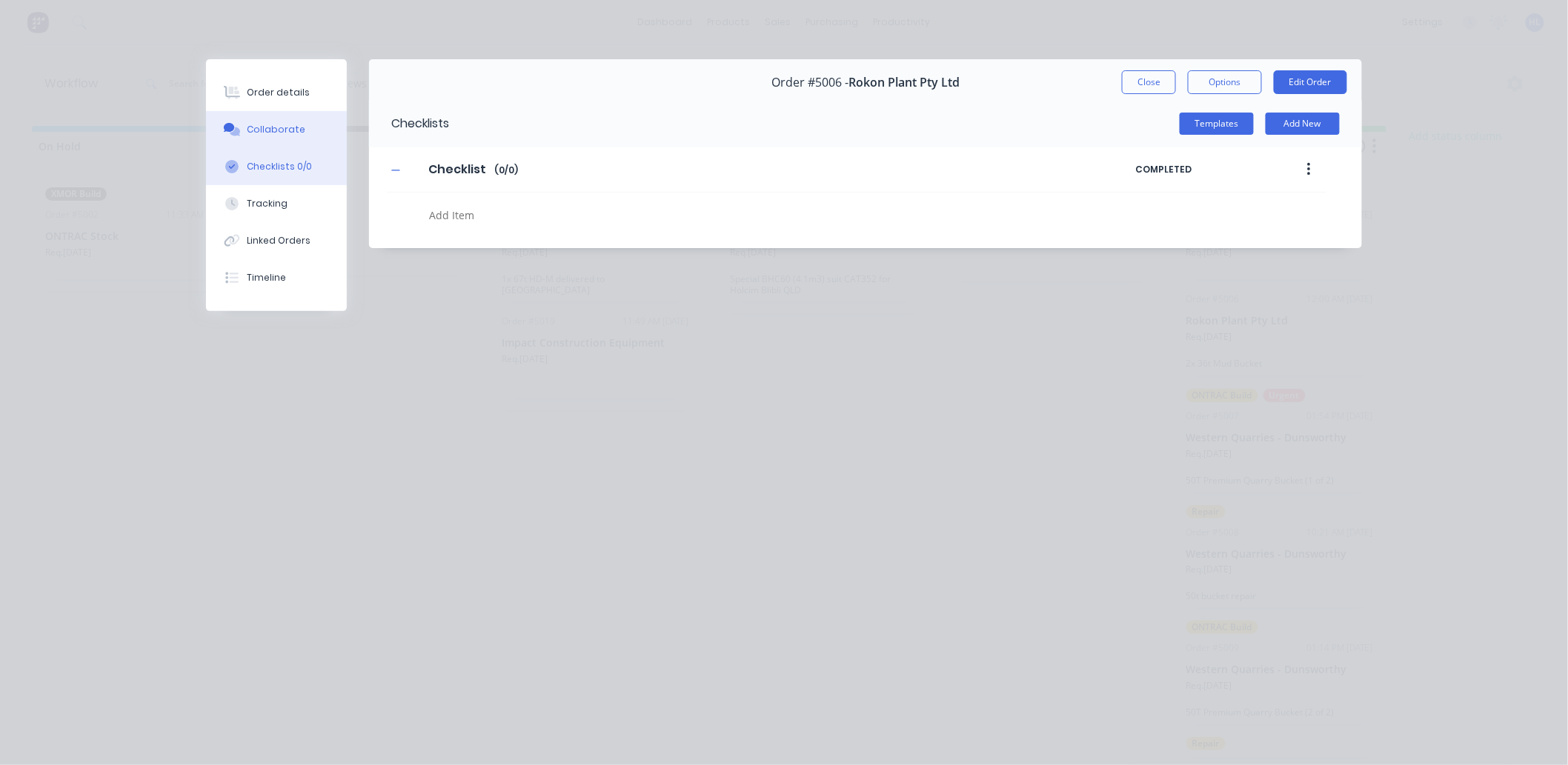
click at [289, 120] on button "Collaborate" at bounding box center [276, 129] width 141 height 37
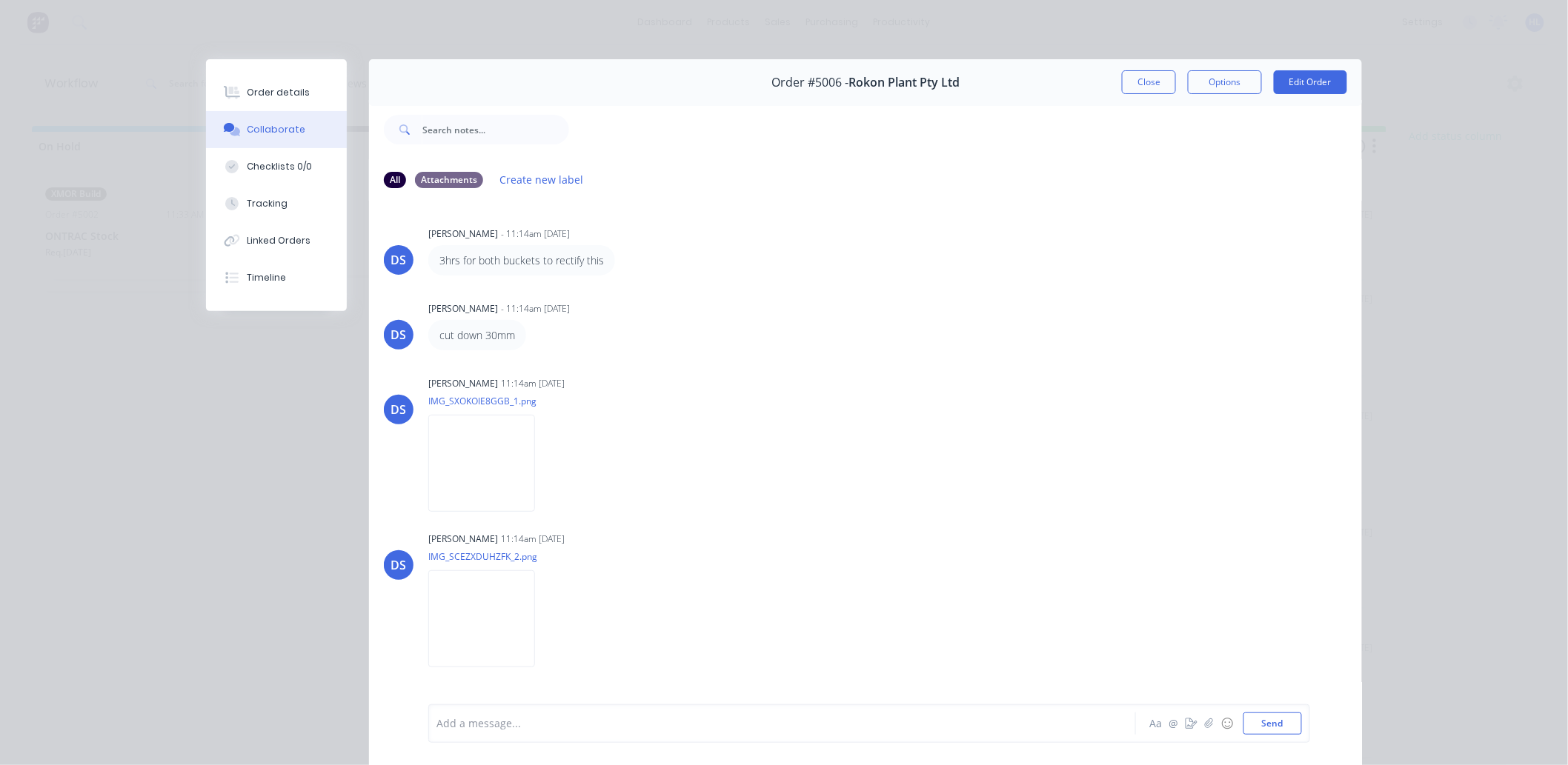
click at [284, 130] on div "Collaborate" at bounding box center [277, 130] width 58 height 14
click at [254, 168] on div "Checklists 0/0" at bounding box center [280, 167] width 65 height 14
type textarea "x"
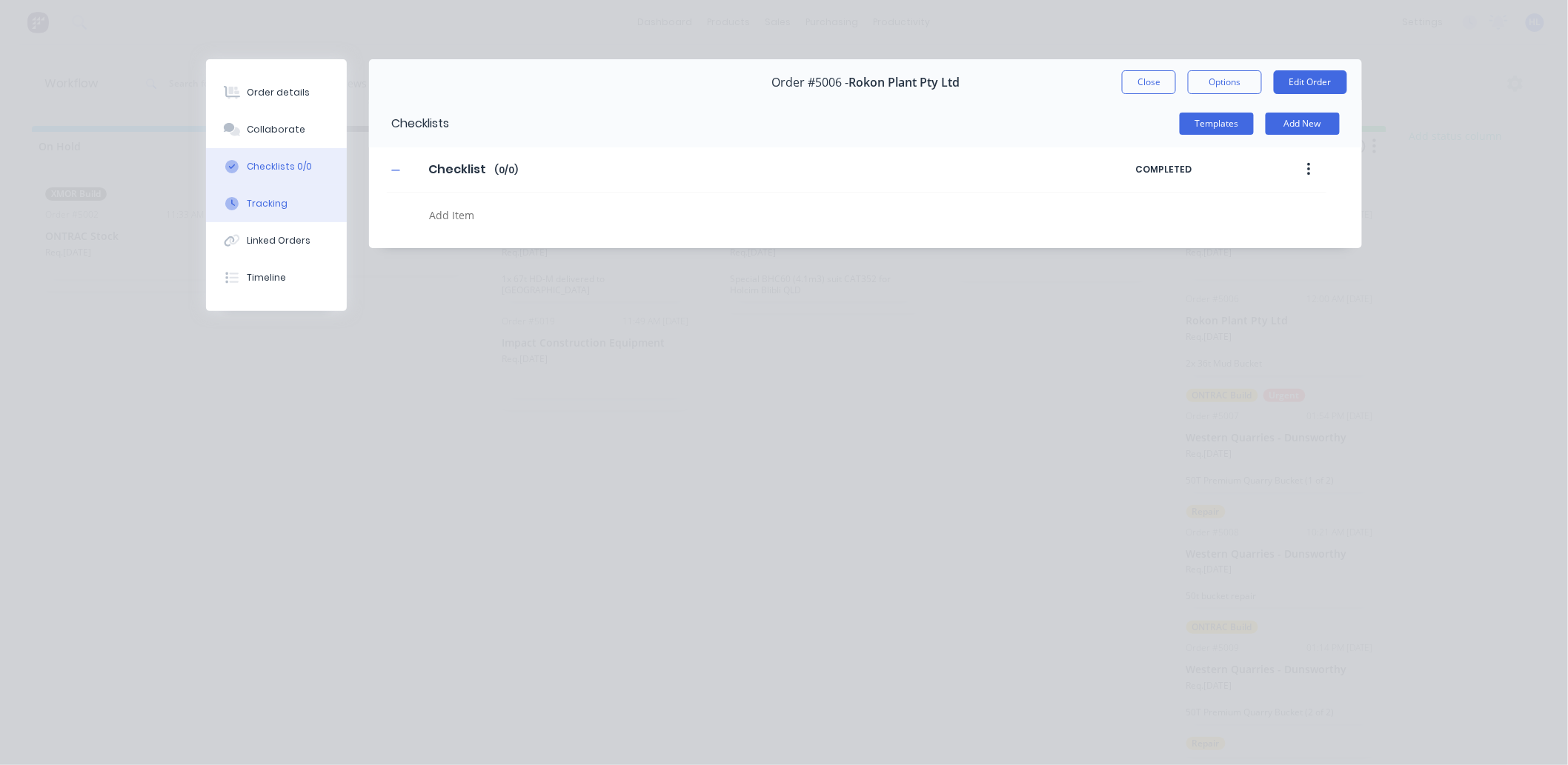
click at [270, 216] on button "Tracking" at bounding box center [276, 204] width 141 height 37
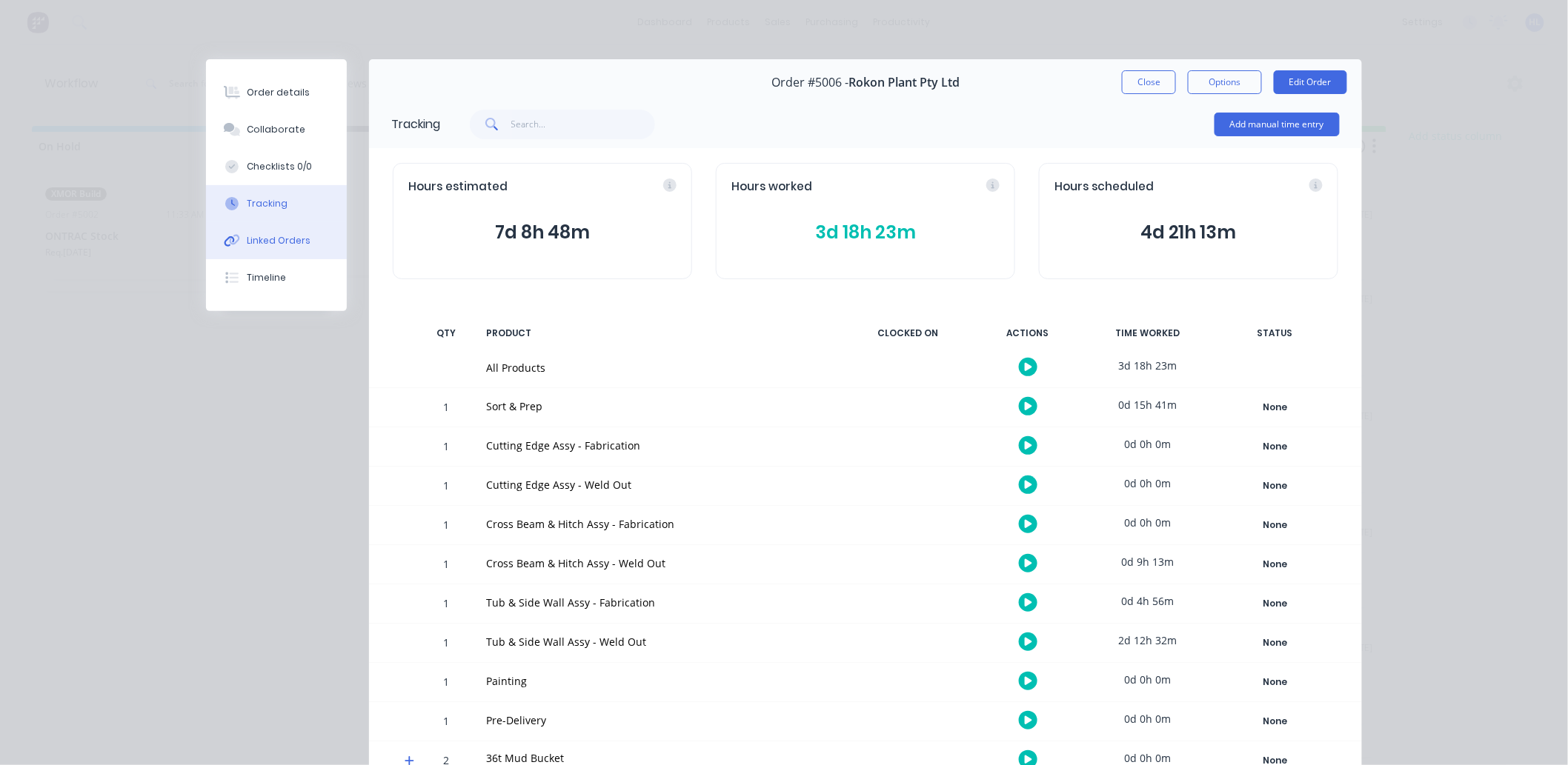
click at [270, 234] on div "Linked Orders" at bounding box center [280, 241] width 64 height 14
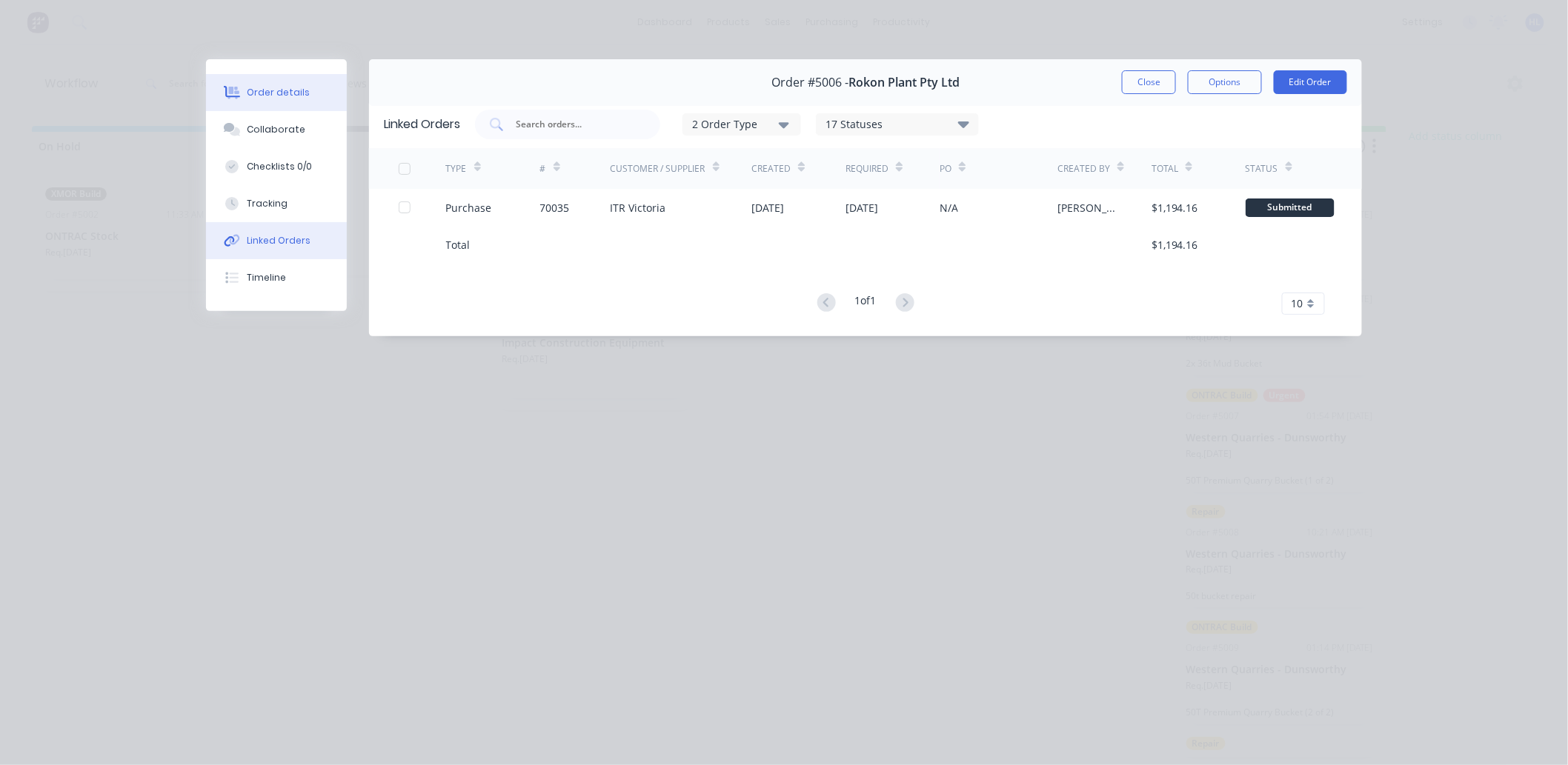
click at [264, 86] on div "Order details" at bounding box center [279, 93] width 63 height 14
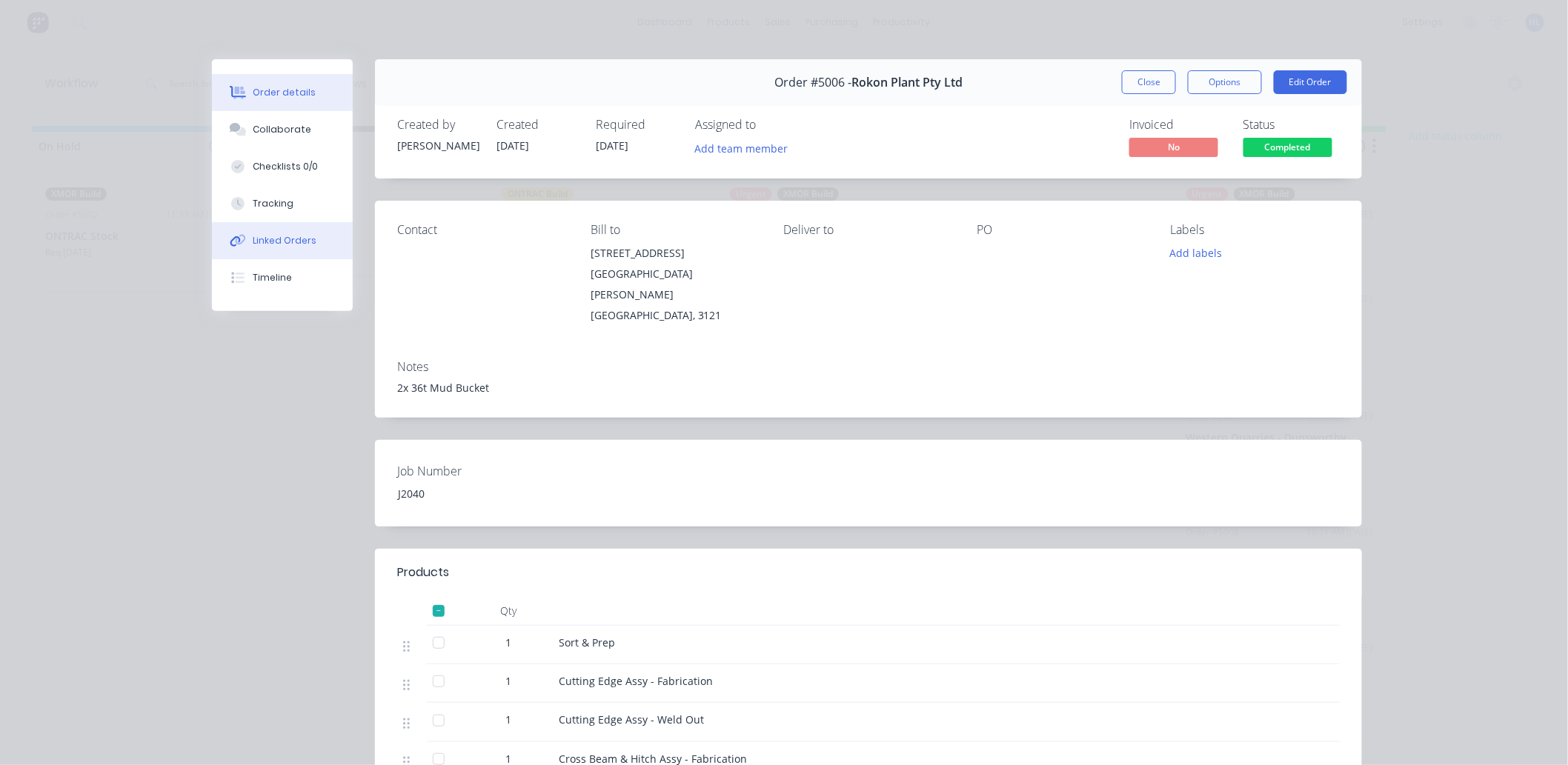
drag, startPoint x: 271, startPoint y: 211, endPoint x: 278, endPoint y: 240, distance: 29.8
click at [271, 211] on button "Tracking" at bounding box center [282, 204] width 141 height 37
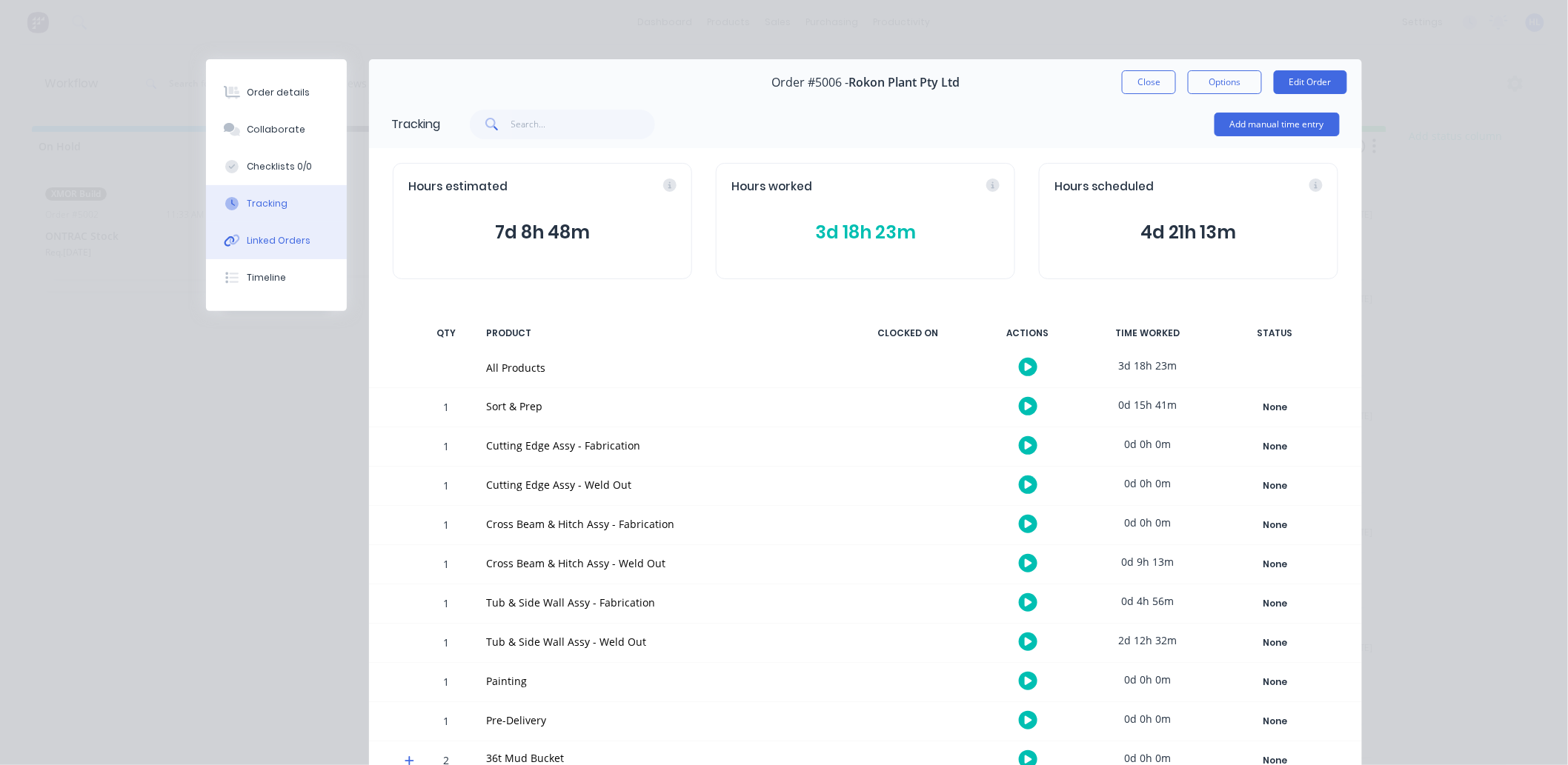
click at [278, 240] on div "Linked Orders" at bounding box center [280, 241] width 64 height 14
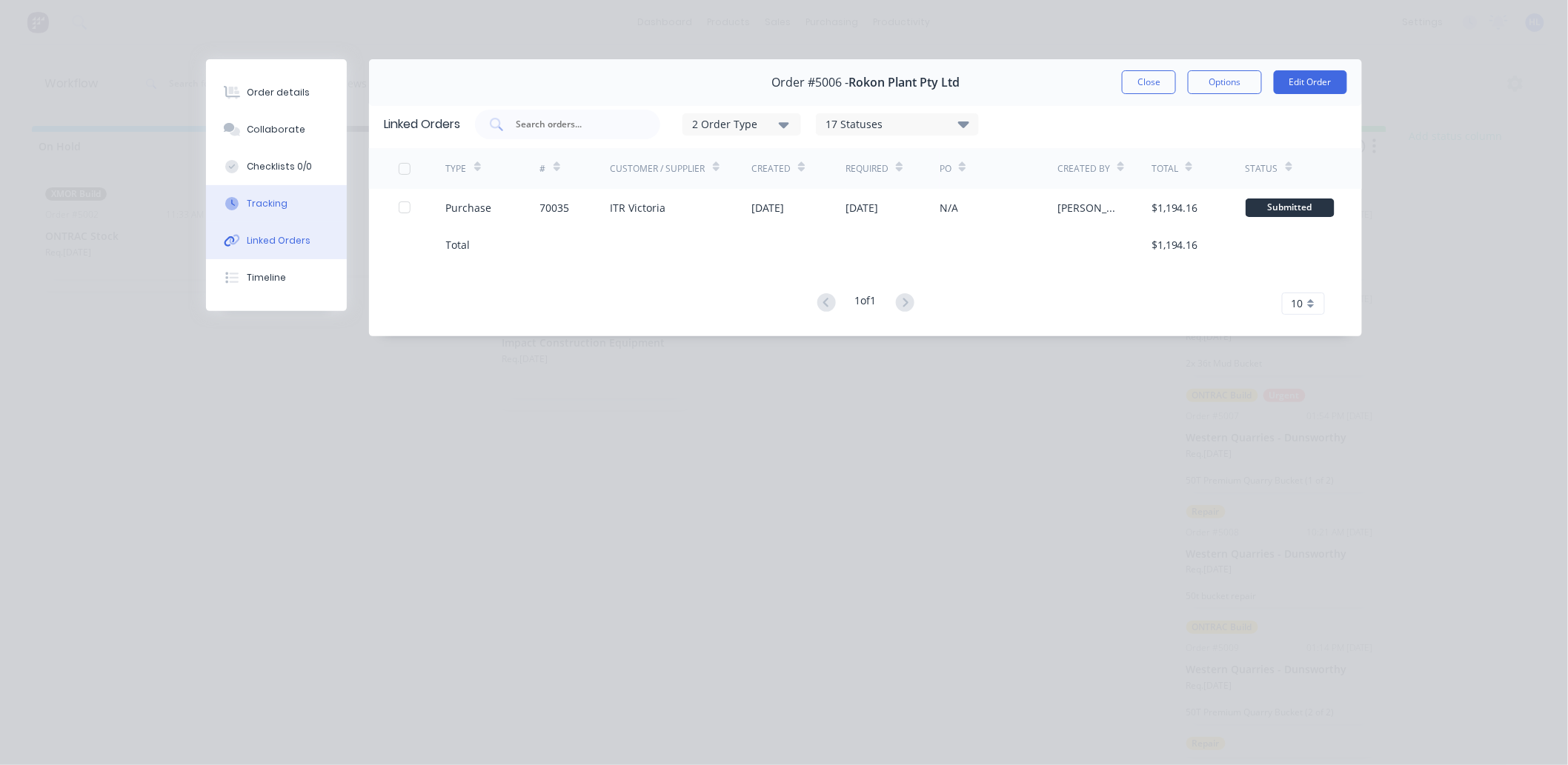
click at [286, 188] on button "Tracking" at bounding box center [276, 204] width 141 height 37
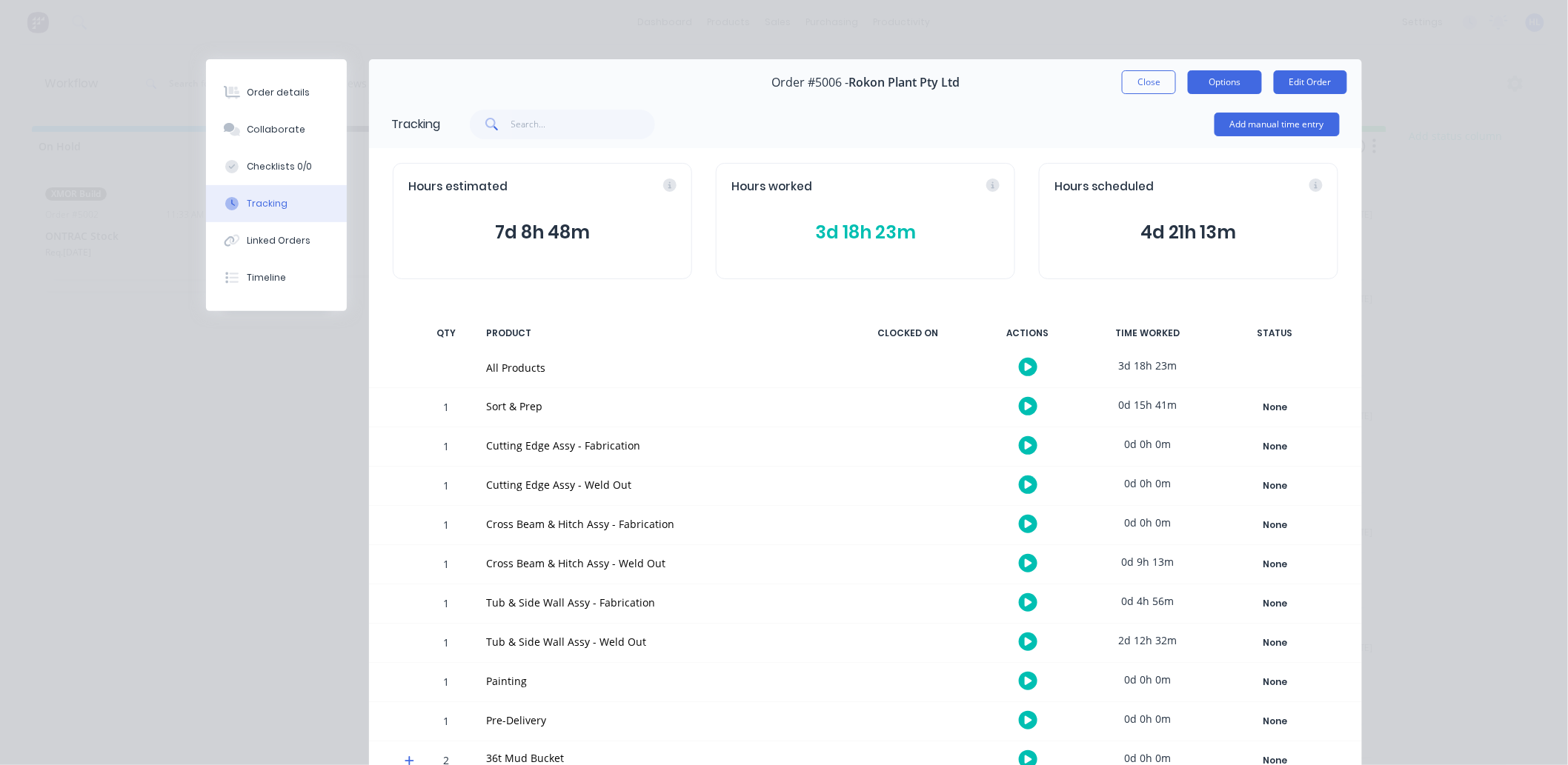
drag, startPoint x: 1482, startPoint y: 115, endPoint x: 1226, endPoint y: 93, distance: 256.9
click at [1482, 115] on div "Order details Collaborate Checklists 0/0 Tracking Linked Orders Timeline Order …" at bounding box center [784, 382] width 1568 height 765
click at [1138, 82] on button "Close" at bounding box center [1149, 83] width 54 height 23
